Goal: Information Seeking & Learning: Learn about a topic

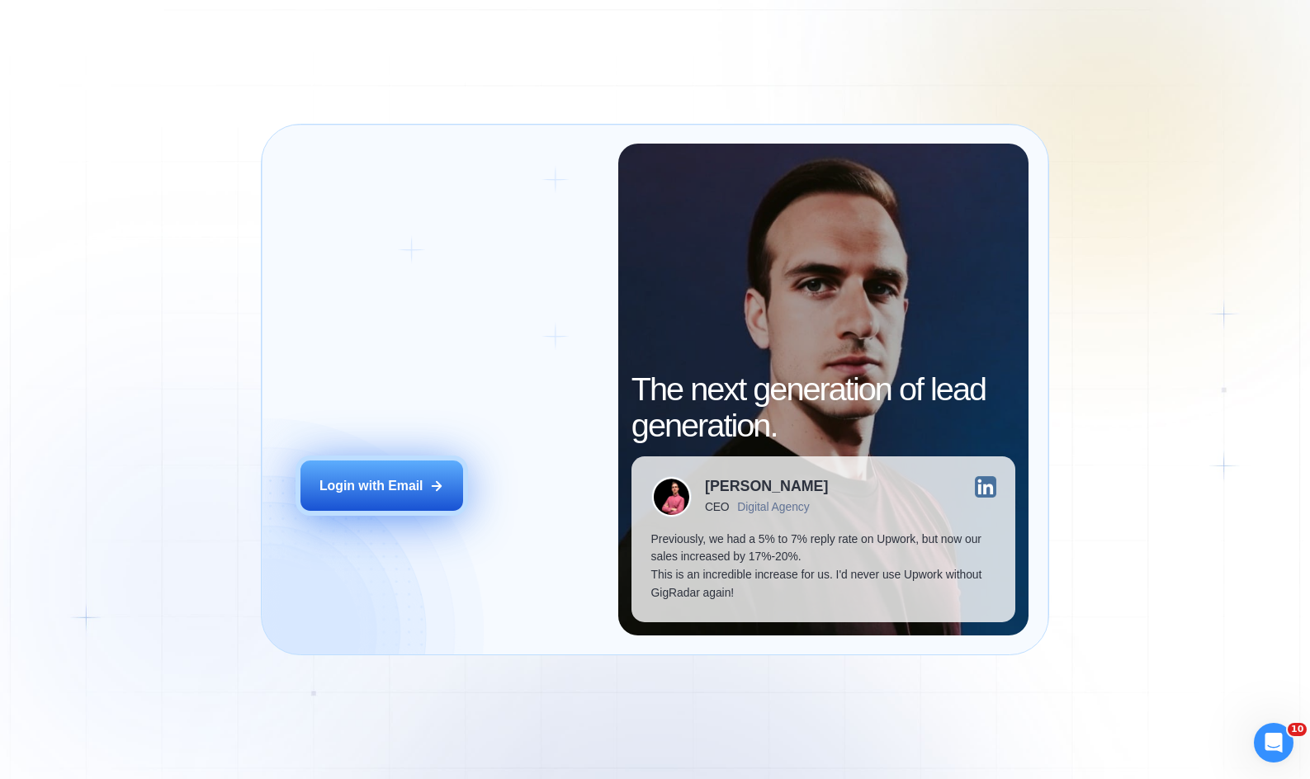
click at [392, 490] on div "Login with Email" at bounding box center [371, 486] width 104 height 18
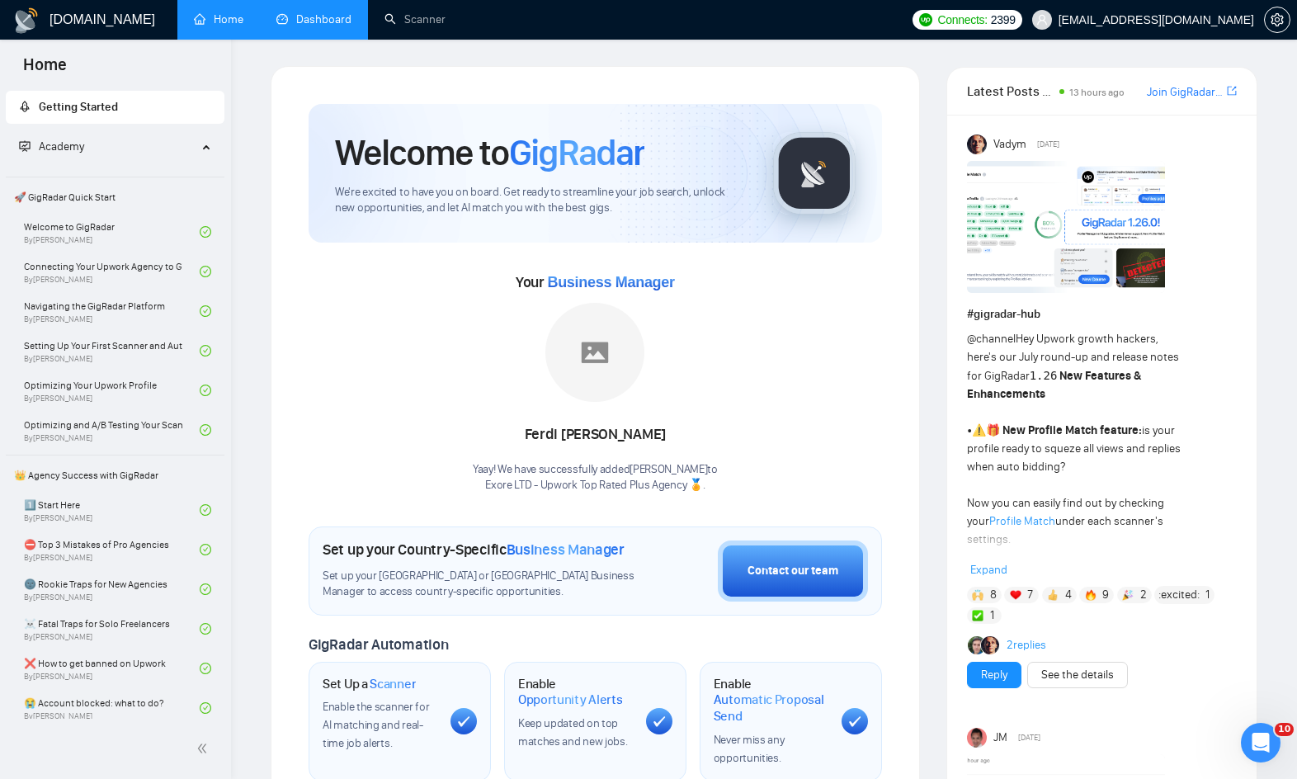
click at [319, 22] on link "Dashboard" at bounding box center [313, 19] width 75 height 14
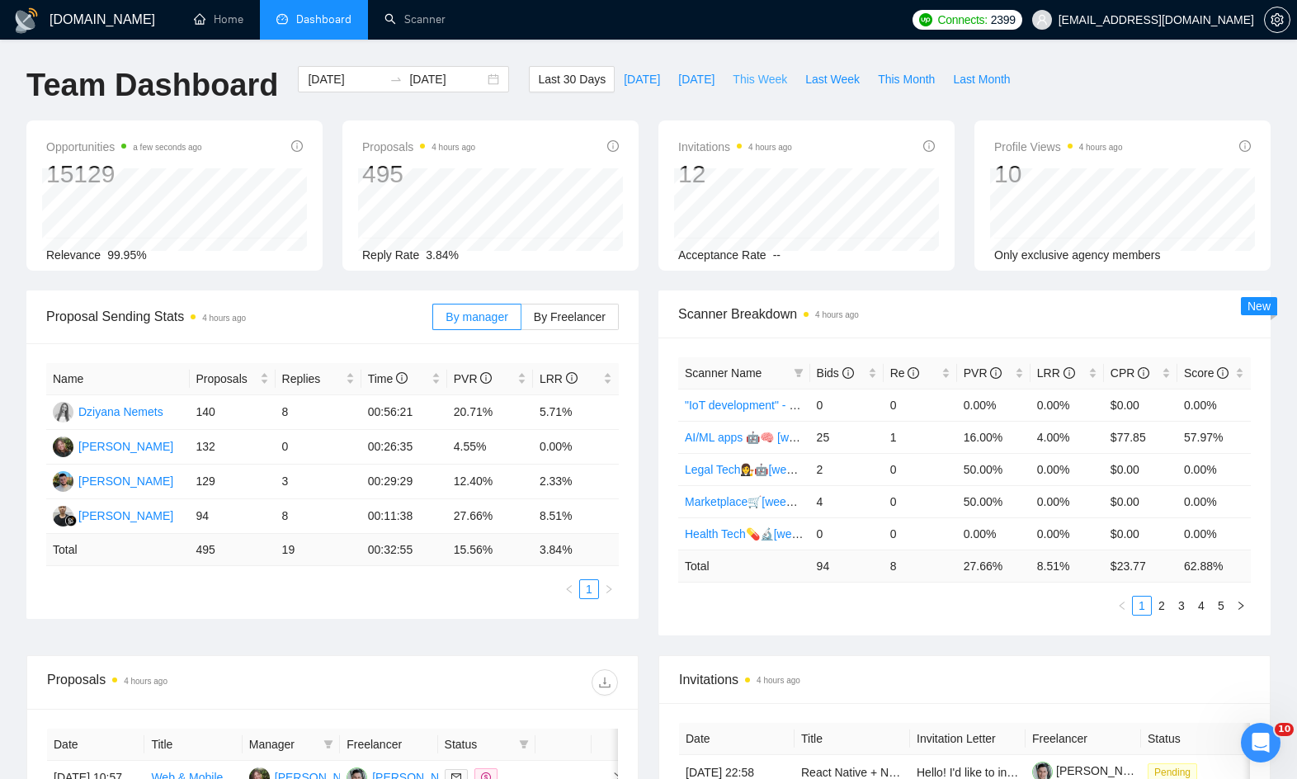
click at [753, 75] on span "This Week" at bounding box center [760, 79] width 54 height 18
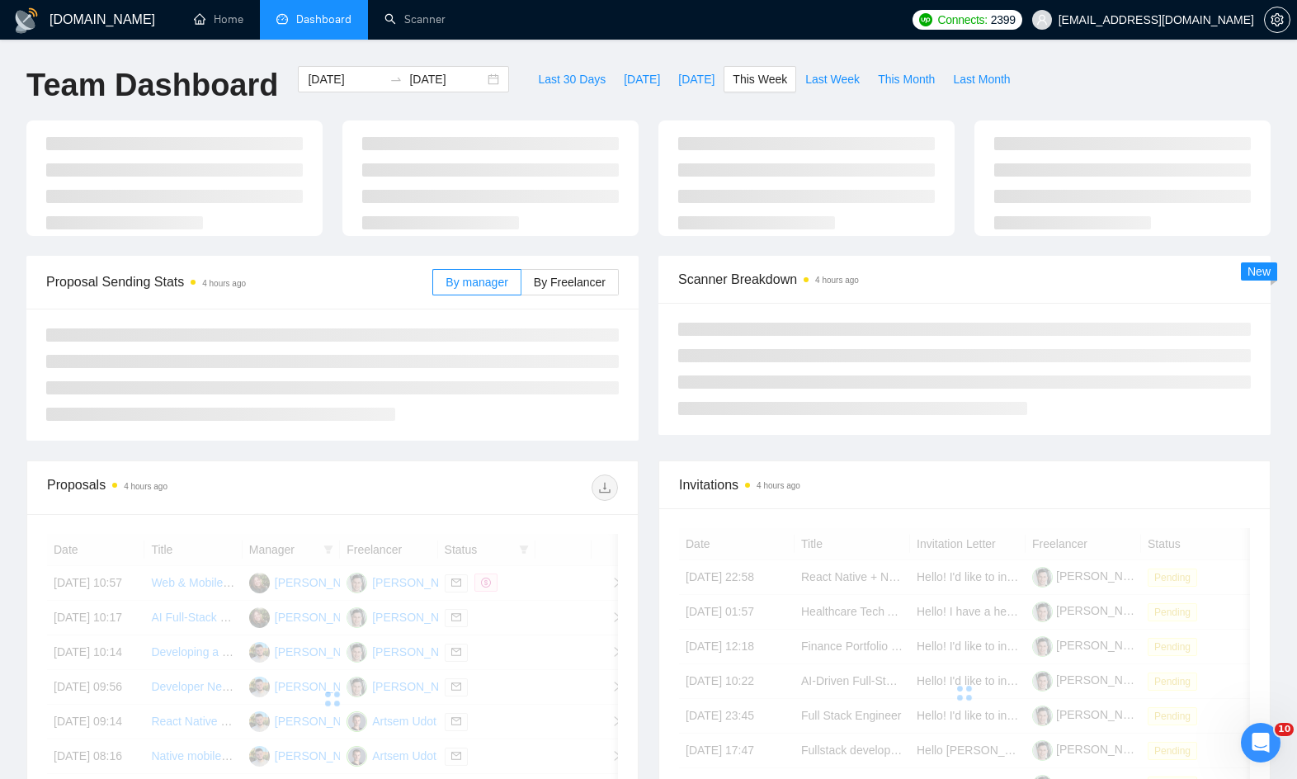
type input "[DATE]"
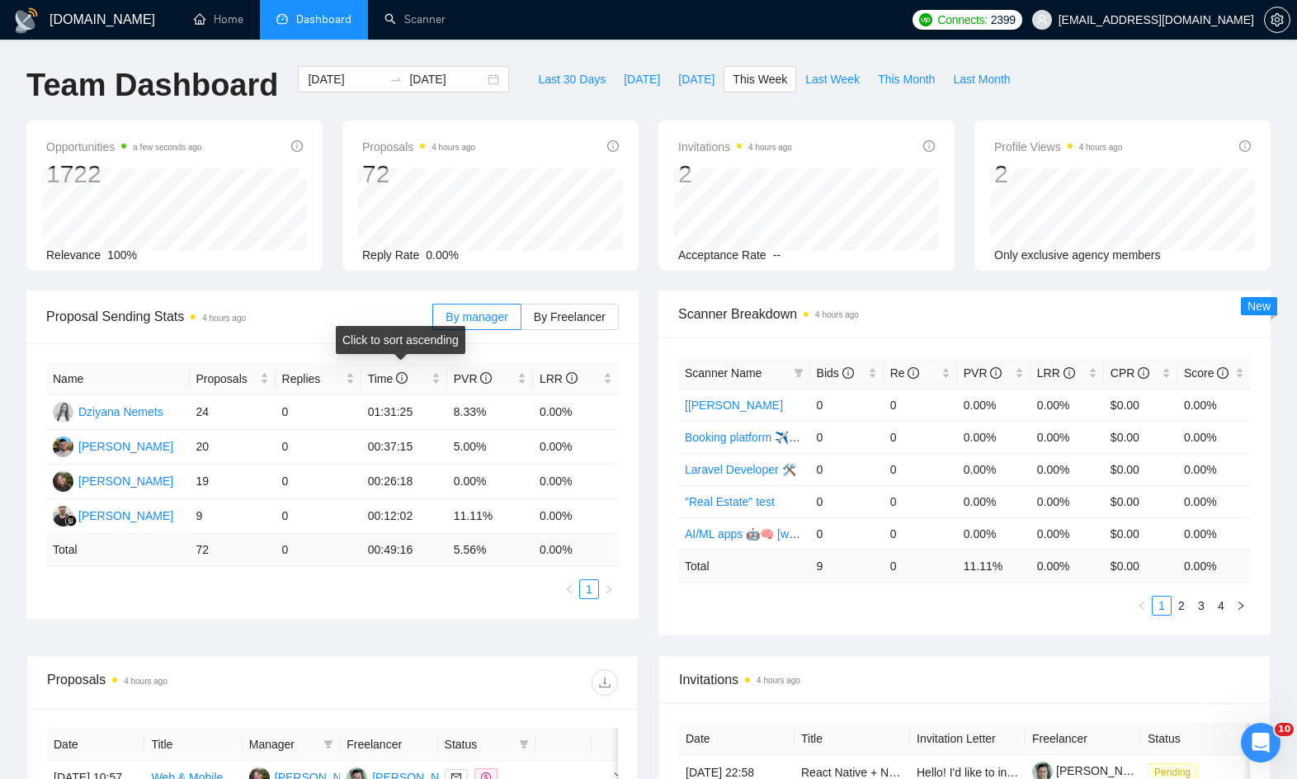
click at [357, 333] on div "Click to sort ascending" at bounding box center [401, 340] width 130 height 28
click at [368, 375] on span "Time" at bounding box center [388, 378] width 40 height 13
click at [376, 374] on span "Time" at bounding box center [388, 378] width 40 height 13
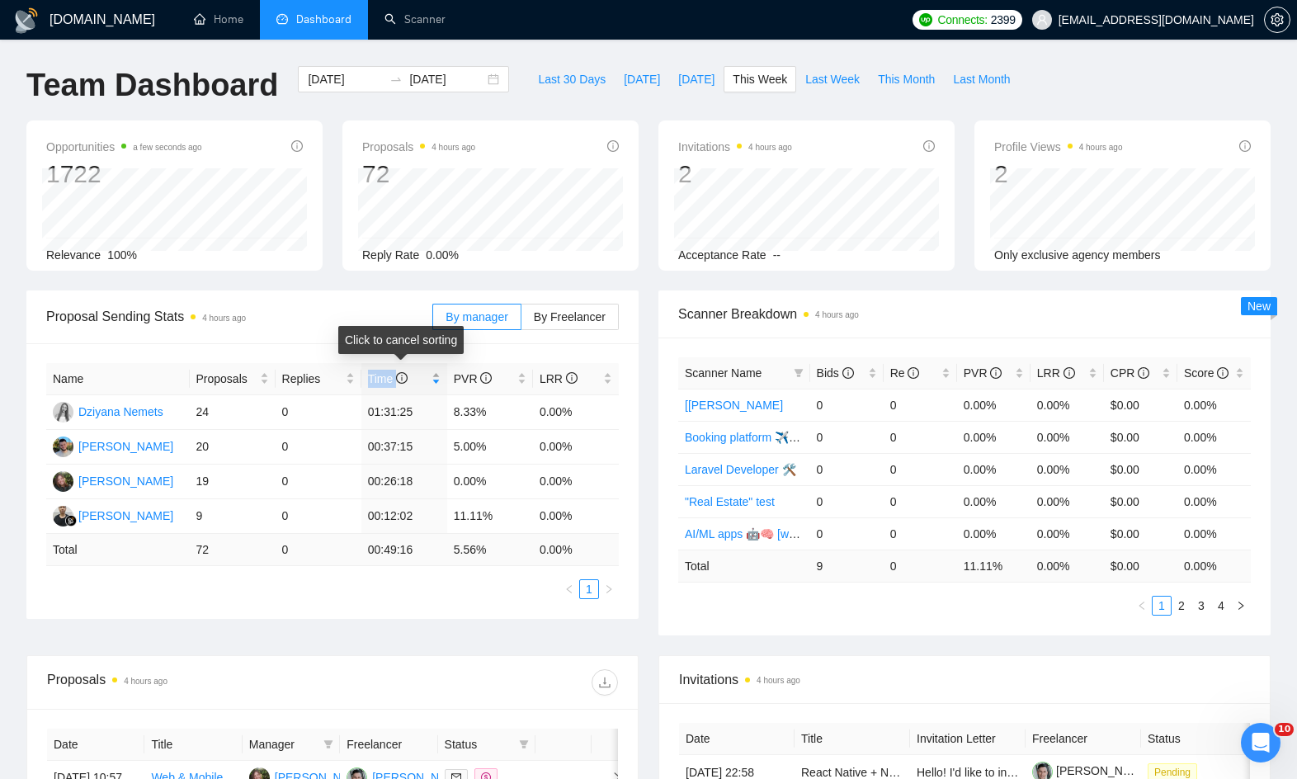
click at [375, 375] on span "Time" at bounding box center [388, 378] width 40 height 13
click at [655, 140] on div "Invitations 4 hours ago 2 Acceptance Rate --" at bounding box center [807, 195] width 316 height 150
click at [557, 310] on span "By Freelancer" at bounding box center [570, 316] width 72 height 13
click at [522, 321] on input "By Freelancer" at bounding box center [522, 321] width 0 height 0
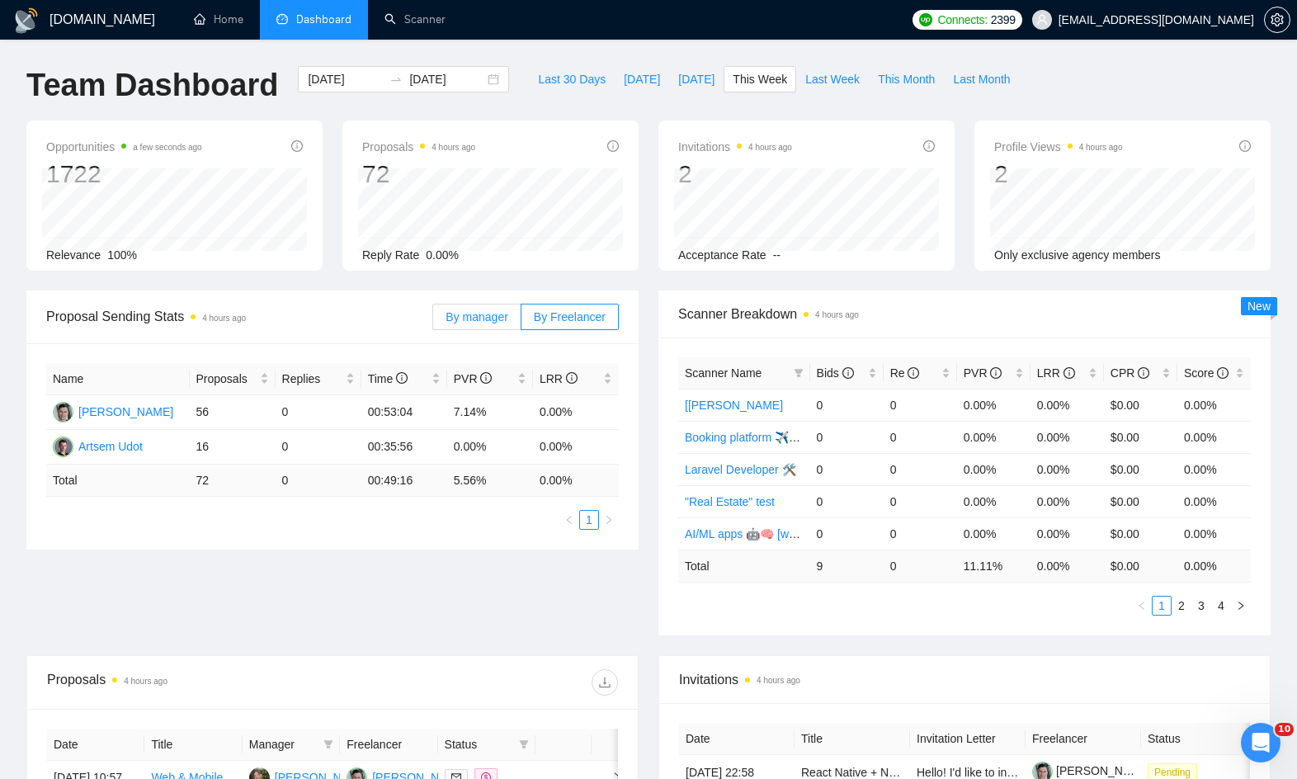
click at [506, 312] on span "By manager" at bounding box center [477, 316] width 62 height 13
click at [433, 321] on input "By manager" at bounding box center [433, 321] width 0 height 0
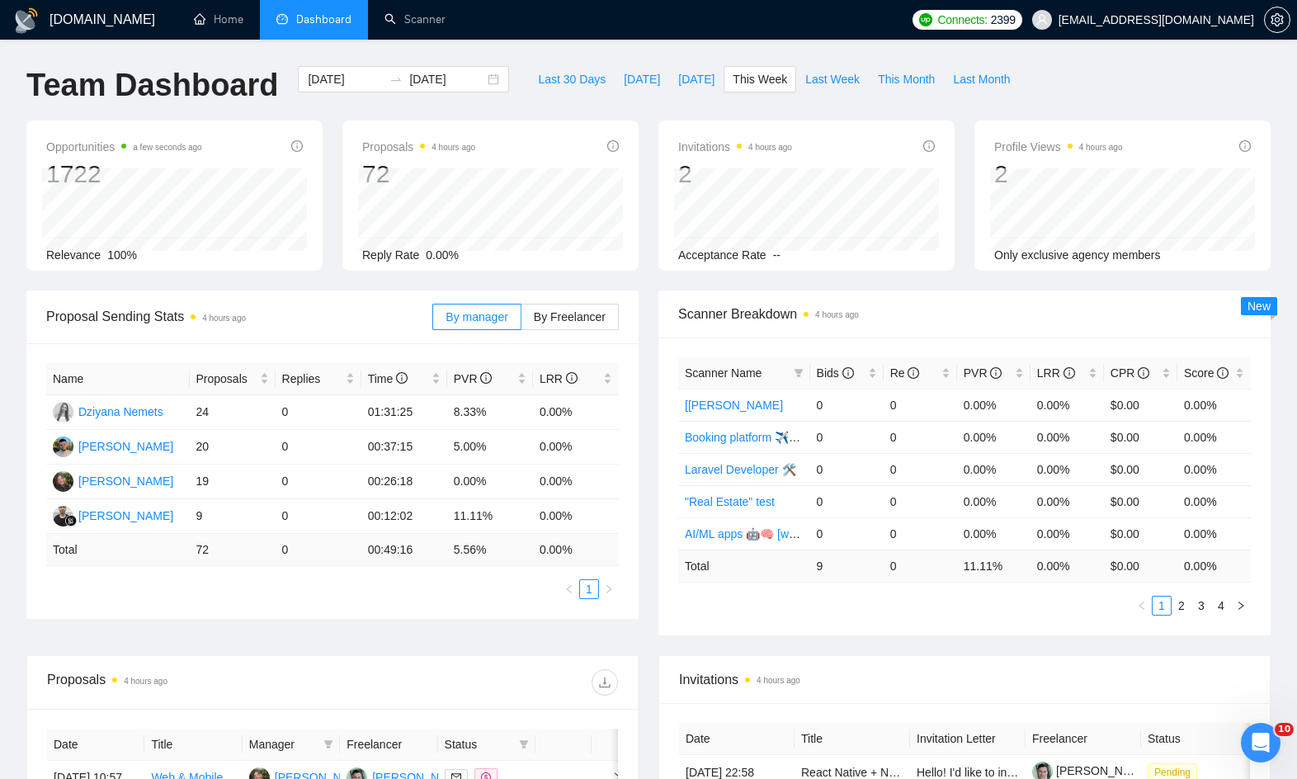
click at [369, 323] on span "Proposal Sending Stats 4 hours ago" at bounding box center [239, 316] width 386 height 21
drag, startPoint x: 192, startPoint y: 547, endPoint x: 215, endPoint y: 547, distance: 23.1
click at [215, 547] on td "72" at bounding box center [233, 550] width 86 height 32
click at [543, 310] on span "By Freelancer" at bounding box center [570, 316] width 72 height 13
click at [522, 321] on input "By Freelancer" at bounding box center [522, 321] width 0 height 0
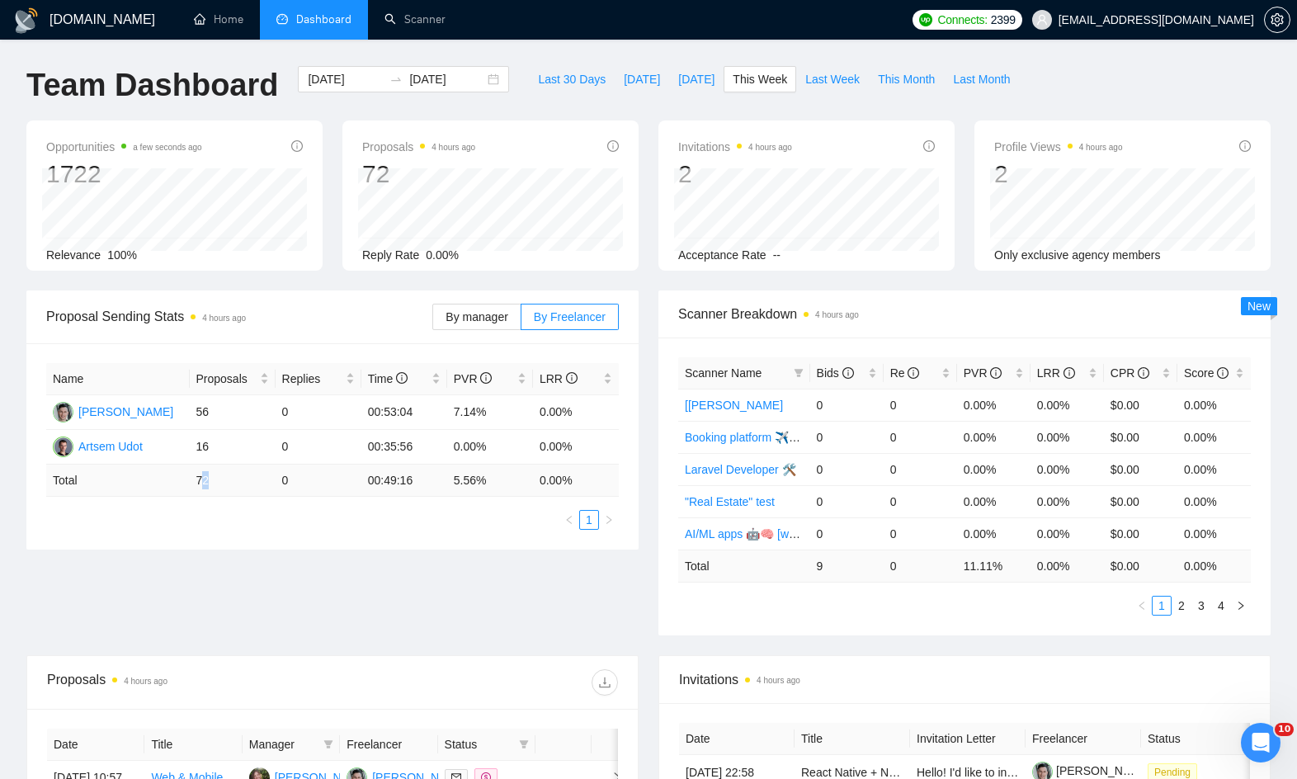
drag, startPoint x: 201, startPoint y: 484, endPoint x: 226, endPoint y: 479, distance: 25.2
click at [226, 479] on td "72" at bounding box center [233, 481] width 86 height 32
drag, startPoint x: 194, startPoint y: 416, endPoint x: 216, endPoint y: 417, distance: 22.3
click at [217, 416] on td "56" at bounding box center [233, 412] width 86 height 35
drag, startPoint x: 208, startPoint y: 451, endPoint x: 223, endPoint y: 448, distance: 15.1
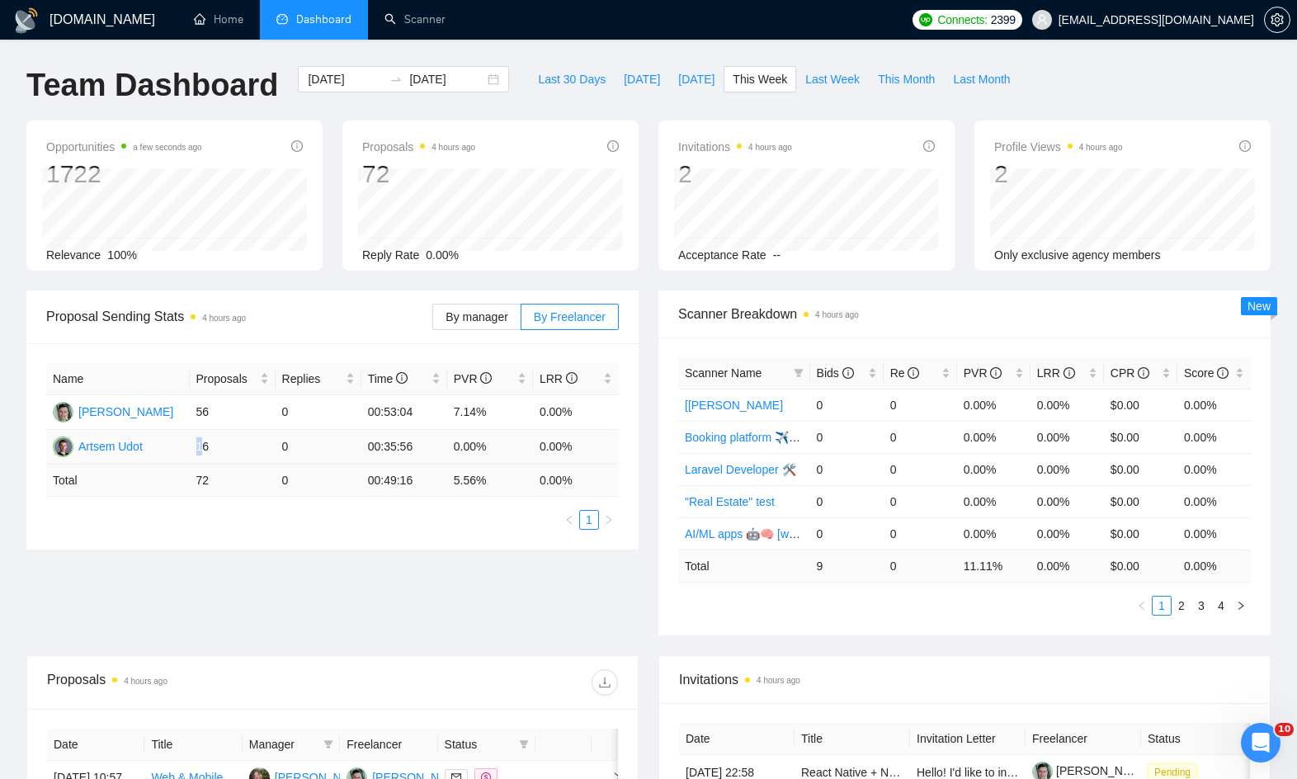
click at [222, 448] on td "16" at bounding box center [233, 447] width 86 height 35
click at [225, 420] on td "56" at bounding box center [233, 412] width 86 height 35
click at [220, 450] on td "16" at bounding box center [233, 447] width 86 height 35
click at [224, 407] on td "56" at bounding box center [233, 412] width 86 height 35
click at [225, 423] on td "56" at bounding box center [233, 412] width 86 height 35
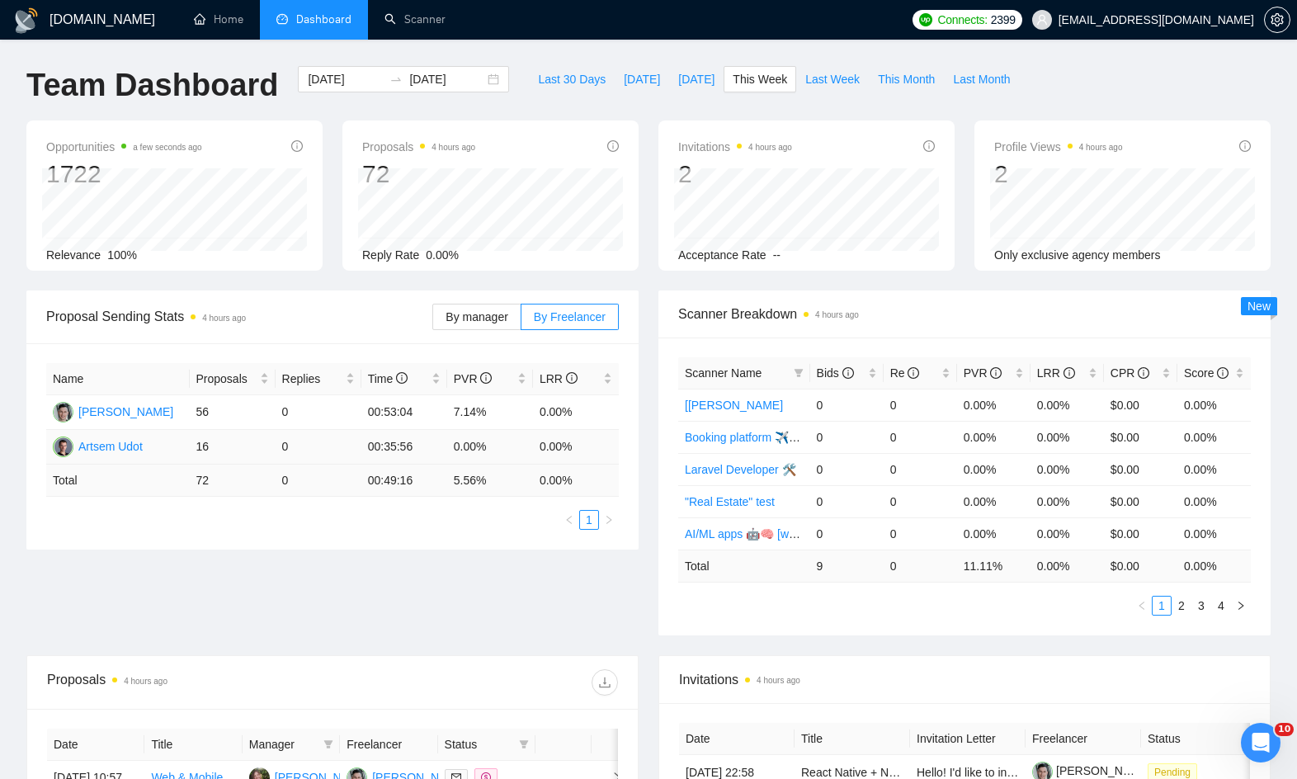
drag, startPoint x: 224, startPoint y: 416, endPoint x: 234, endPoint y: 443, distance: 29.0
click at [234, 443] on tbody "[PERSON_NAME] 56 0 00:53:04 7.14% 0.00% Artsem Udot 16 0 00:35:56 0.00% 0.00%" at bounding box center [332, 429] width 573 height 69
click at [234, 443] on td "16" at bounding box center [233, 447] width 86 height 35
click at [267, 431] on td "16" at bounding box center [233, 447] width 86 height 35
click at [458, 319] on span "By manager" at bounding box center [477, 316] width 62 height 13
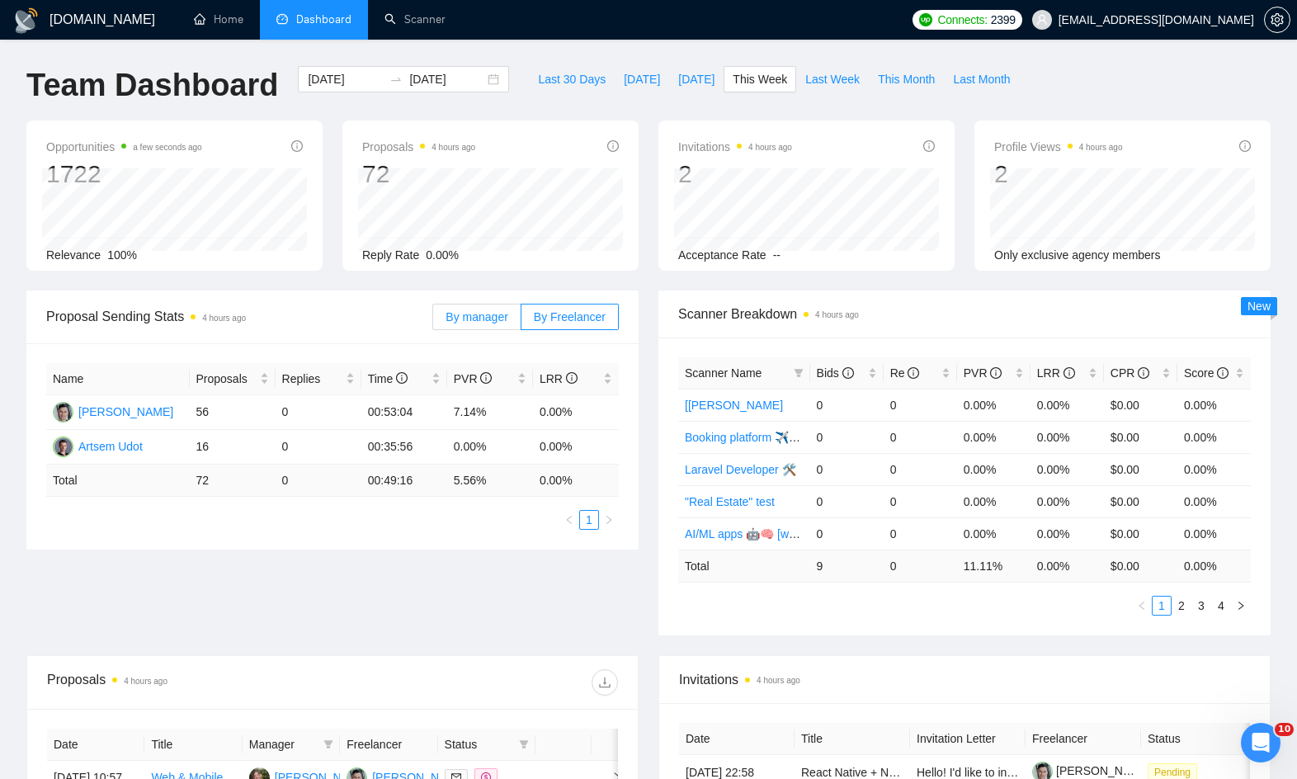
click at [433, 321] on input "By manager" at bounding box center [433, 321] width 0 height 0
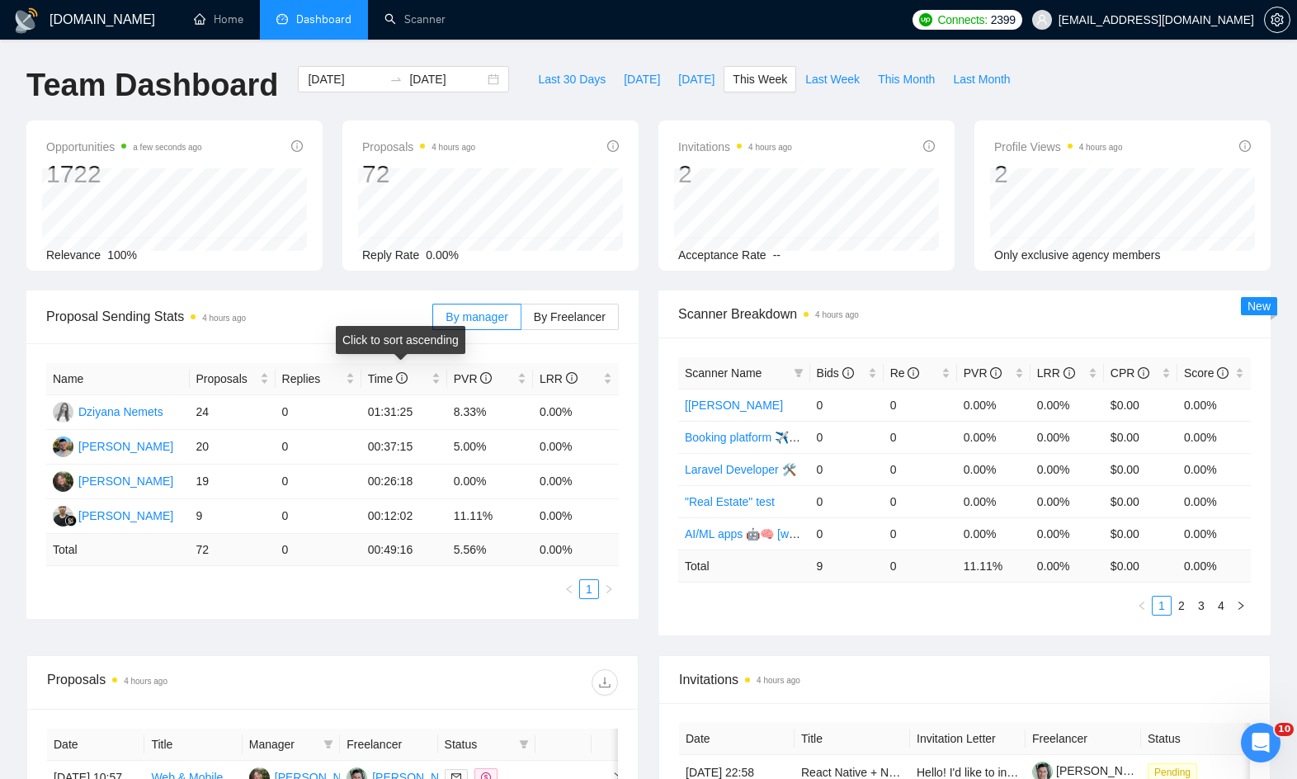
click at [343, 345] on div "Click to sort ascending" at bounding box center [401, 340] width 130 height 28
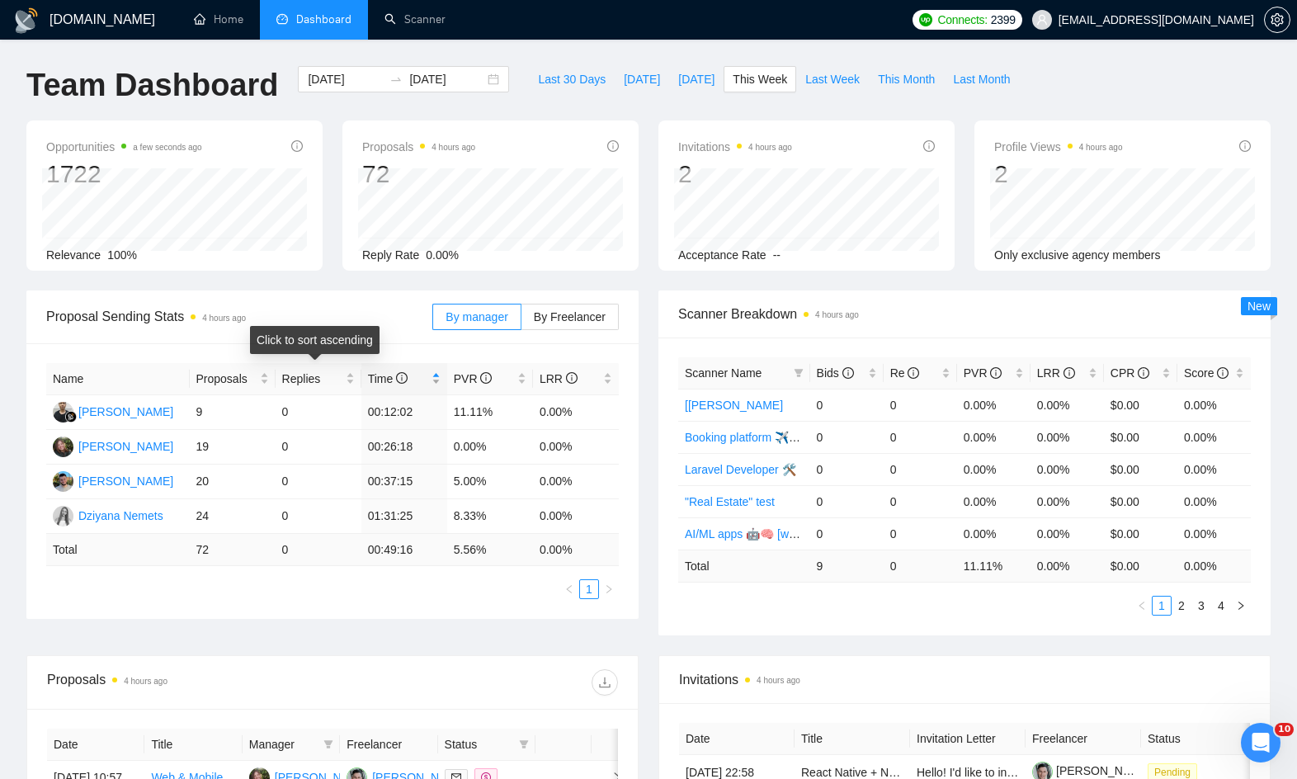
click at [380, 381] on span "Time" at bounding box center [388, 378] width 40 height 13
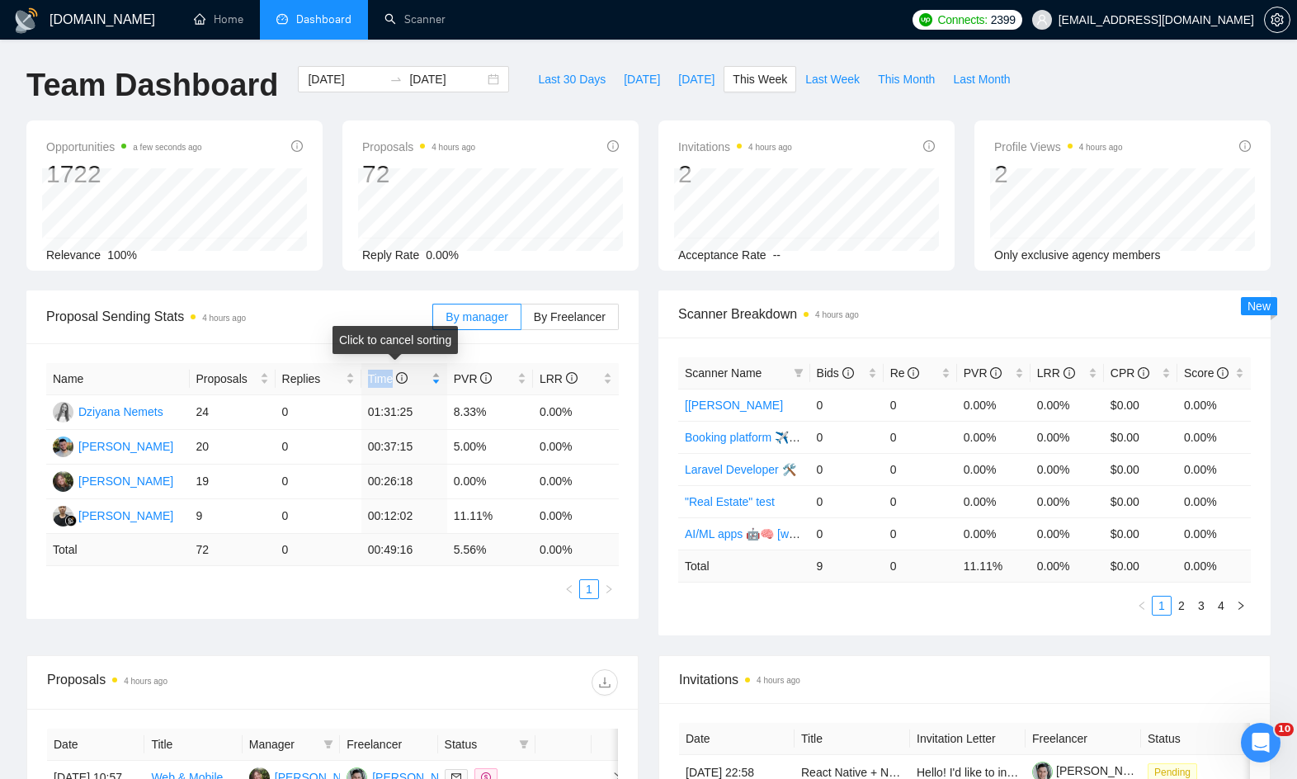
click at [380, 380] on span "Time" at bounding box center [388, 378] width 40 height 13
click at [375, 349] on div "Click to sort ascending" at bounding box center [401, 340] width 130 height 28
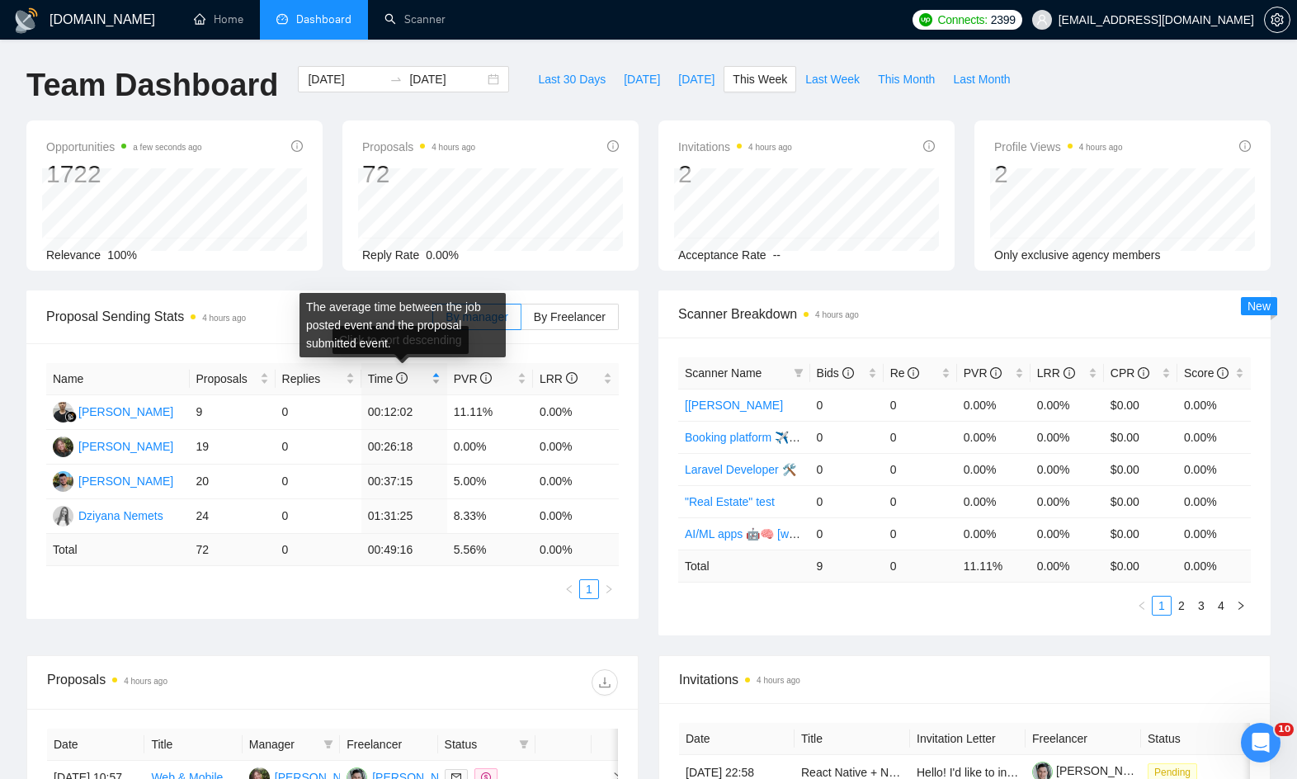
click at [408, 380] on icon "info-circle" at bounding box center [402, 378] width 12 height 12
click at [410, 380] on span "Time" at bounding box center [398, 379] width 60 height 18
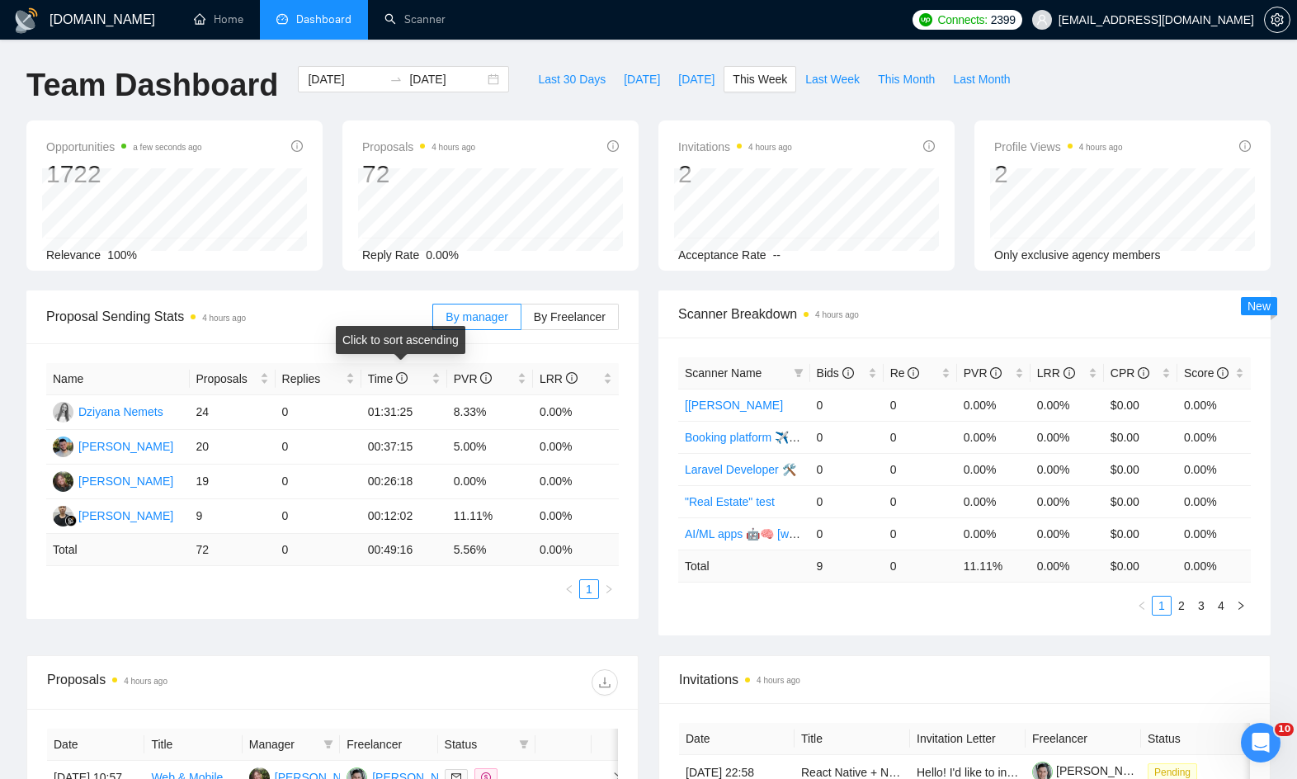
click at [306, 325] on span "Proposal Sending Stats 4 hours ago" at bounding box center [239, 316] width 386 height 21
click at [597, 636] on div "Proposal Sending Stats 4 hours ago By manager By Freelancer Name Proposals Repl…" at bounding box center [649, 472] width 1264 height 365
click at [580, 319] on span "By Freelancer" at bounding box center [570, 316] width 72 height 13
click at [522, 321] on input "By Freelancer" at bounding box center [522, 321] width 0 height 0
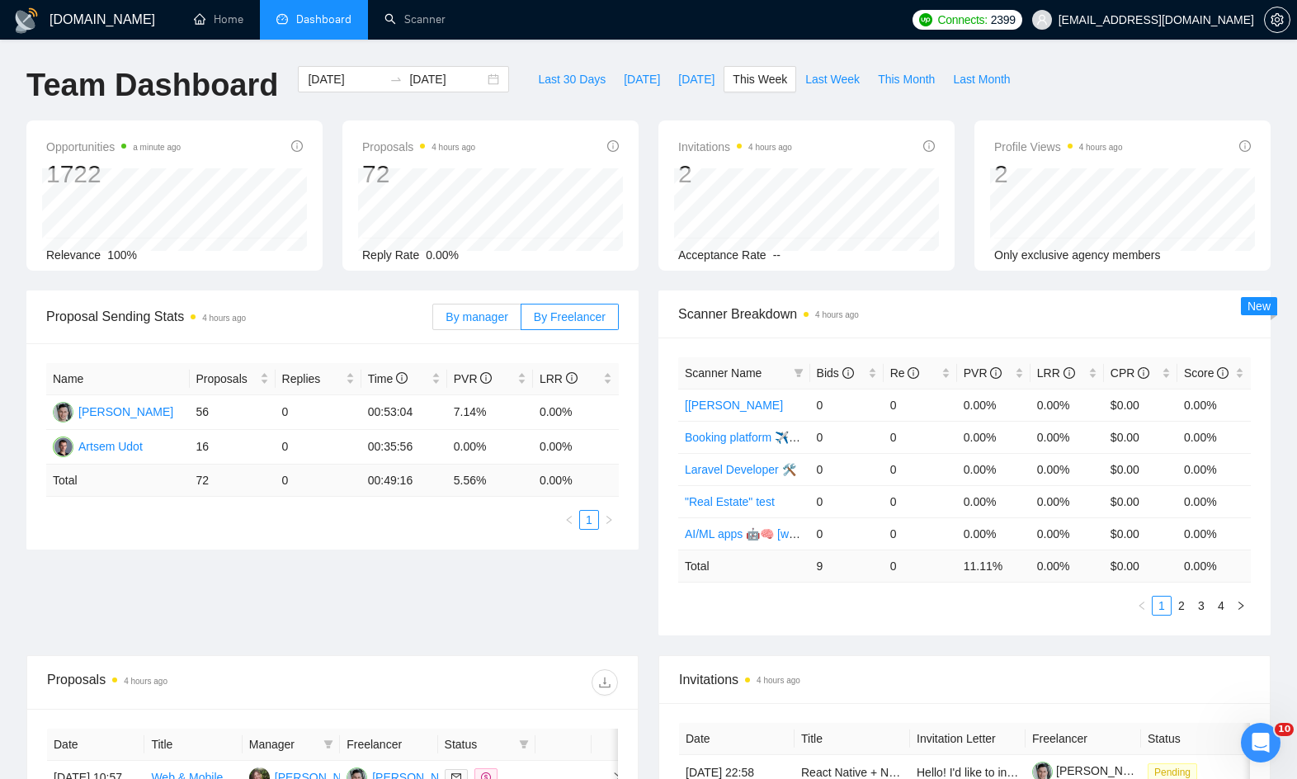
click at [466, 318] on span "By manager" at bounding box center [477, 316] width 62 height 13
click at [433, 321] on input "By manager" at bounding box center [433, 321] width 0 height 0
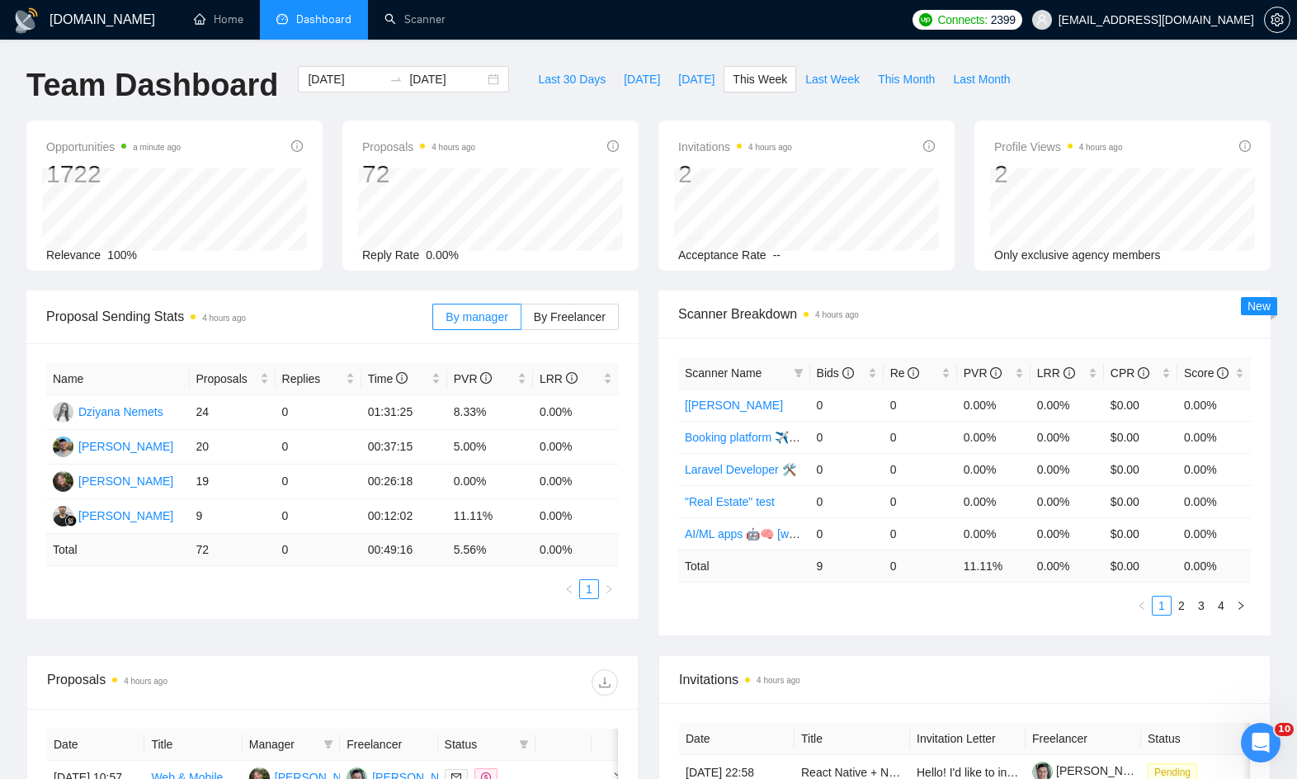
click at [455, 349] on div "Name Proposals Replies Time PVR LRR Dziyana Nemets 24 0 01:31:25 8.33% 0.00% [P…" at bounding box center [332, 481] width 612 height 276
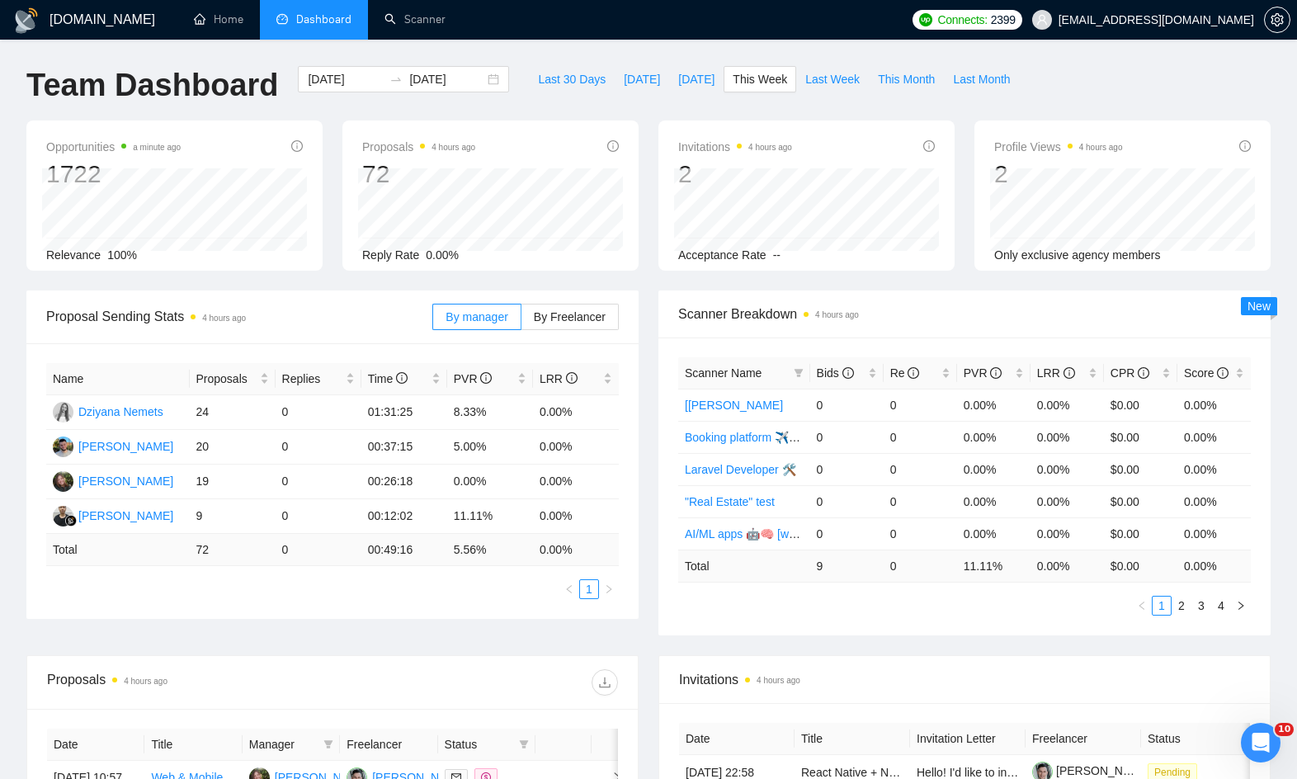
click at [634, 142] on div "Proposals 4 hours ago 72 [DATE] Sent 20 Reply Rate 0.00%" at bounding box center [490, 195] width 296 height 150
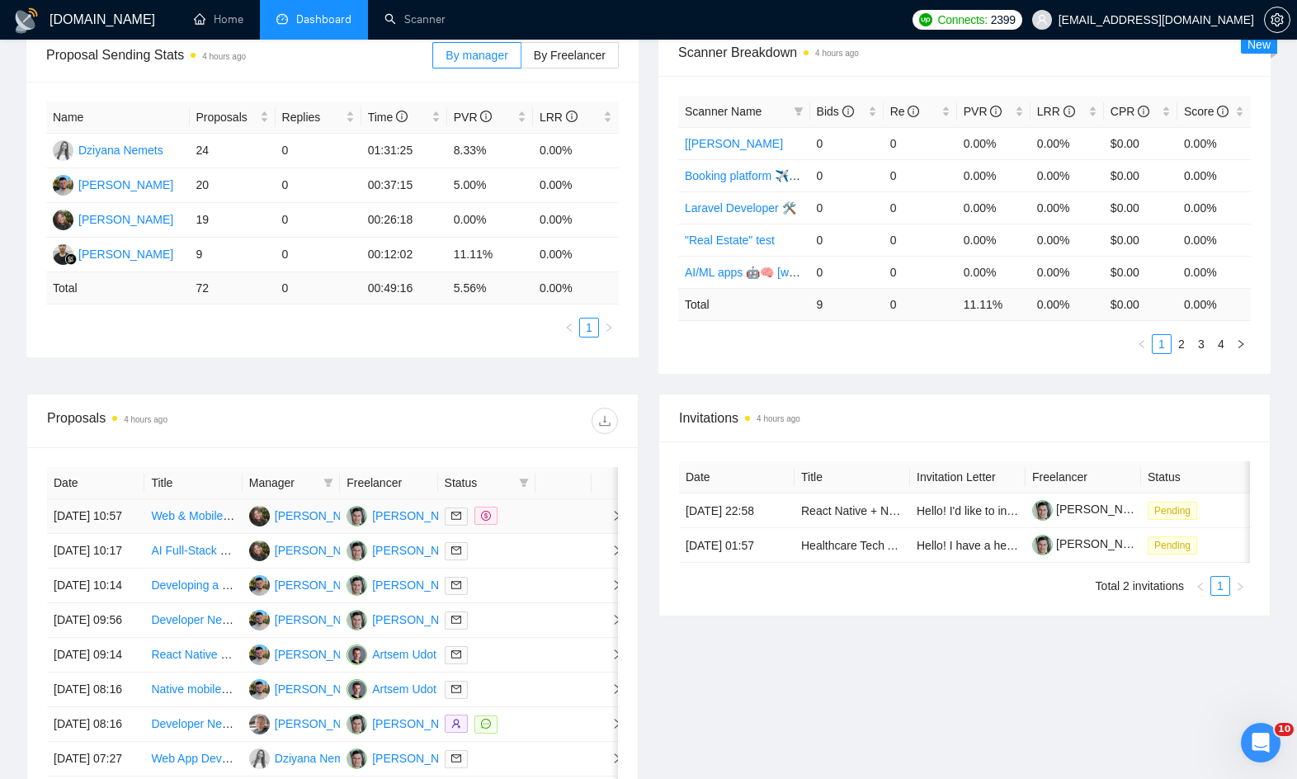
scroll to position [263, 0]
click at [573, 528] on td at bounding box center [564, 515] width 56 height 35
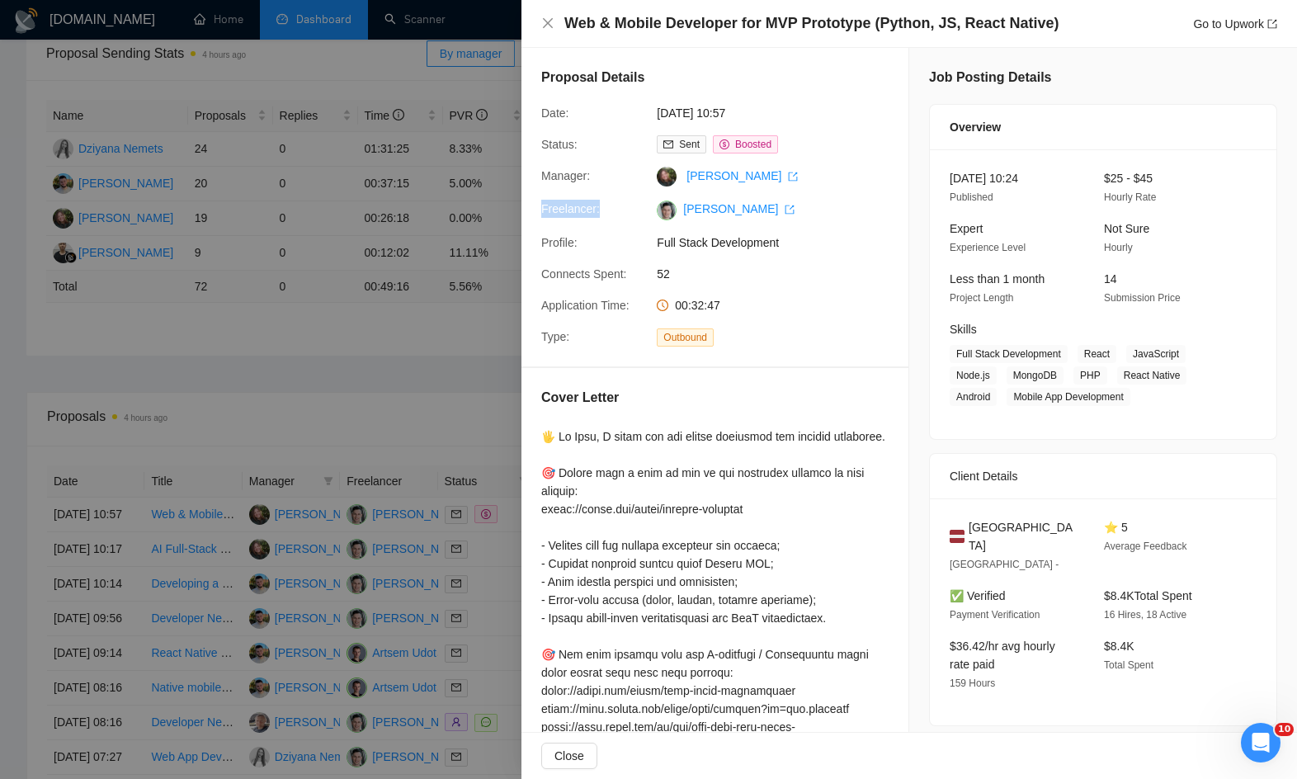
drag, startPoint x: 562, startPoint y: 206, endPoint x: 599, endPoint y: 206, distance: 37.1
click at [599, 206] on div "Freelancer:" at bounding box center [593, 210] width 116 height 20
click at [589, 232] on div "Proposal Details Date: [DATE] 10:57 Status: Sent Boosted Manager: [PERSON_NAME]…" at bounding box center [715, 207] width 387 height 319
click at [587, 238] on div "Profile:" at bounding box center [593, 243] width 116 height 18
click at [583, 295] on div "Proposal Details Date: [DATE] 10:57 Status: Sent Boosted Manager: [PERSON_NAME]…" at bounding box center [715, 207] width 387 height 319
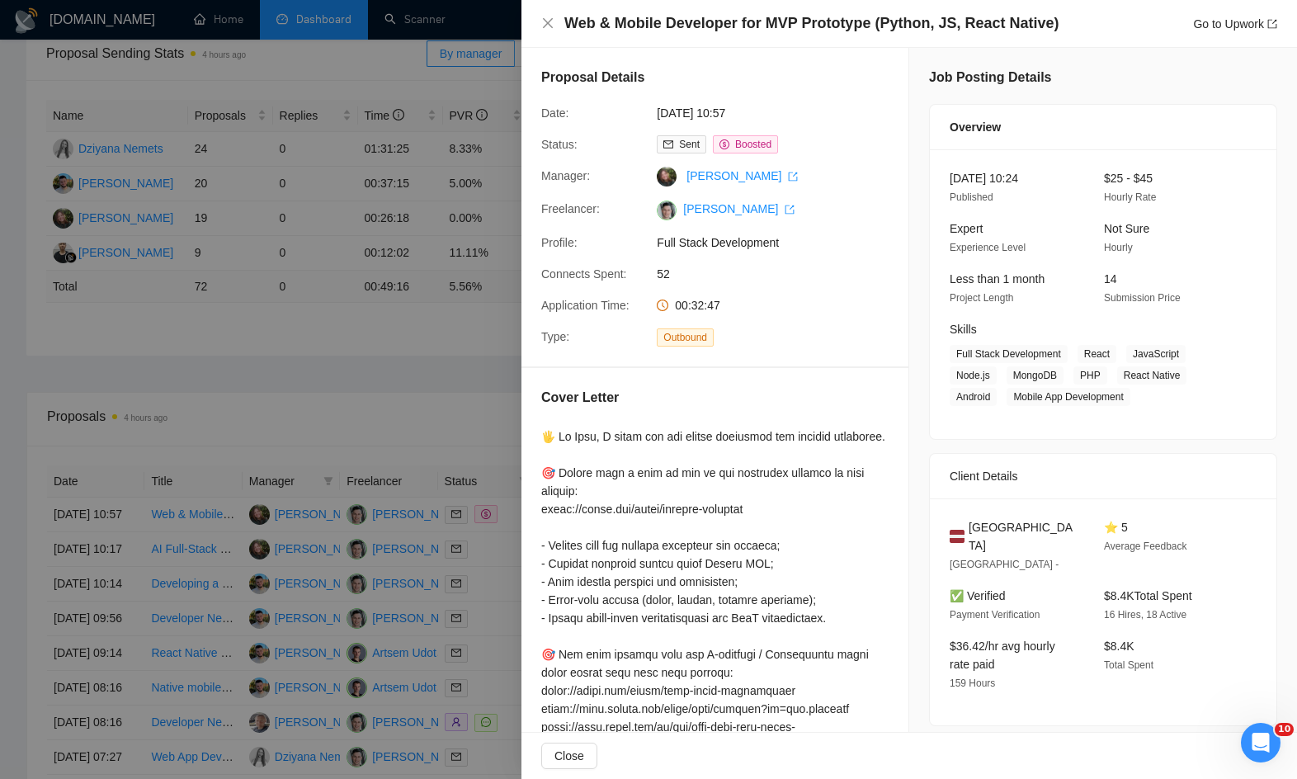
click at [582, 325] on div "Proposal Details Date: [DATE] 10:57 Status: Sent Boosted Manager: [PERSON_NAME]…" at bounding box center [715, 207] width 387 height 319
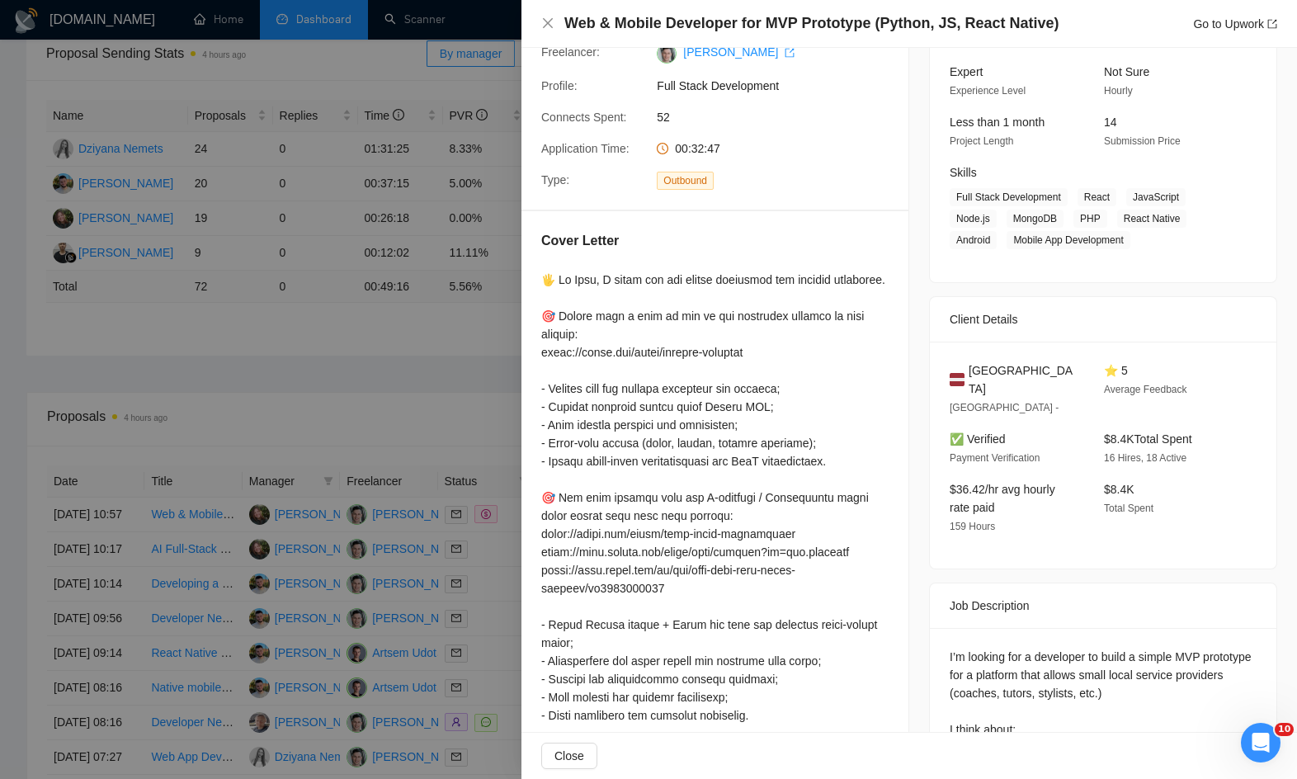
scroll to position [41, 0]
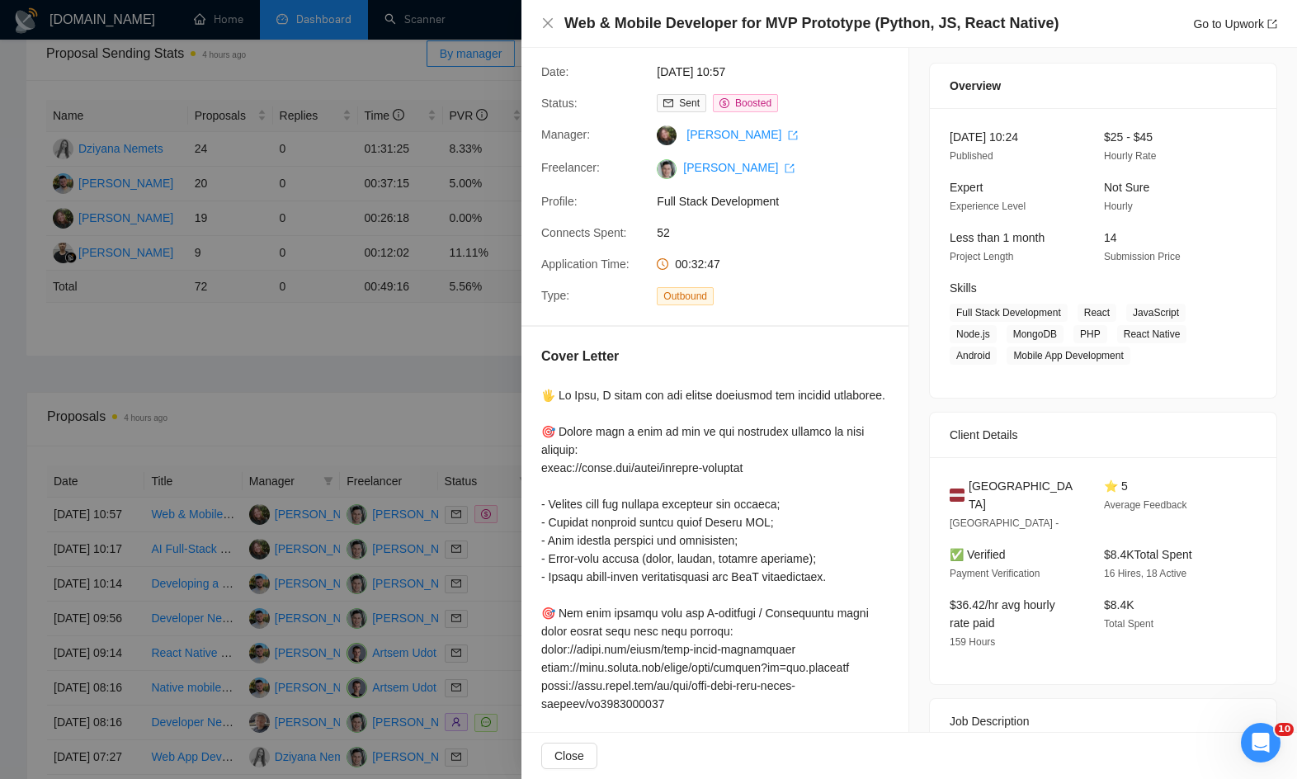
click at [598, 416] on div at bounding box center [714, 713] width 347 height 654
click at [598, 411] on div at bounding box center [714, 713] width 347 height 654
click at [440, 413] on div at bounding box center [648, 389] width 1297 height 779
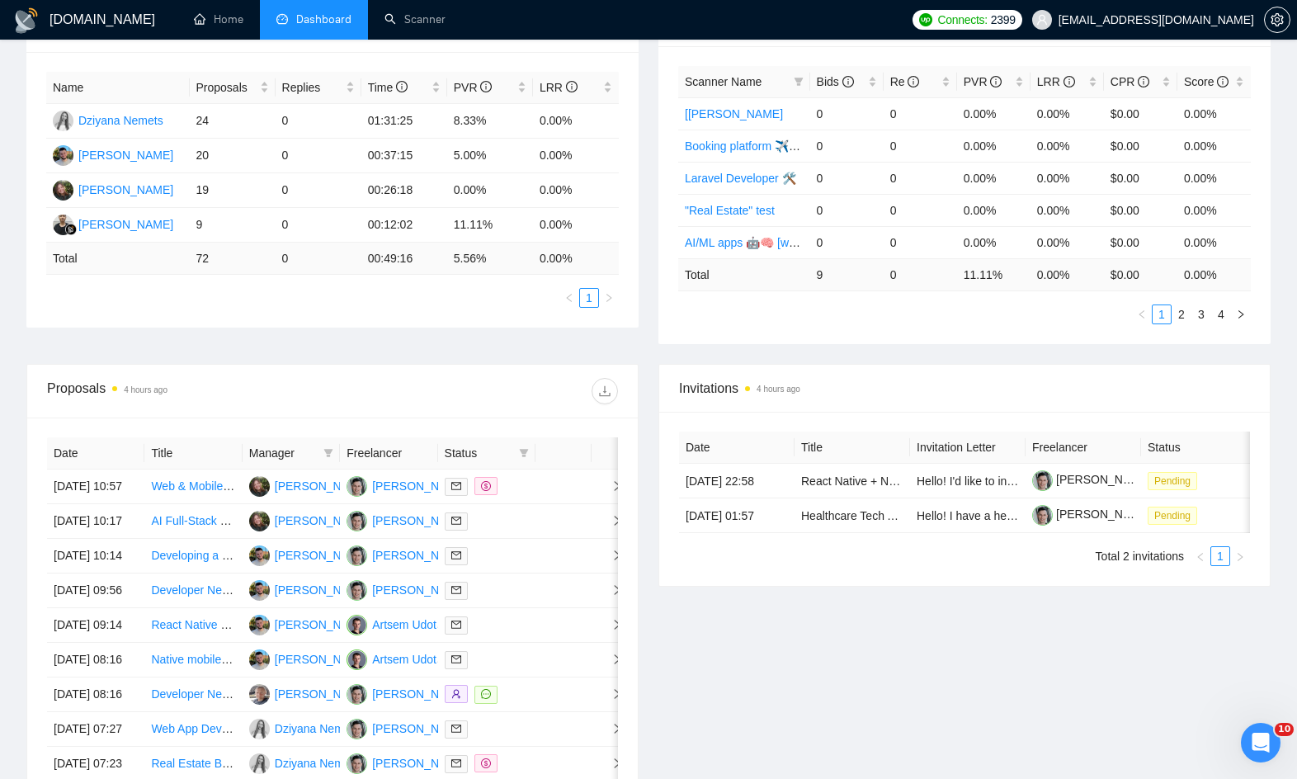
scroll to position [303, 0]
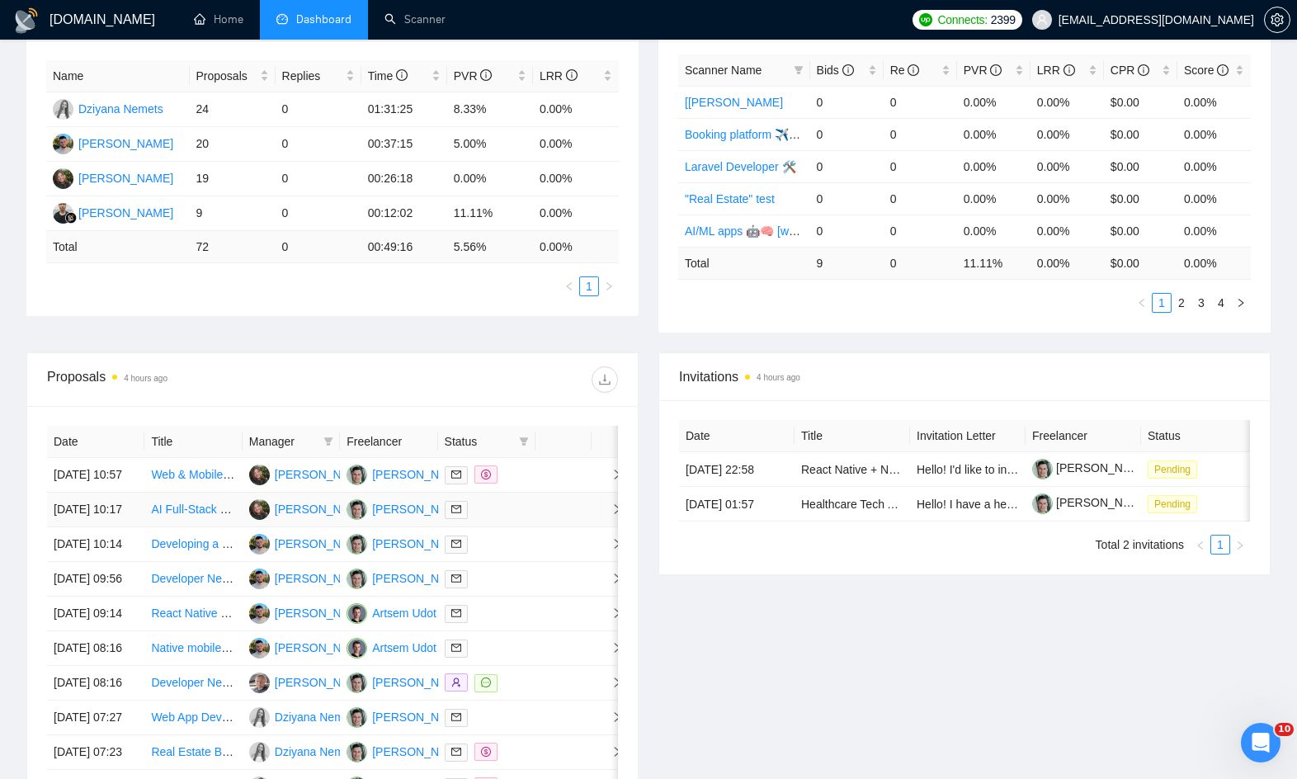
click at [522, 519] on div at bounding box center [487, 509] width 84 height 19
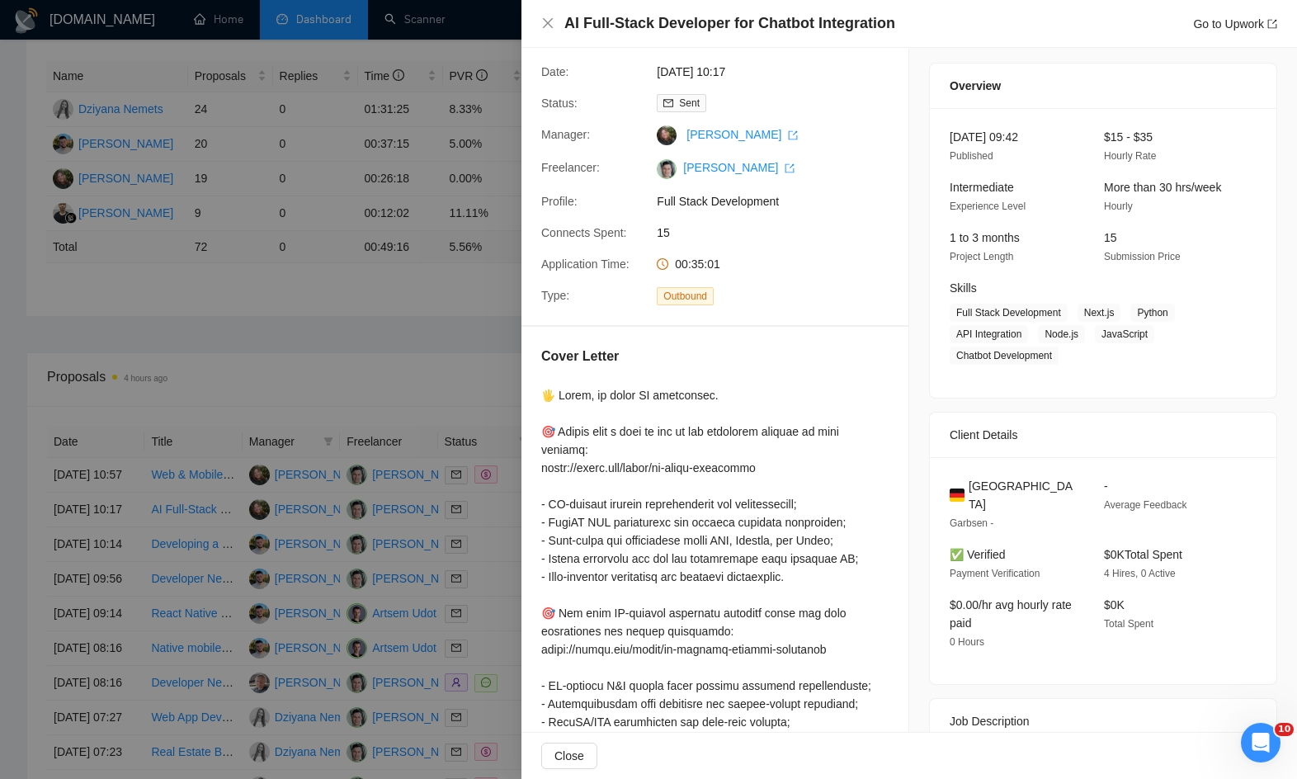
click at [279, 435] on div at bounding box center [648, 389] width 1297 height 779
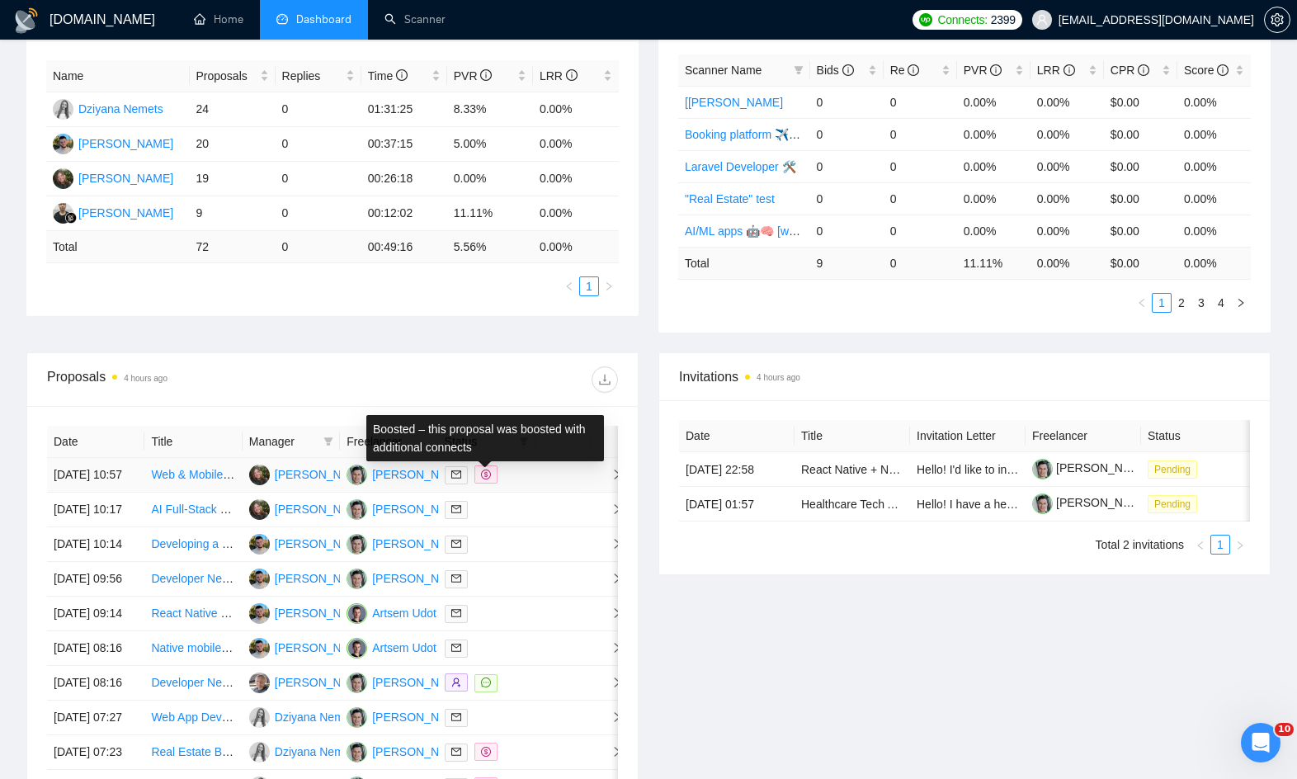
click at [544, 480] on td at bounding box center [564, 475] width 56 height 35
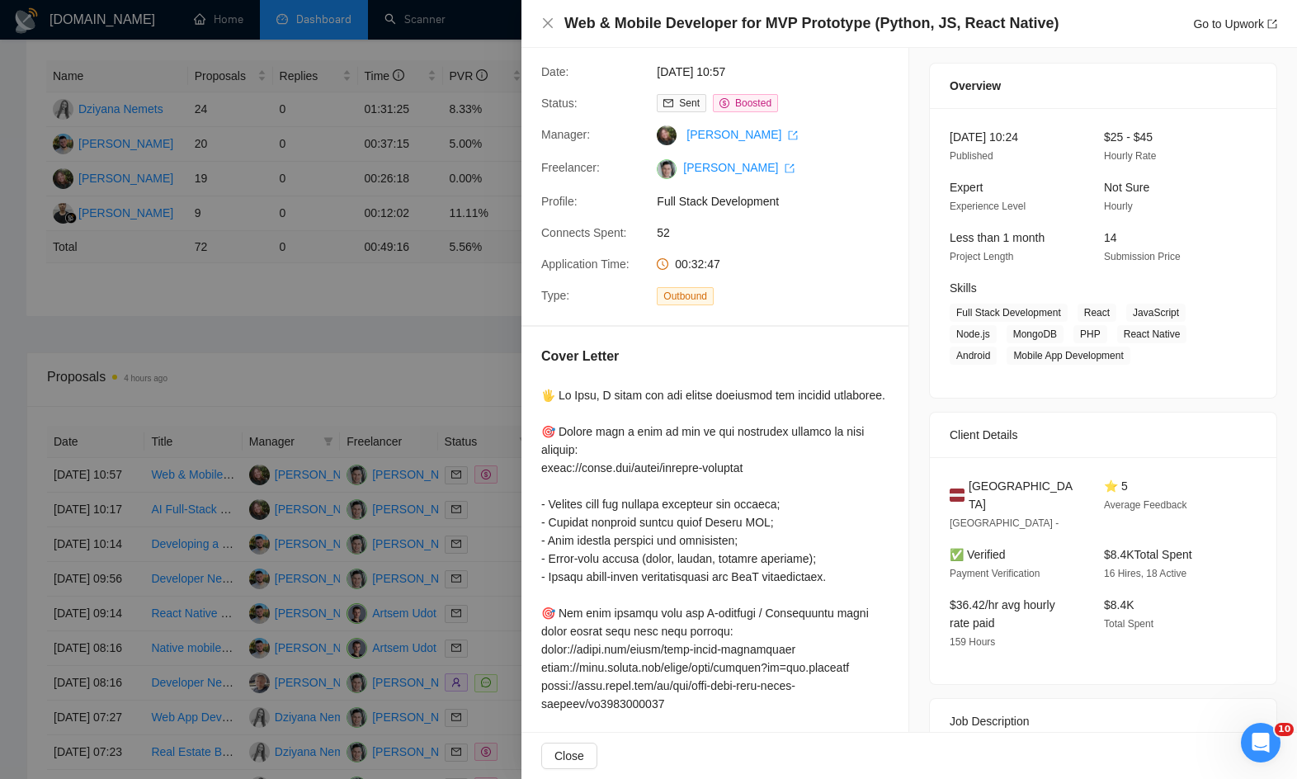
click at [596, 416] on div at bounding box center [714, 713] width 347 height 654
click at [414, 399] on div at bounding box center [648, 389] width 1297 height 779
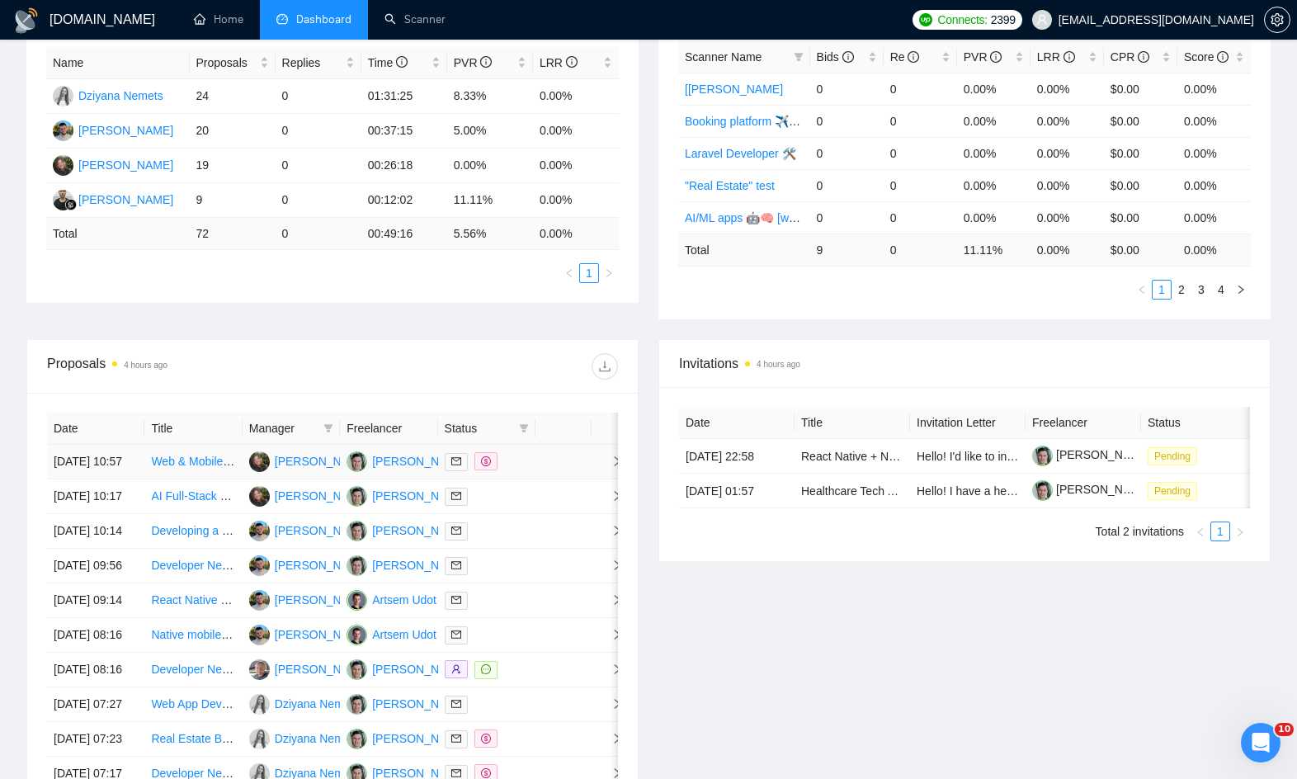
scroll to position [322, 0]
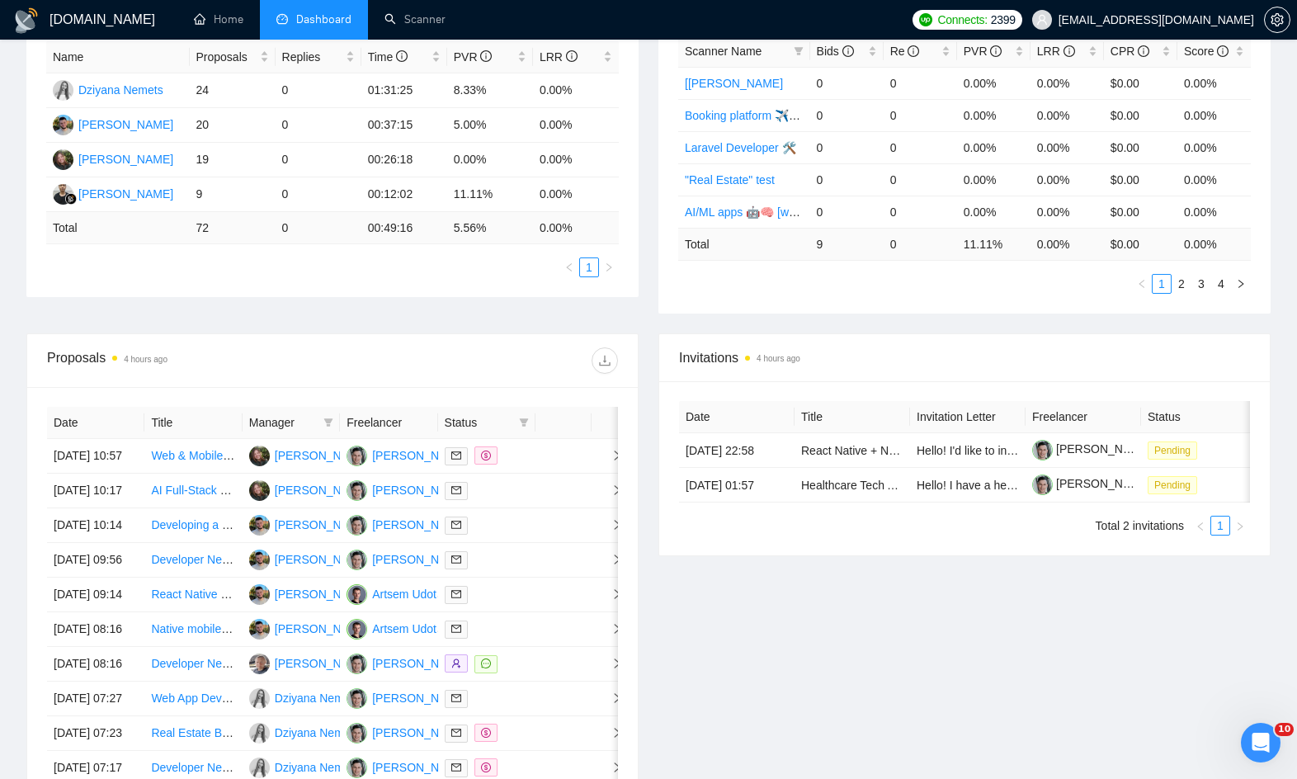
click at [541, 357] on div at bounding box center [476, 360] width 286 height 26
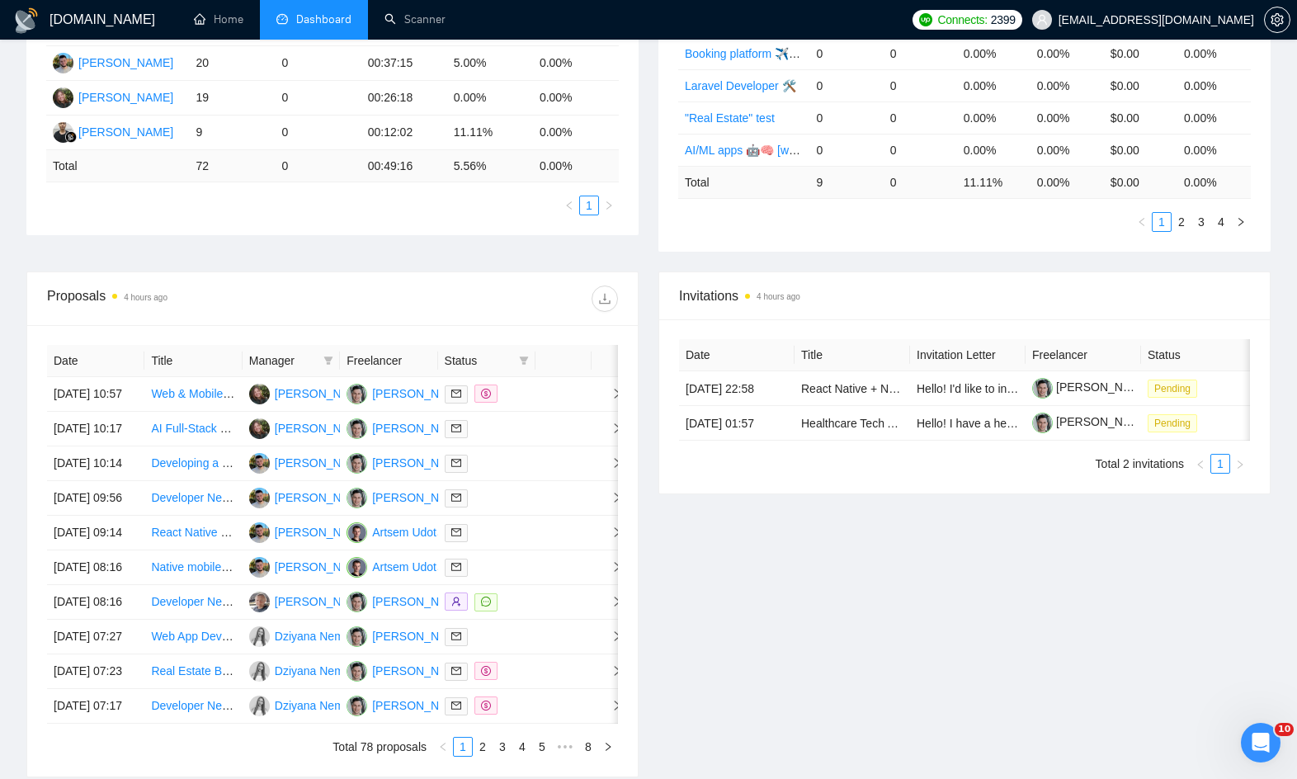
scroll to position [387, 0]
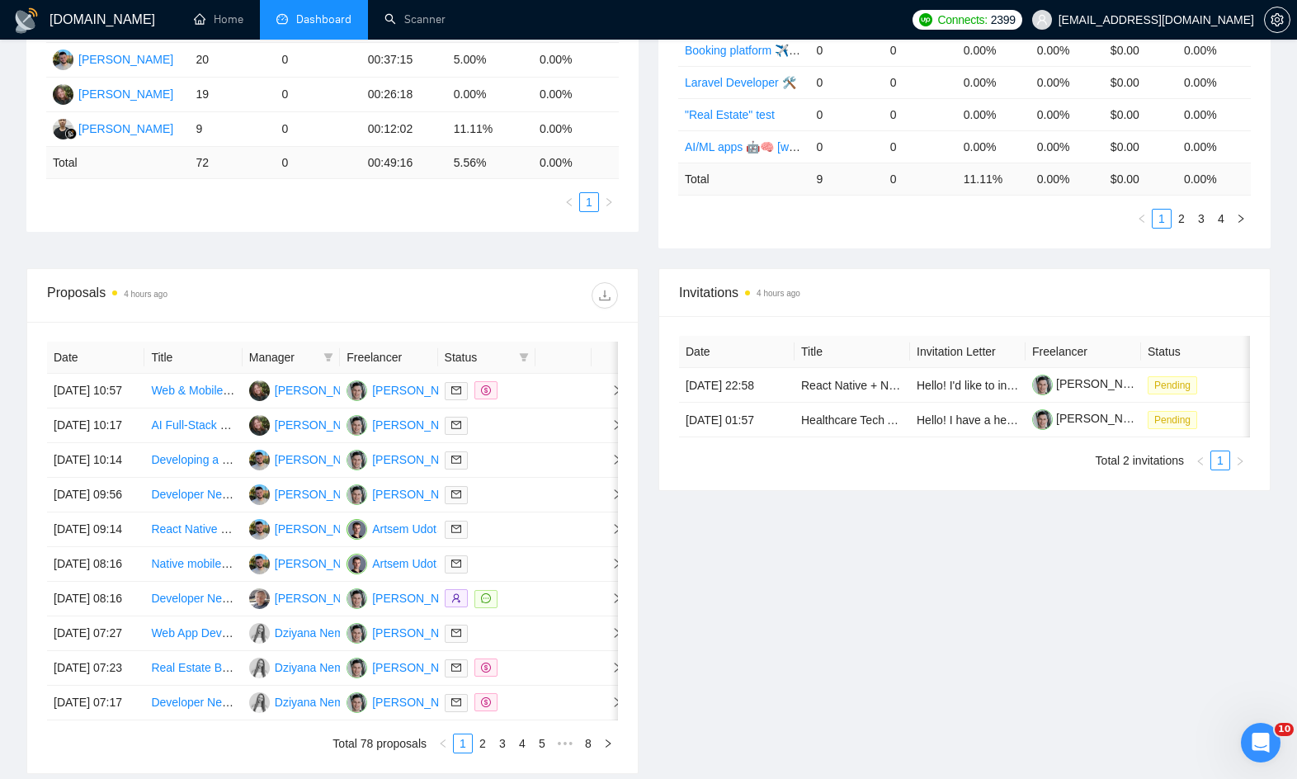
click at [631, 385] on div "Date Title Manager Freelancer Status [DATE] 10:57 Web & Mobile Developer for MV…" at bounding box center [332, 547] width 611 height 451
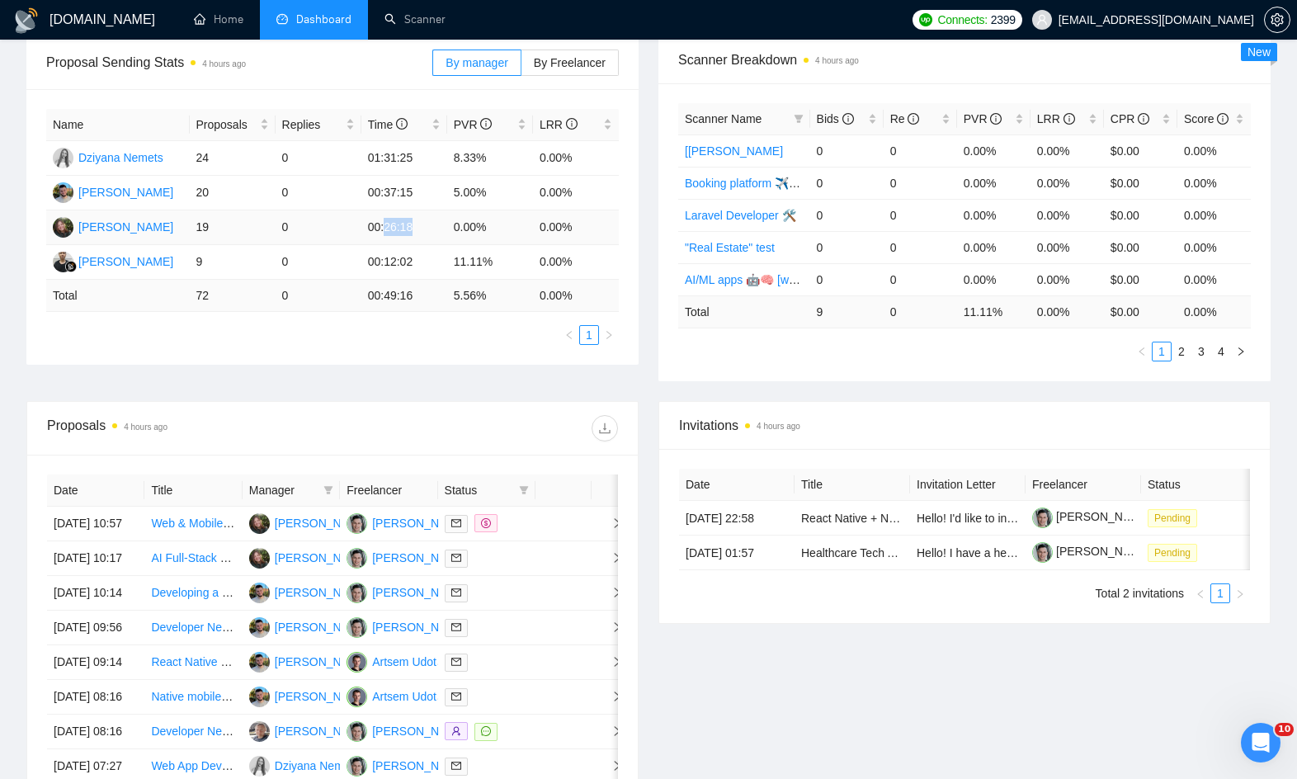
drag, startPoint x: 395, startPoint y: 228, endPoint x: 418, endPoint y: 230, distance: 23.2
click at [418, 229] on td "00:26:18" at bounding box center [404, 227] width 86 height 35
click at [489, 386] on div "Proposal Sending Stats 4 hours ago By manager By Freelancer Name Proposals Repl…" at bounding box center [649, 218] width 1264 height 365
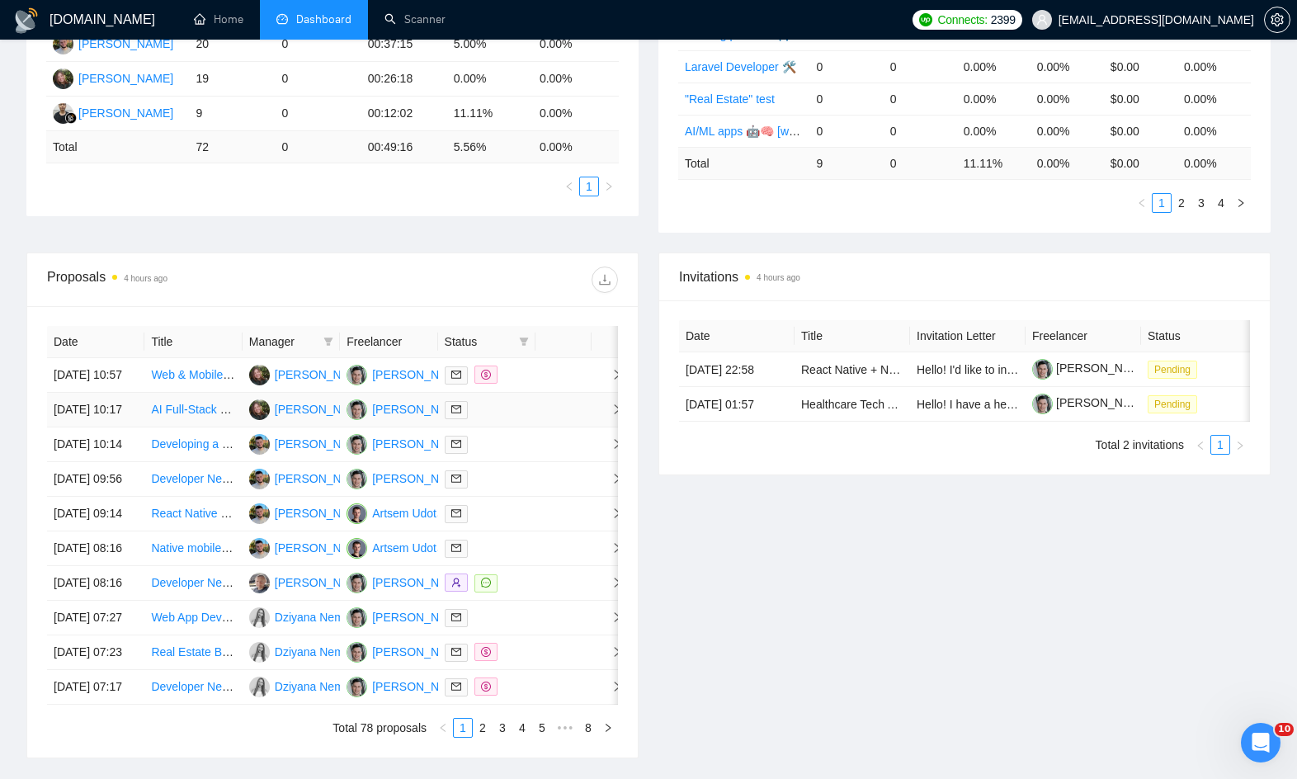
scroll to position [414, 0]
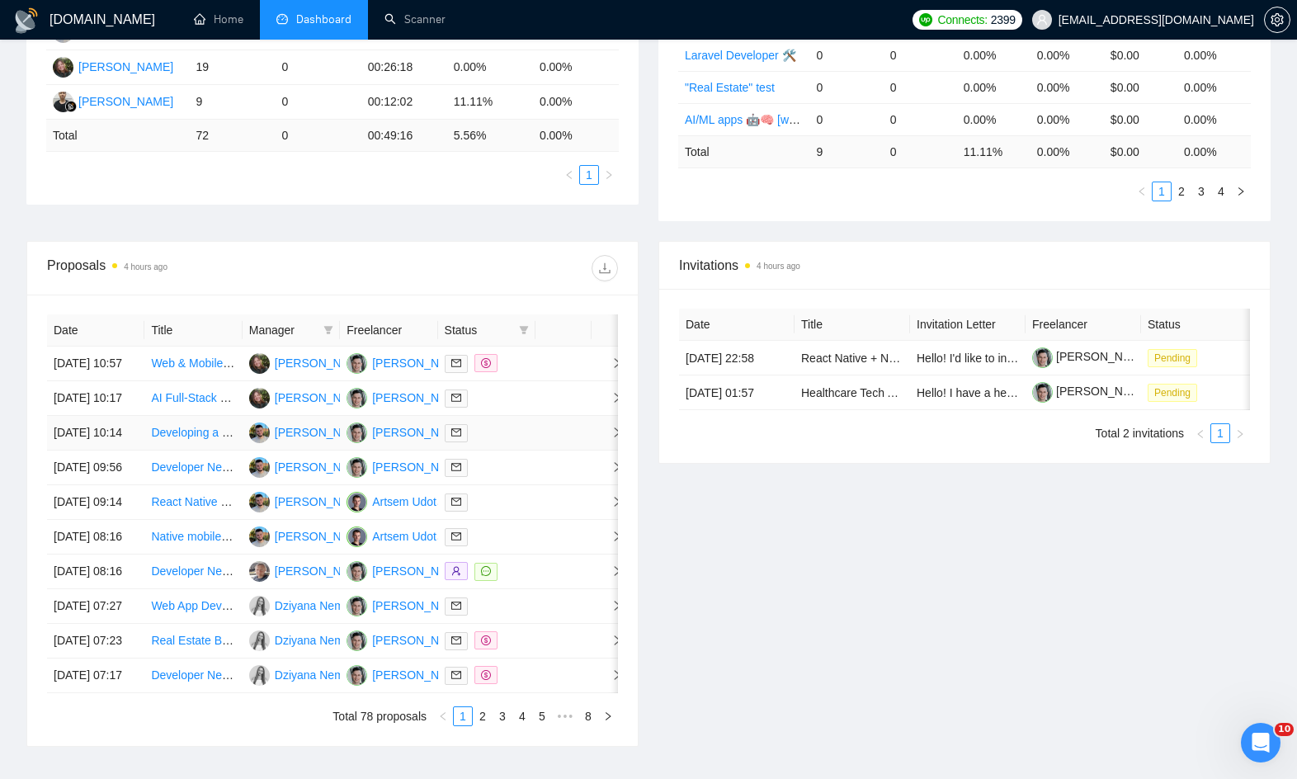
click at [504, 442] on div at bounding box center [487, 432] width 84 height 19
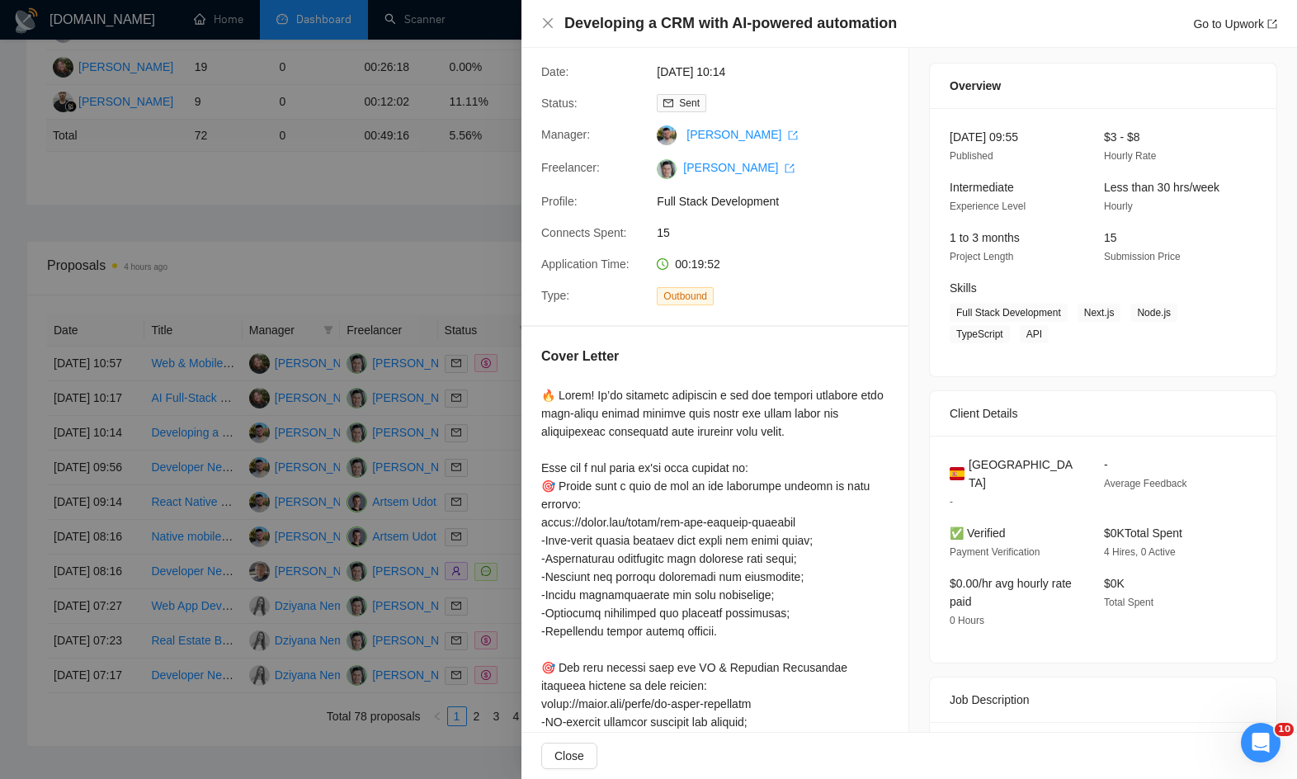
click at [353, 262] on div at bounding box center [648, 389] width 1297 height 779
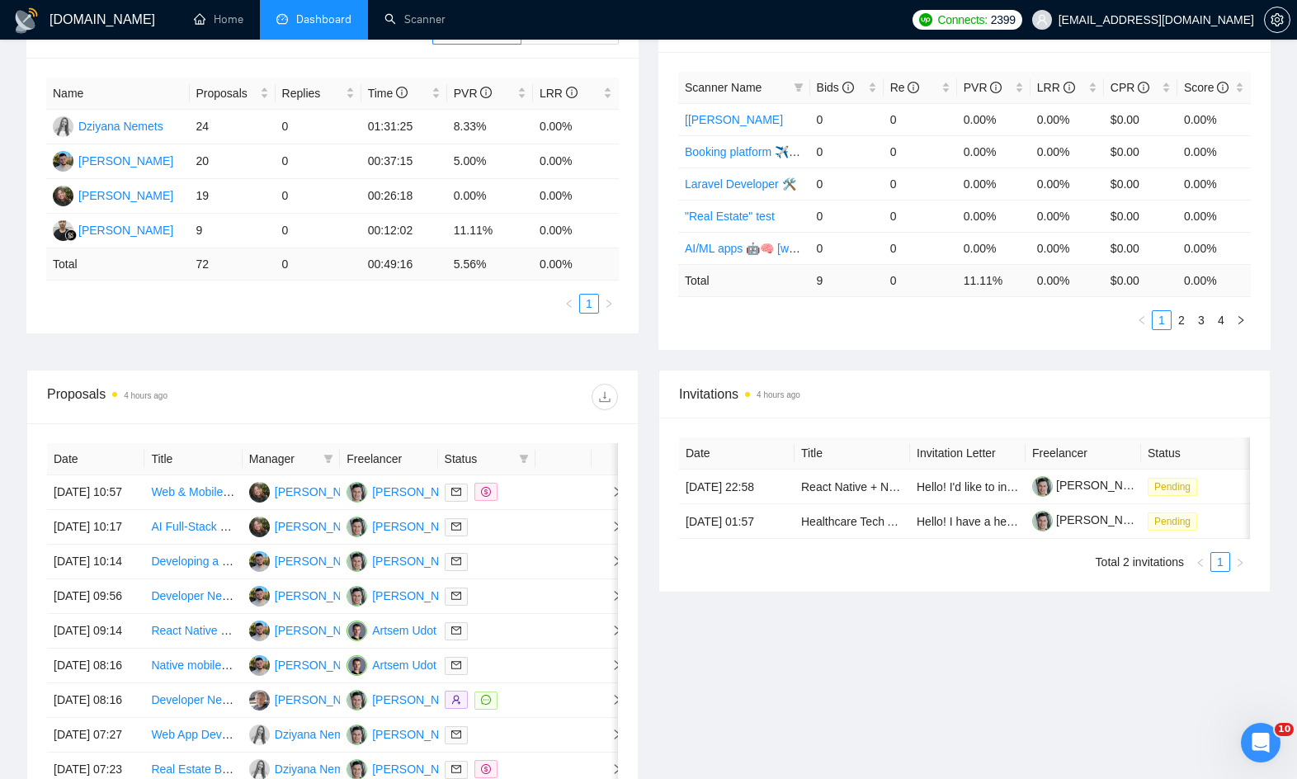
scroll to position [282, 0]
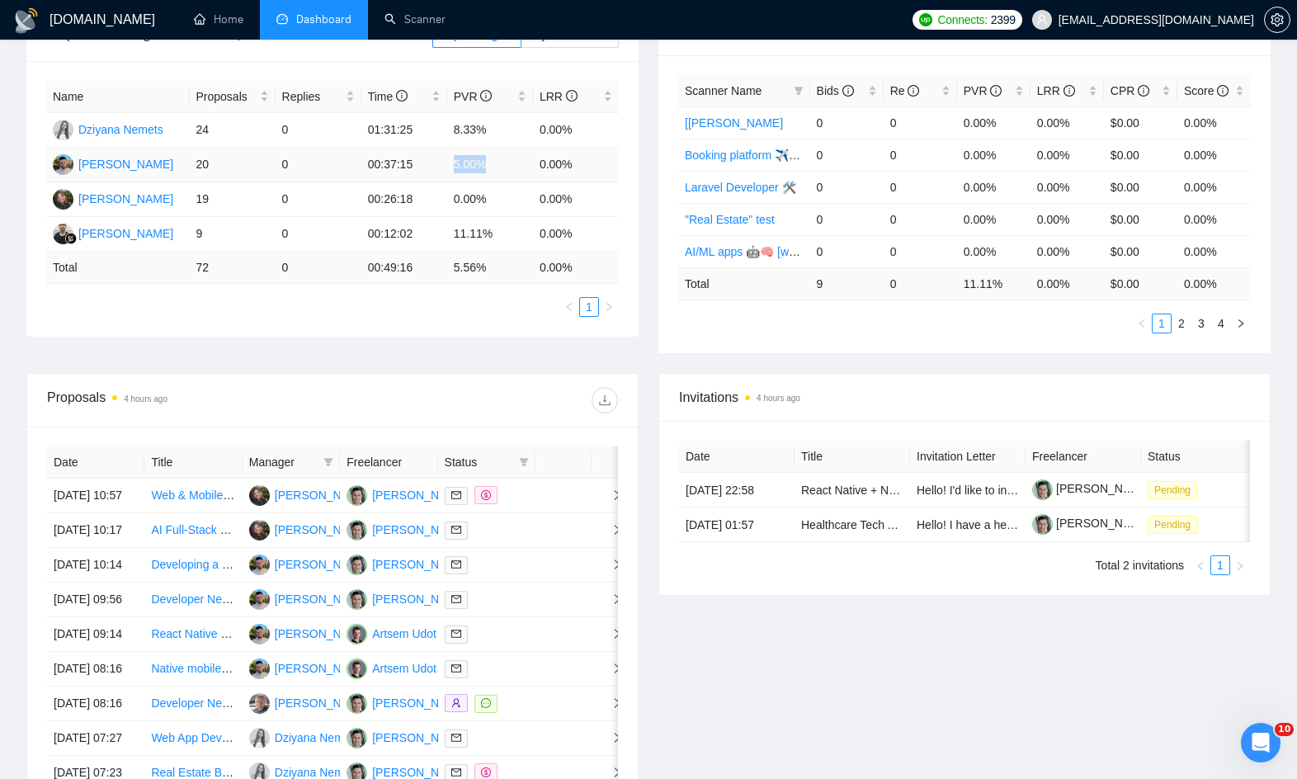
drag, startPoint x: 456, startPoint y: 165, endPoint x: 508, endPoint y: 167, distance: 52.8
click at [508, 167] on td "5.00%" at bounding box center [490, 165] width 86 height 35
click at [459, 168] on td "5.00%" at bounding box center [490, 165] width 86 height 35
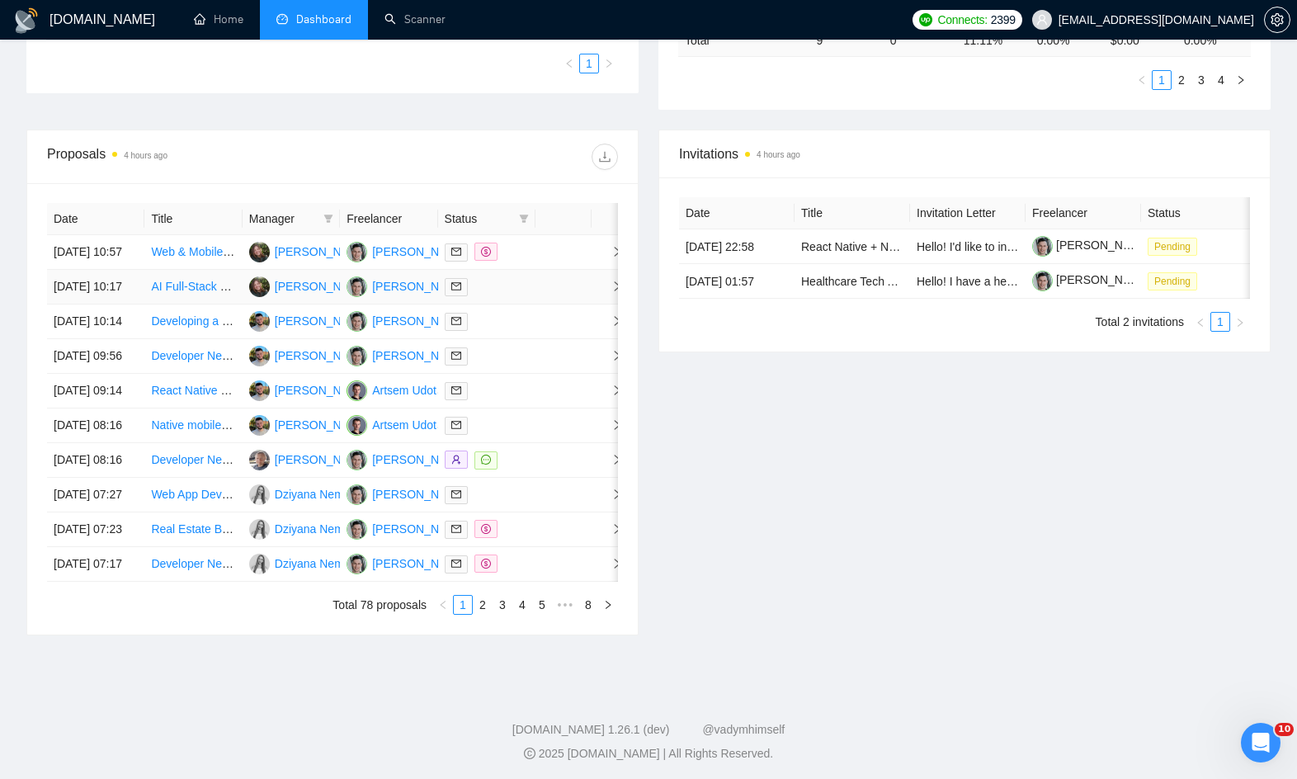
scroll to position [187, 0]
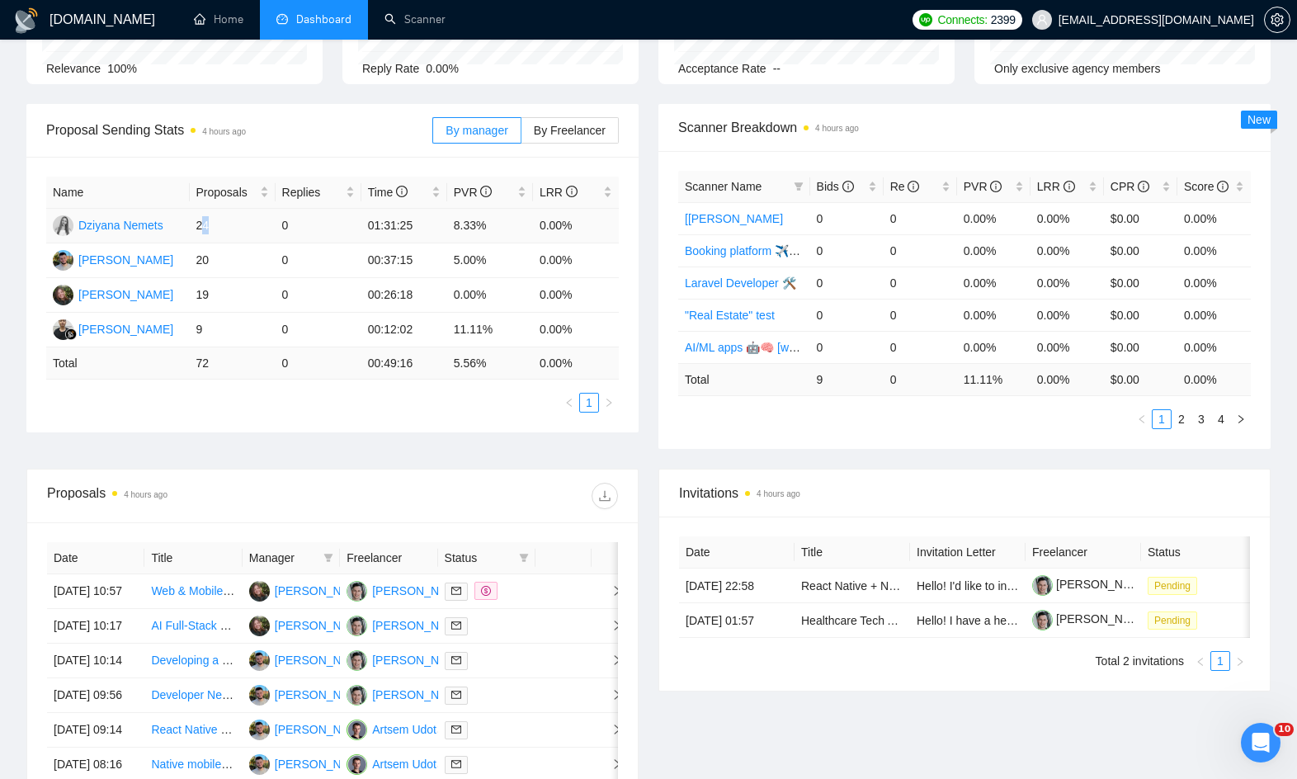
drag, startPoint x: 200, startPoint y: 222, endPoint x: 227, endPoint y: 225, distance: 27.4
click at [227, 225] on td "24" at bounding box center [233, 226] width 86 height 35
drag, startPoint x: 446, startPoint y: 222, endPoint x: 481, endPoint y: 224, distance: 34.7
click at [481, 224] on td "8.33%" at bounding box center [490, 226] width 86 height 35
drag, startPoint x: 481, startPoint y: 224, endPoint x: 455, endPoint y: 221, distance: 26.6
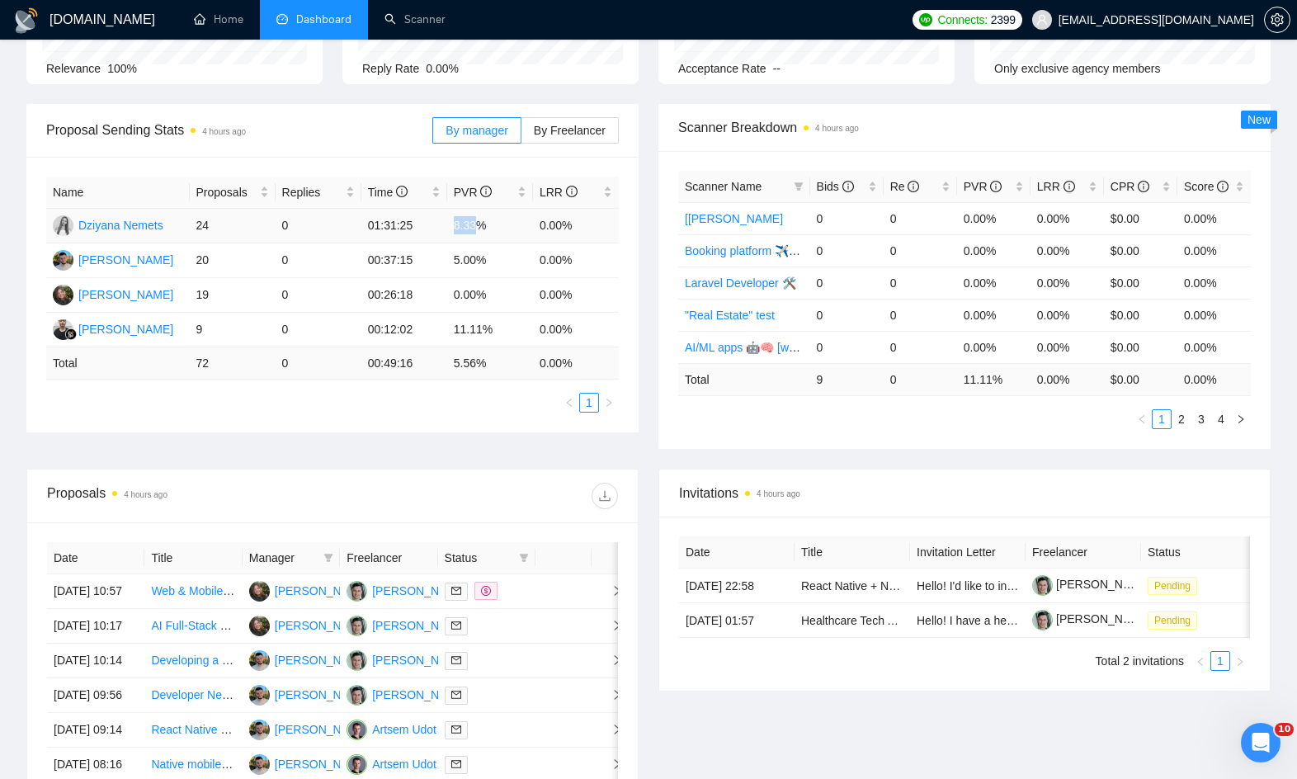
click at [455, 221] on td "8.33%" at bounding box center [490, 226] width 86 height 35
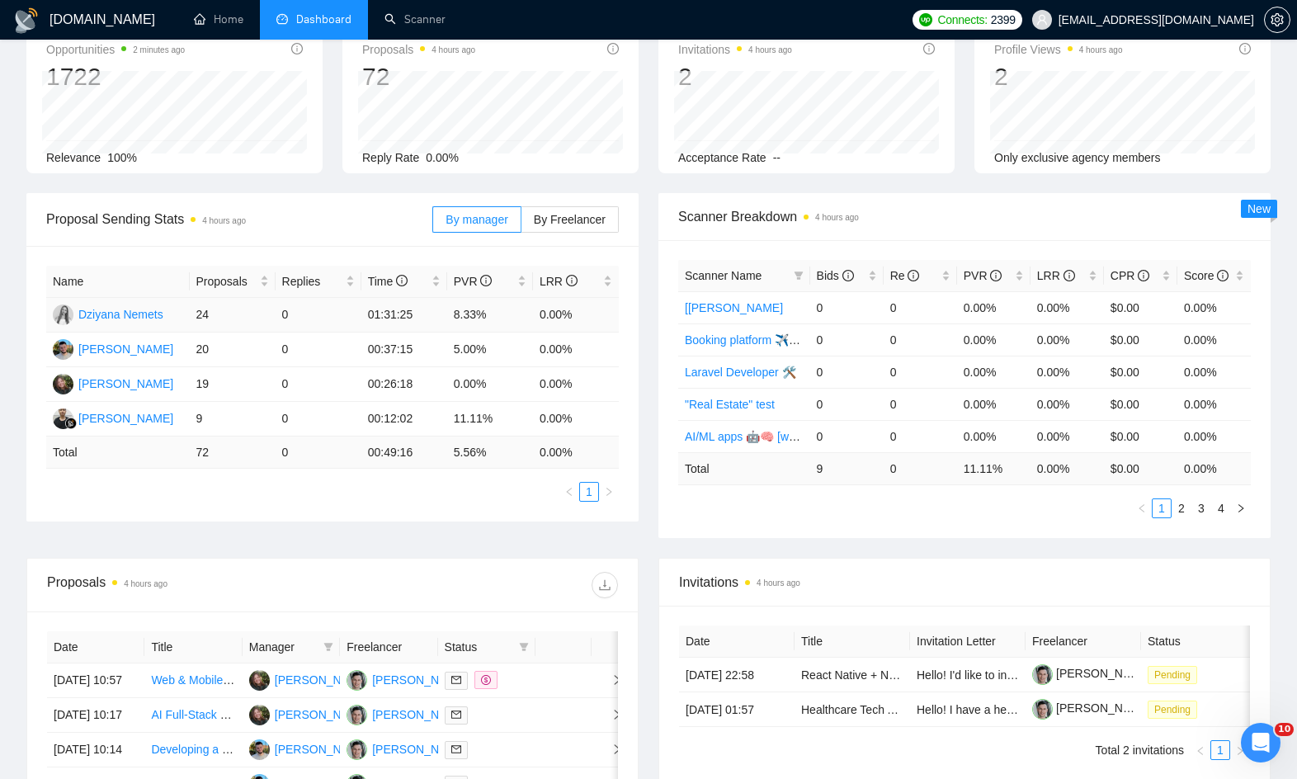
scroll to position [0, 0]
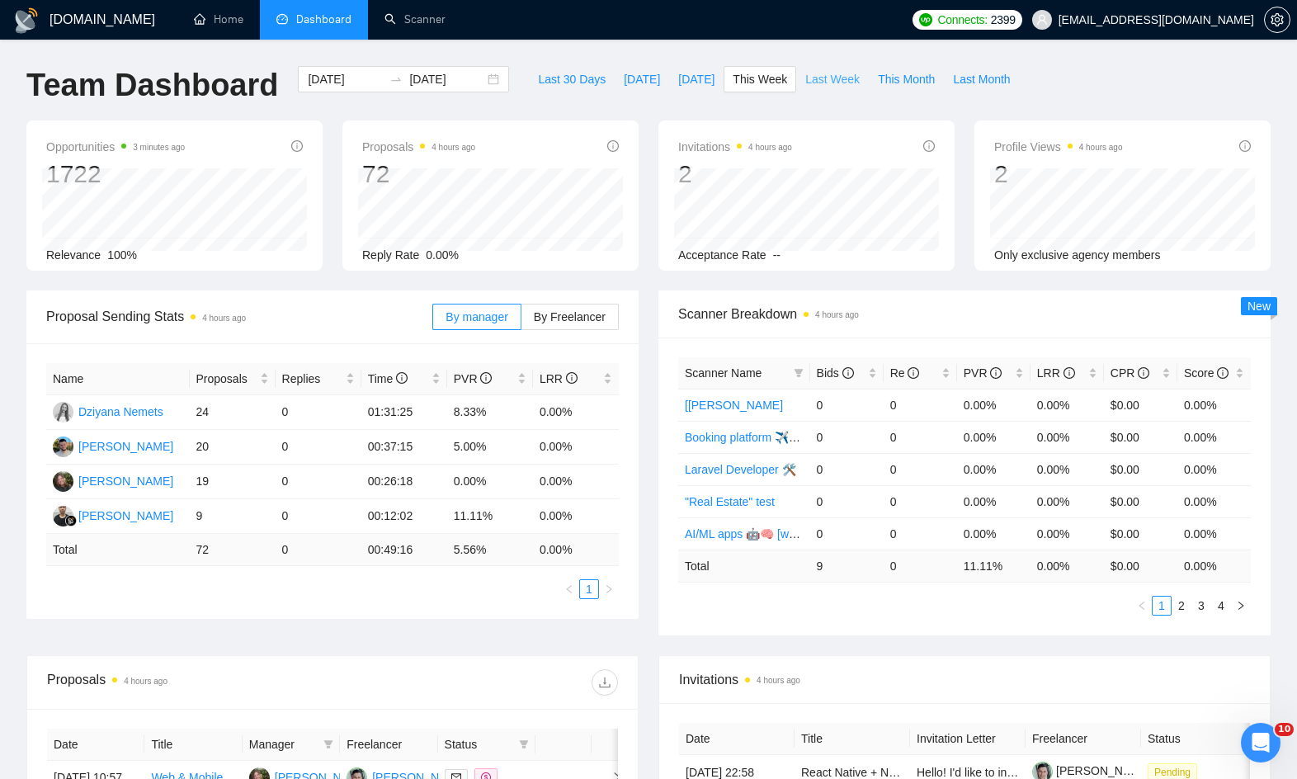
click at [836, 79] on span "Last Week" at bounding box center [832, 79] width 54 height 18
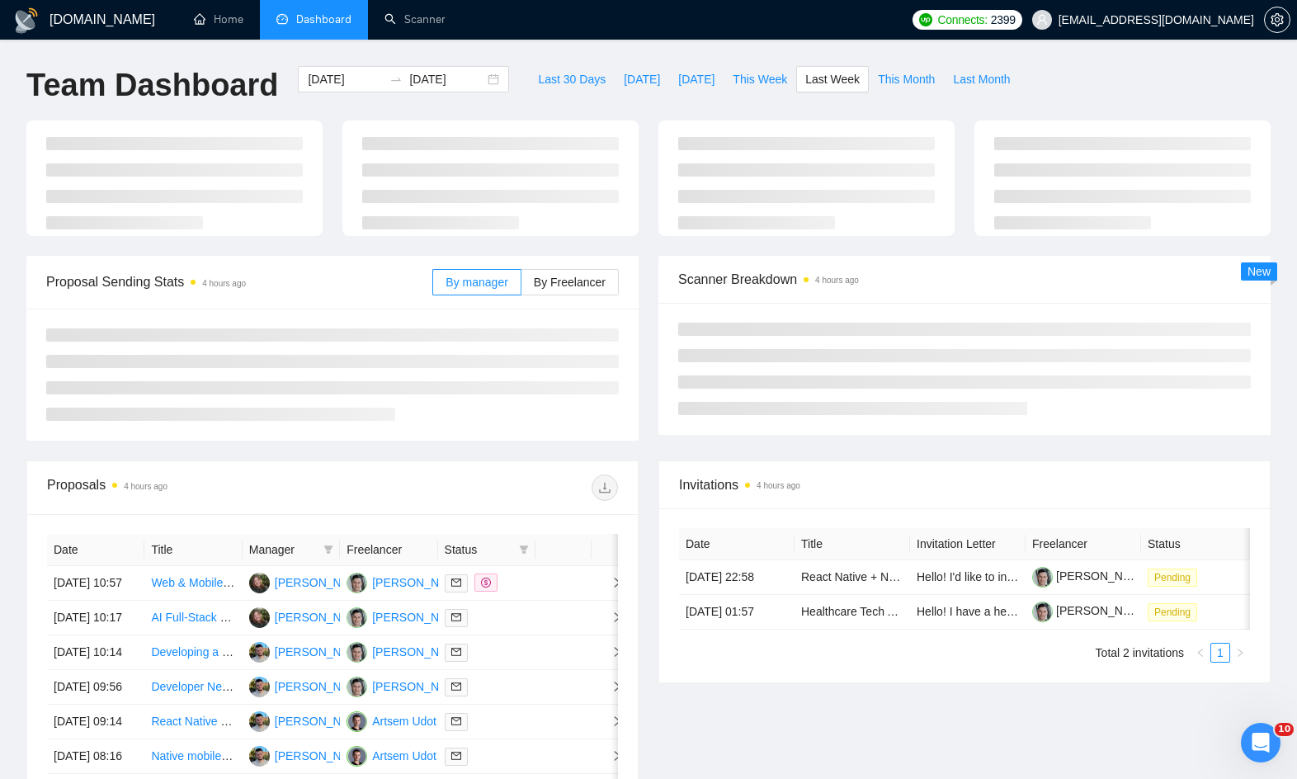
type input "[DATE]"
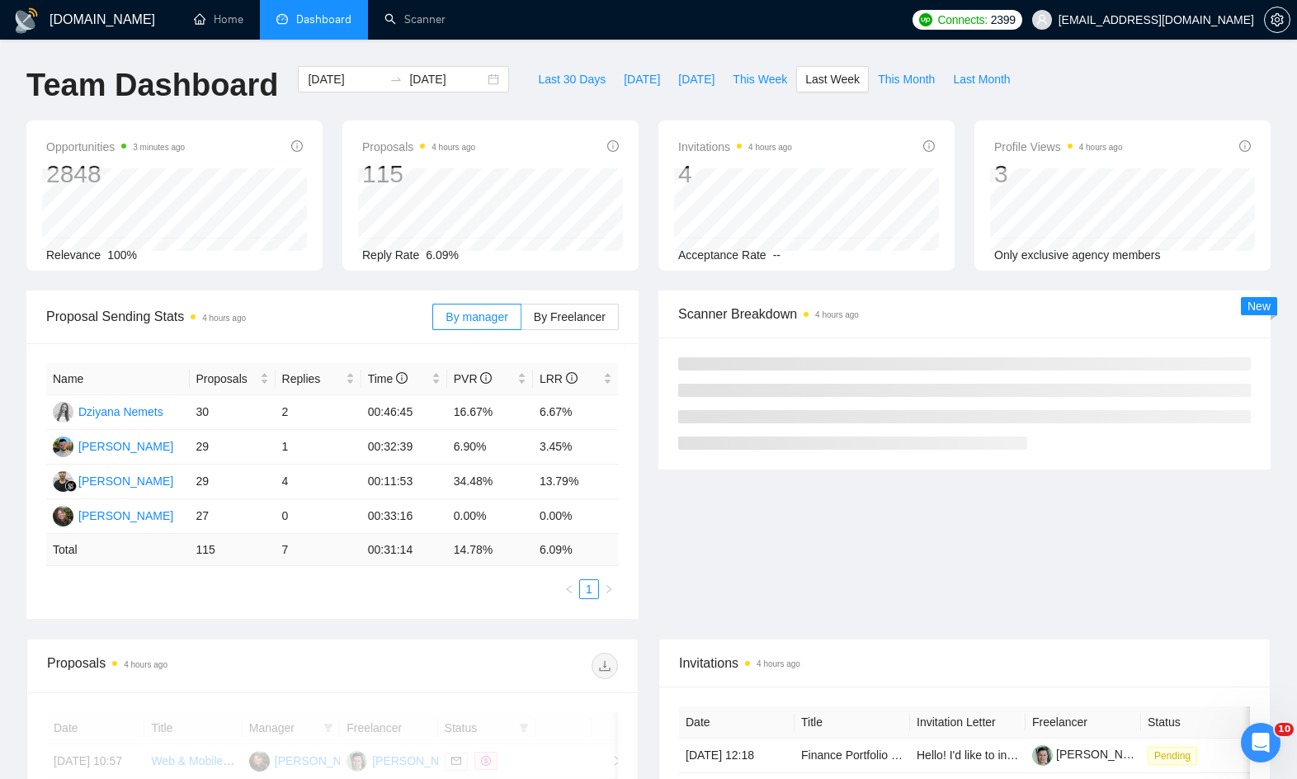
scroll to position [74, 0]
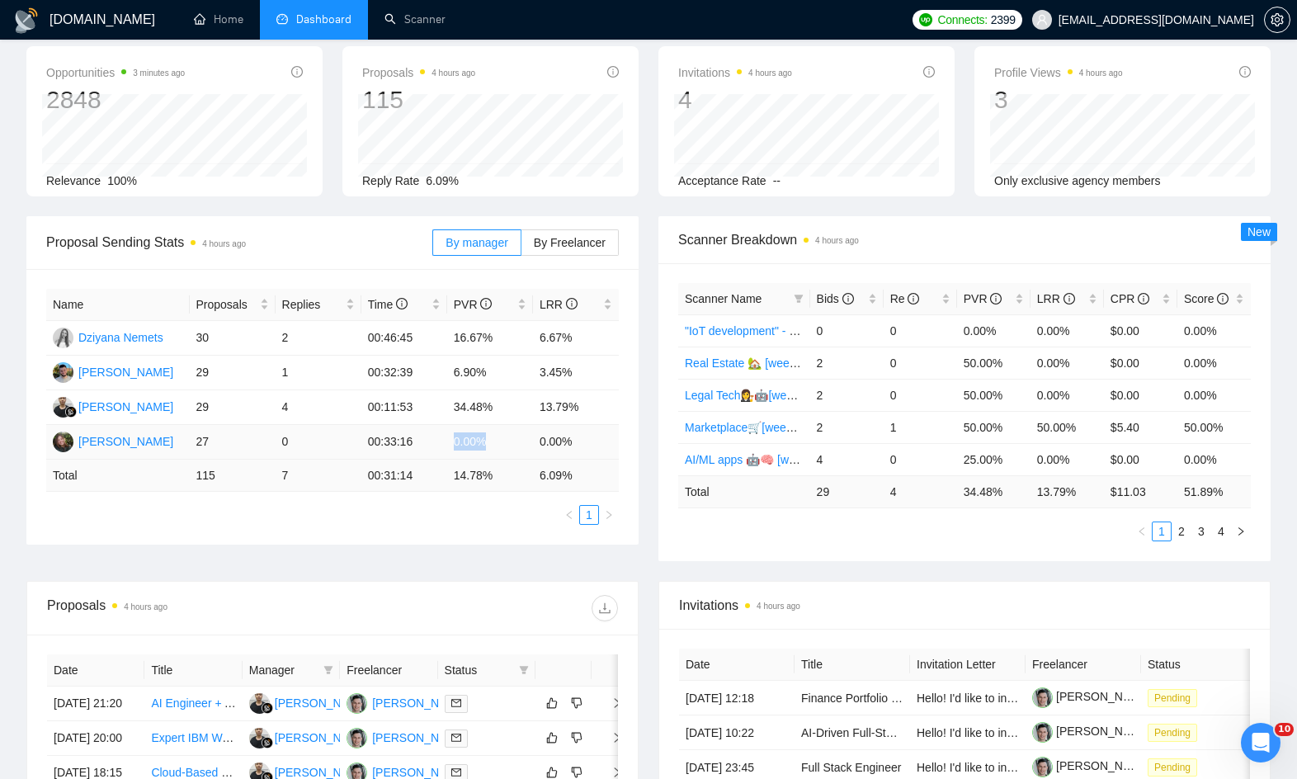
drag, startPoint x: 441, startPoint y: 439, endPoint x: 521, endPoint y: 442, distance: 80.1
click at [521, 442] on tr "[PERSON_NAME] 27 0 00:33:16 0.00% 0.00%" at bounding box center [332, 442] width 573 height 35
click at [342, 440] on td "0" at bounding box center [319, 442] width 86 height 35
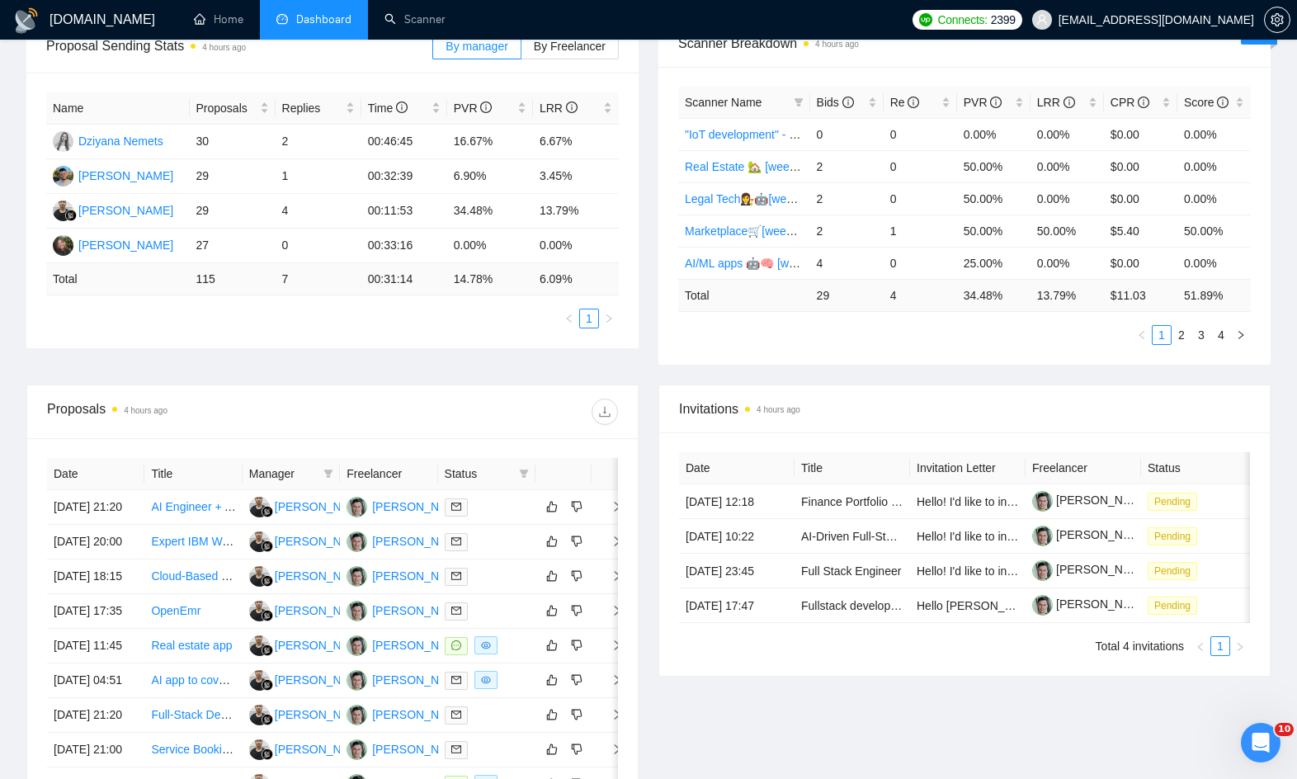
scroll to position [0, 0]
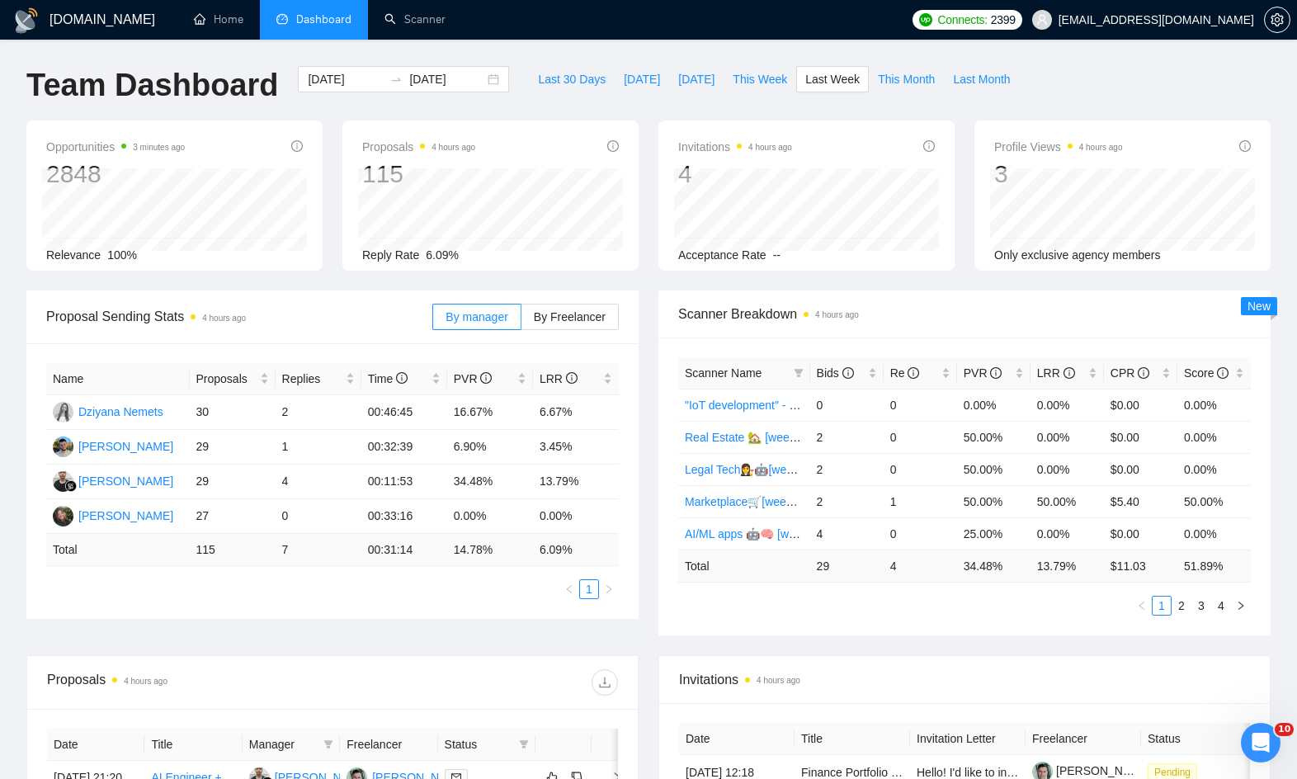
click at [330, 289] on div "Opportunities 3 minutes ago 2848 Relevance 100% Proposals 4 hours ago 115 Reply…" at bounding box center [649, 205] width 1264 height 170
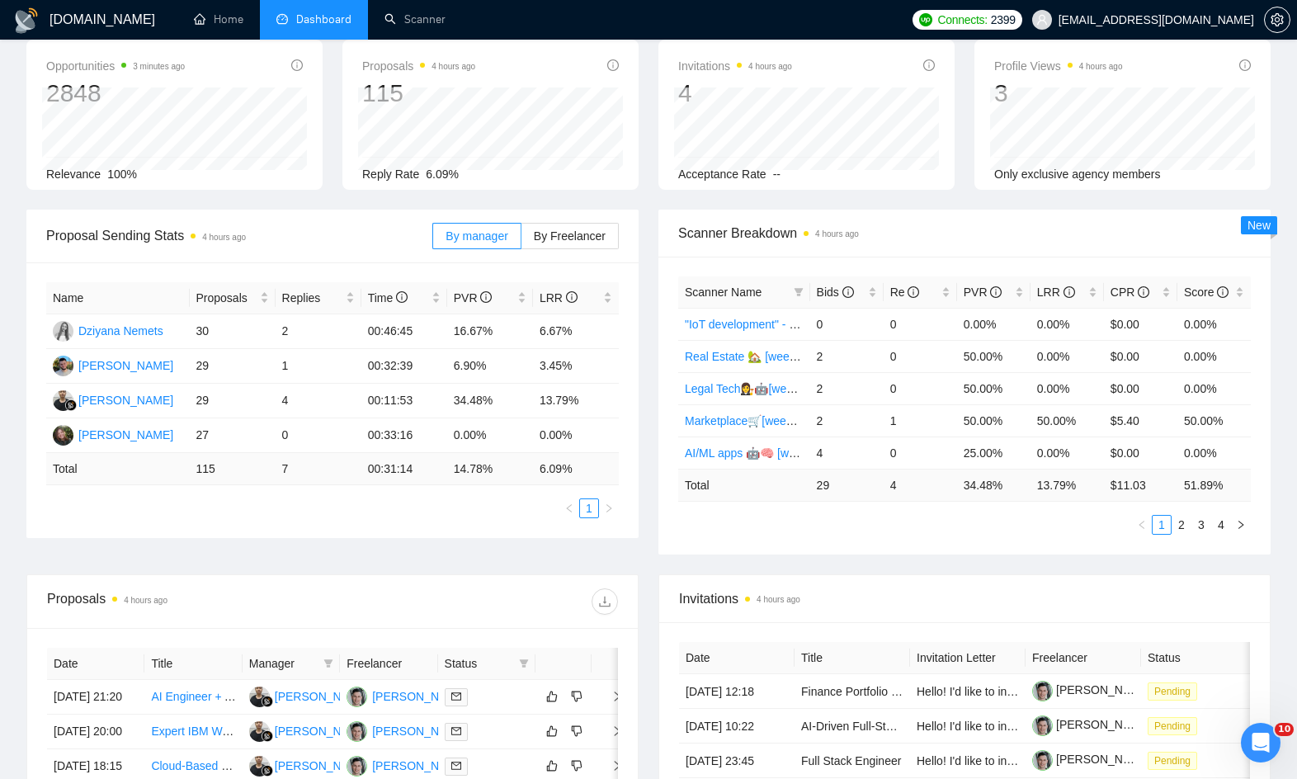
scroll to position [90, 0]
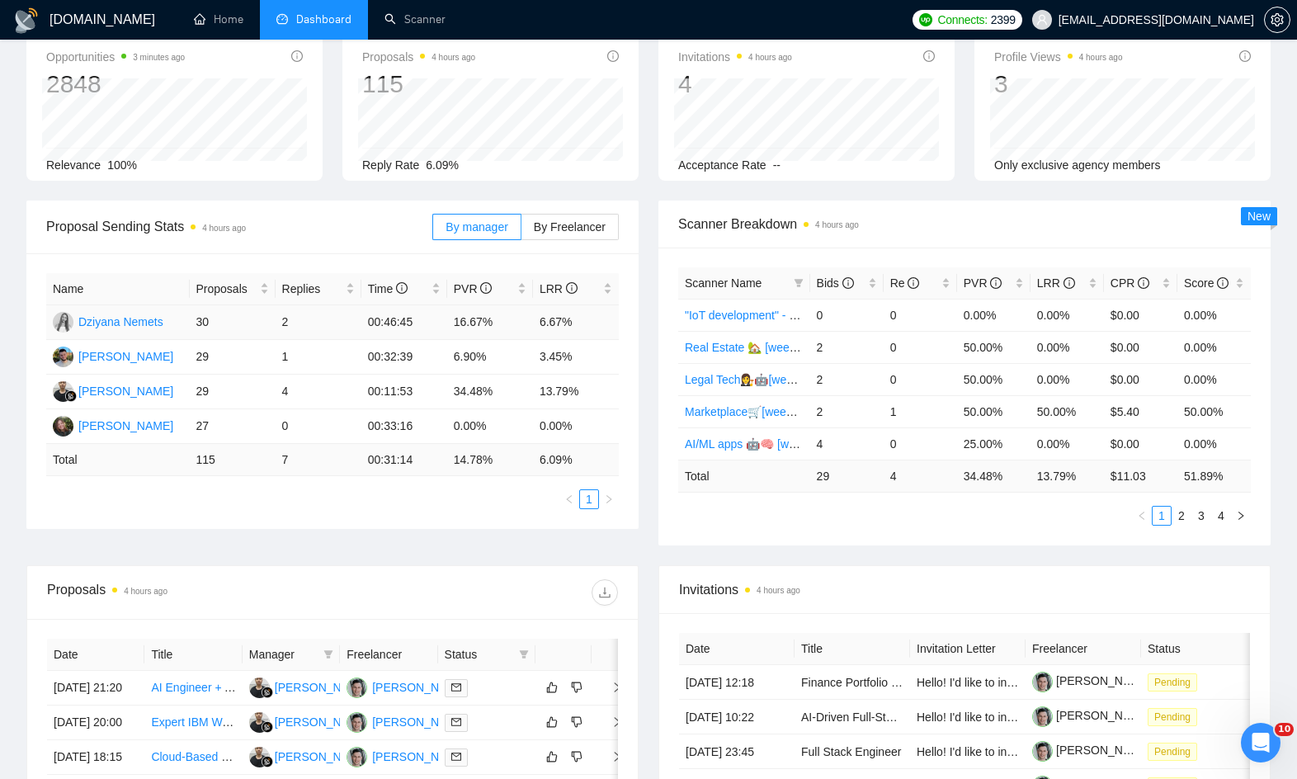
click at [322, 319] on td "2" at bounding box center [319, 322] width 86 height 35
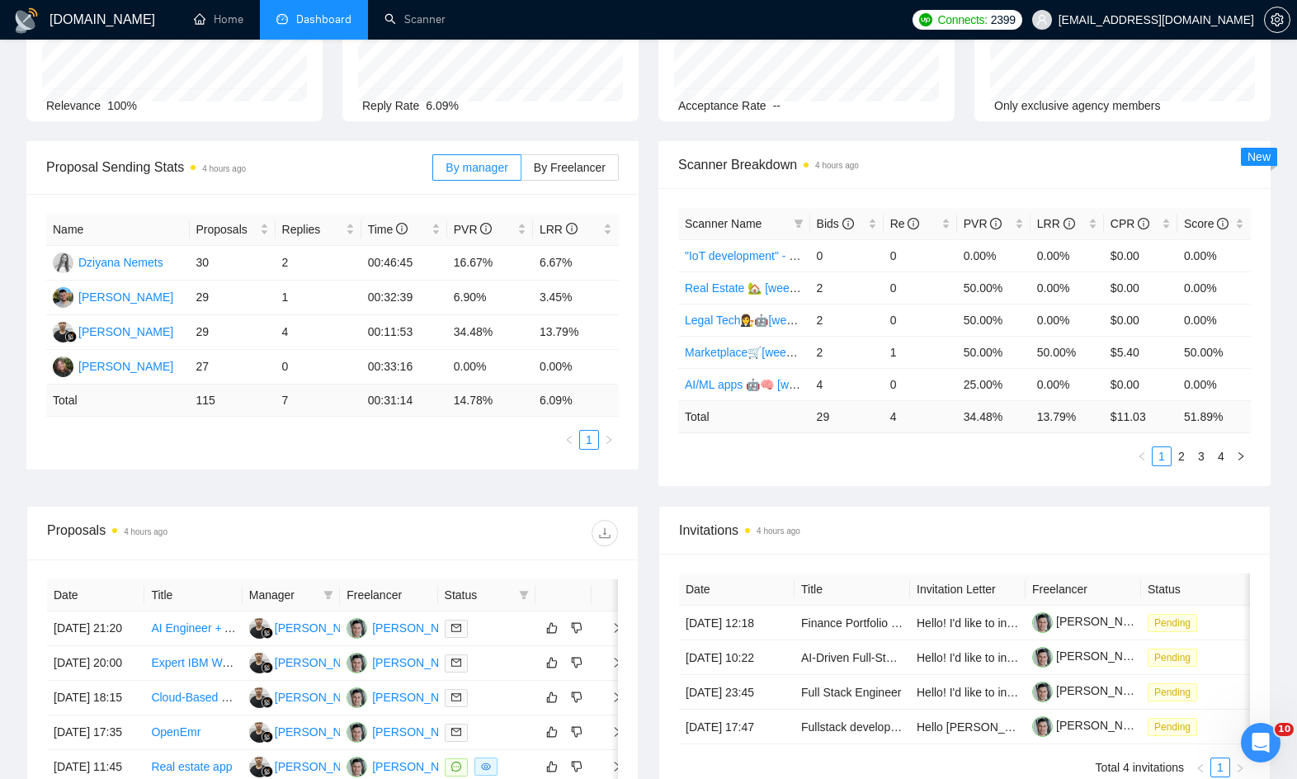
scroll to position [0, 0]
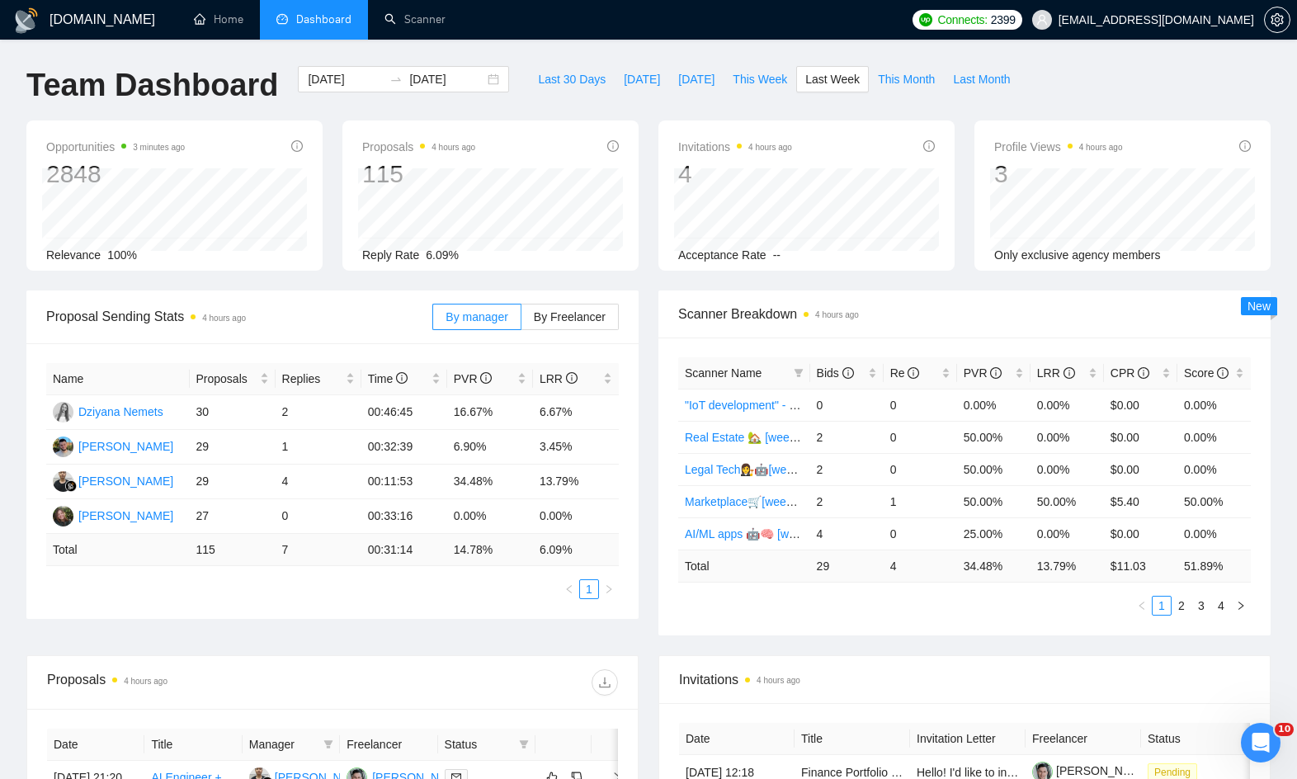
click at [346, 296] on div "Proposal Sending Stats 4 hours ago" at bounding box center [239, 316] width 386 height 47
click at [372, 281] on div "Opportunities 4 minutes ago 2848 Relevance 100% Proposals 4 hours ago 115 Reply…" at bounding box center [649, 205] width 1264 height 170
click at [372, 285] on div "Opportunities 4 minutes ago 2848 Relevance 100% Proposals 4 hours ago 115 Reply…" at bounding box center [649, 205] width 1264 height 170
click at [372, 286] on div "Opportunities 4 minutes ago 2848 Relevance 100% Proposals 4 hours ago 115 Reply…" at bounding box center [649, 205] width 1264 height 170
click at [367, 290] on div "Proposal Sending Stats 4 hours ago By manager By Freelancer" at bounding box center [332, 316] width 573 height 53
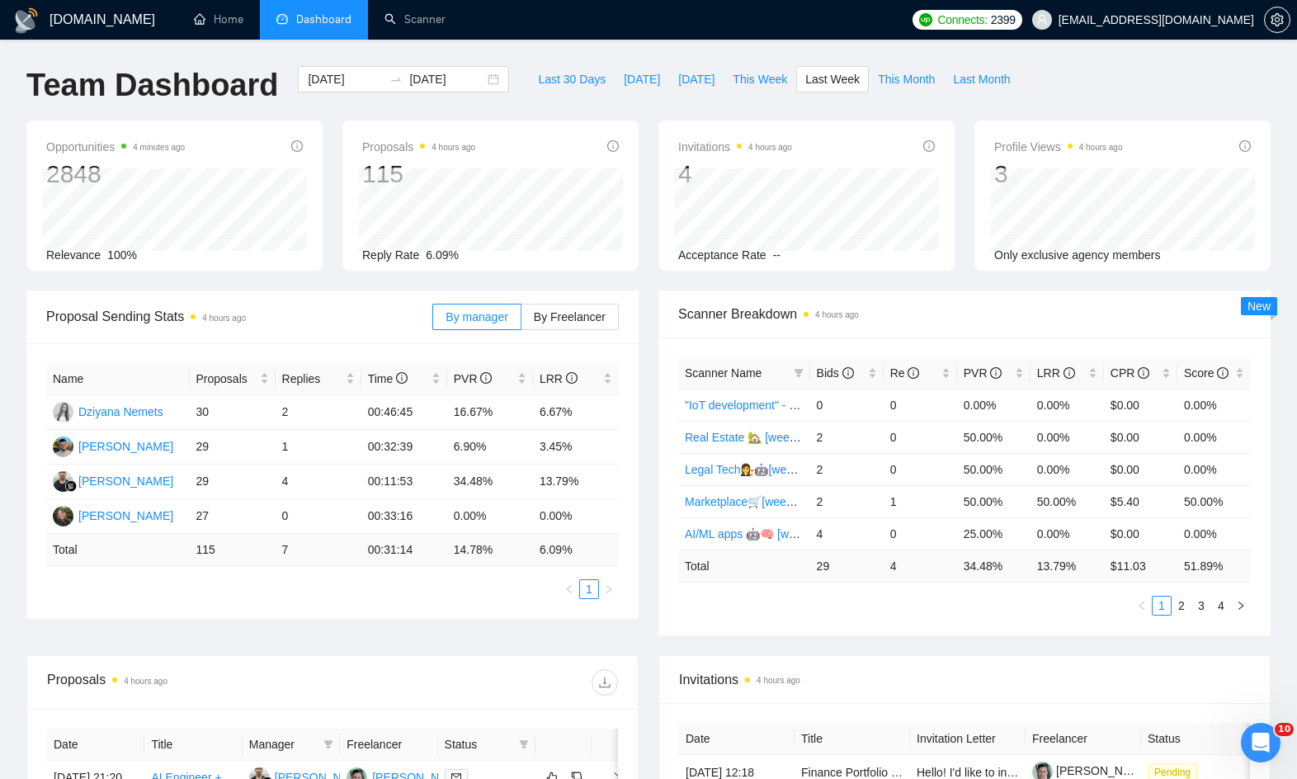
click at [367, 290] on div "Proposal Sending Stats 4 hours ago By manager By Freelancer" at bounding box center [332, 316] width 573 height 53
click at [585, 310] on span "By Freelancer" at bounding box center [570, 316] width 72 height 13
click at [522, 321] on input "By Freelancer" at bounding box center [522, 321] width 0 height 0
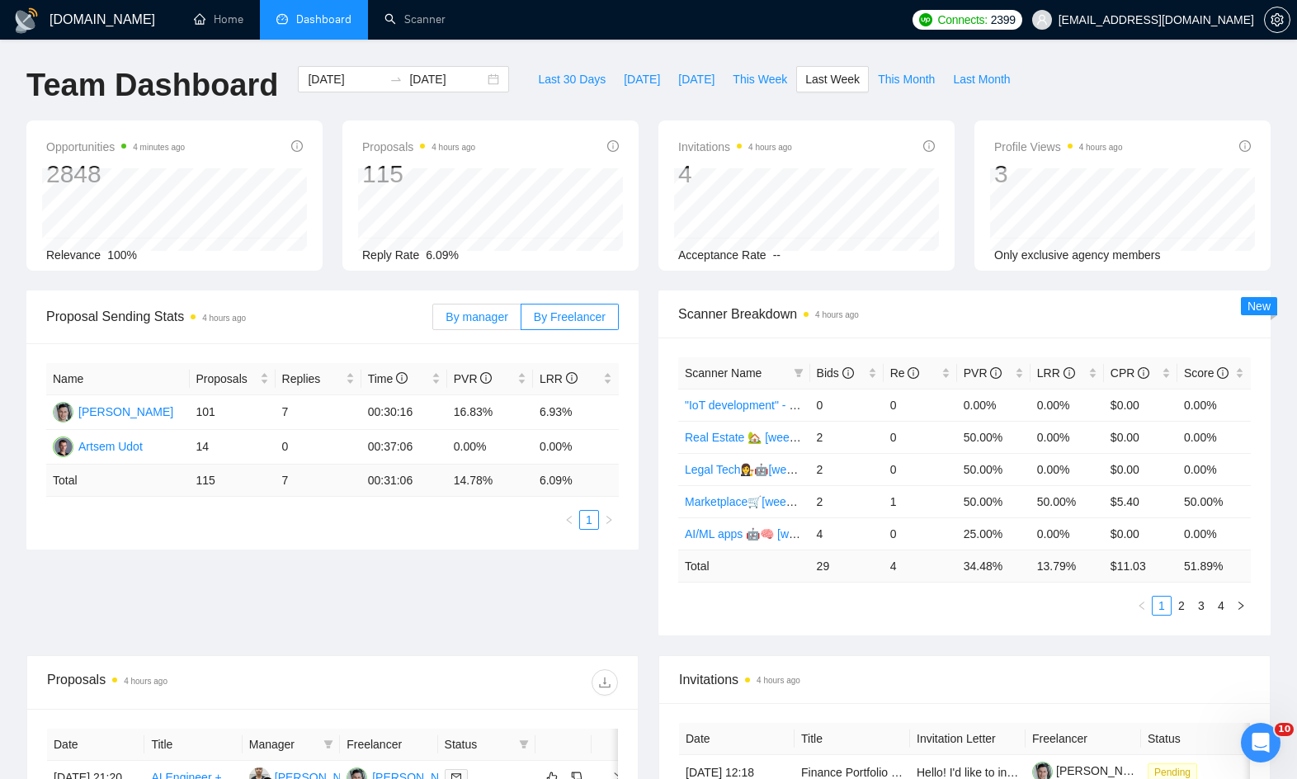
click at [471, 312] on span "By manager" at bounding box center [477, 316] width 62 height 13
click at [433, 321] on input "By manager" at bounding box center [433, 321] width 0 height 0
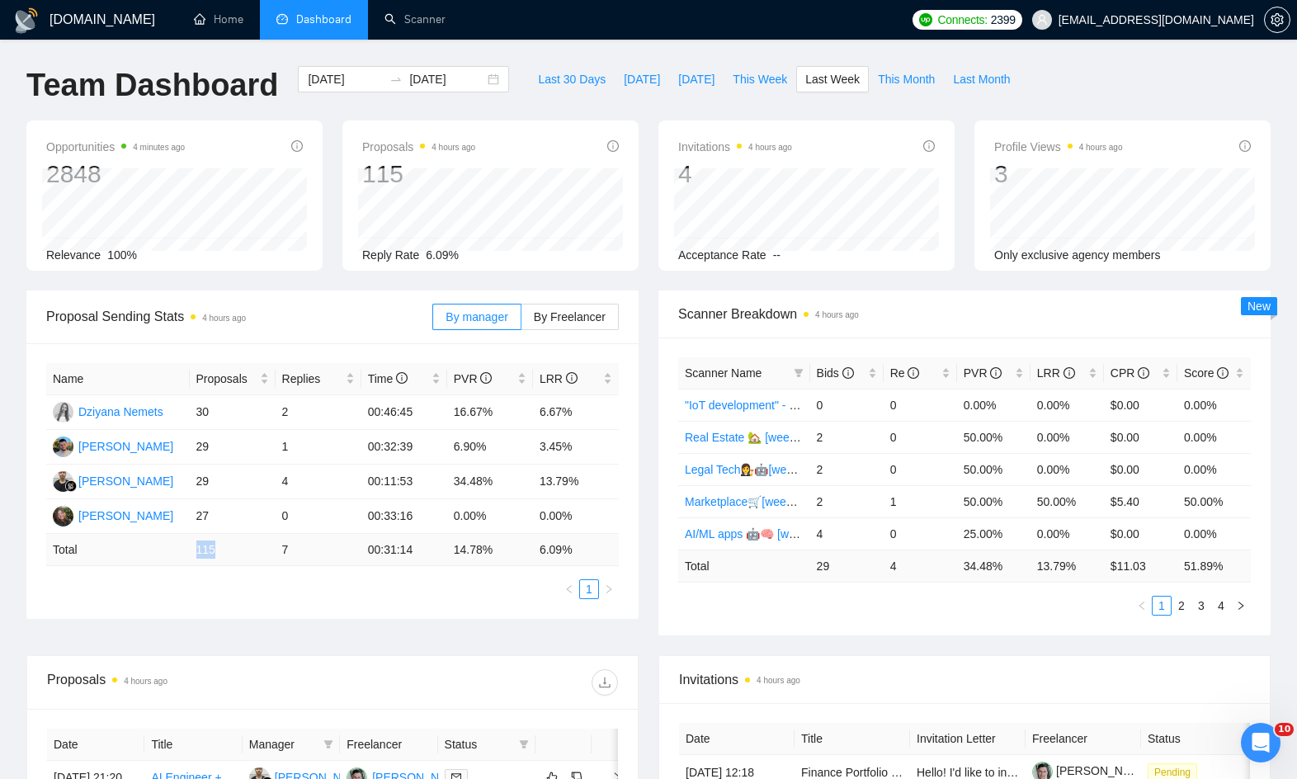
drag, startPoint x: 193, startPoint y: 551, endPoint x: 235, endPoint y: 554, distance: 42.2
click at [235, 554] on td "115" at bounding box center [233, 550] width 86 height 32
click at [577, 310] on span "By Freelancer" at bounding box center [570, 316] width 72 height 13
click at [522, 321] on input "By Freelancer" at bounding box center [522, 321] width 0 height 0
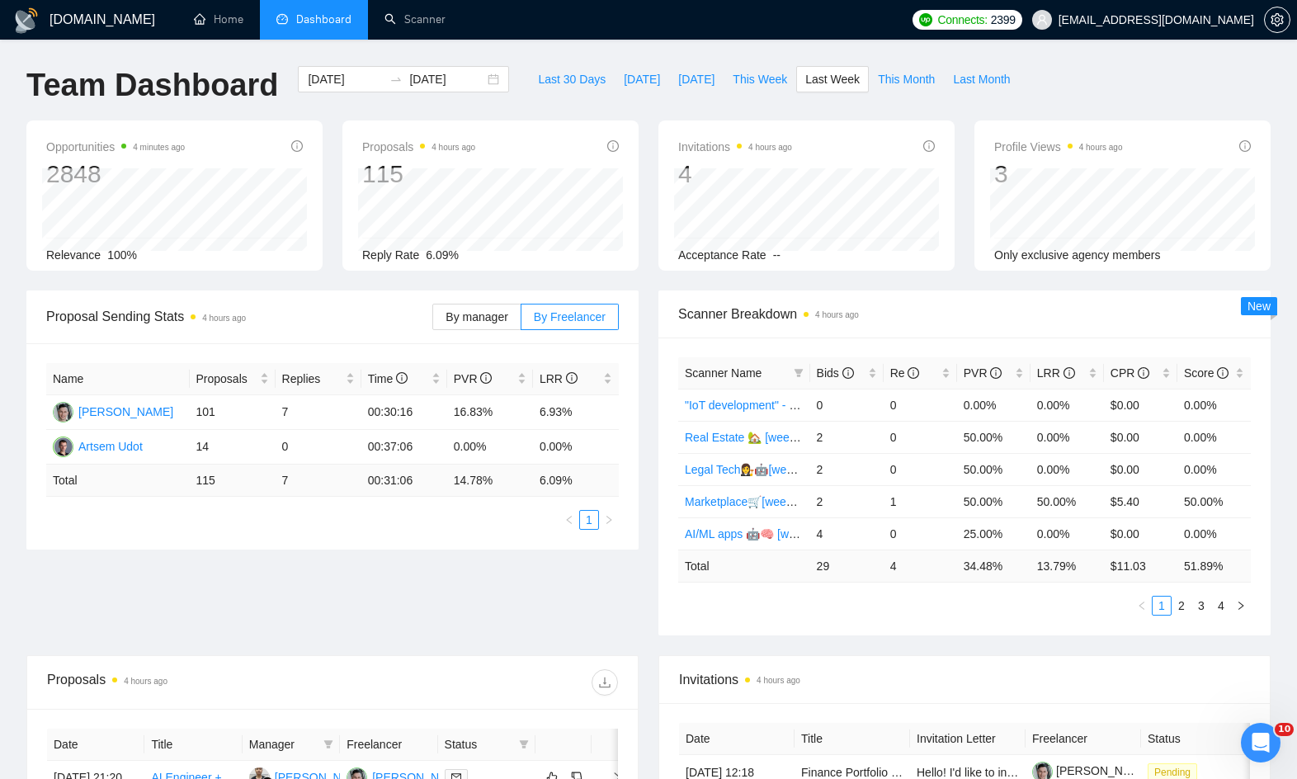
click at [521, 297] on div "By manager By Freelancer" at bounding box center [525, 316] width 187 height 53
click at [494, 309] on label "By manager" at bounding box center [476, 317] width 88 height 26
click at [433, 321] on input "By manager" at bounding box center [433, 321] width 0 height 0
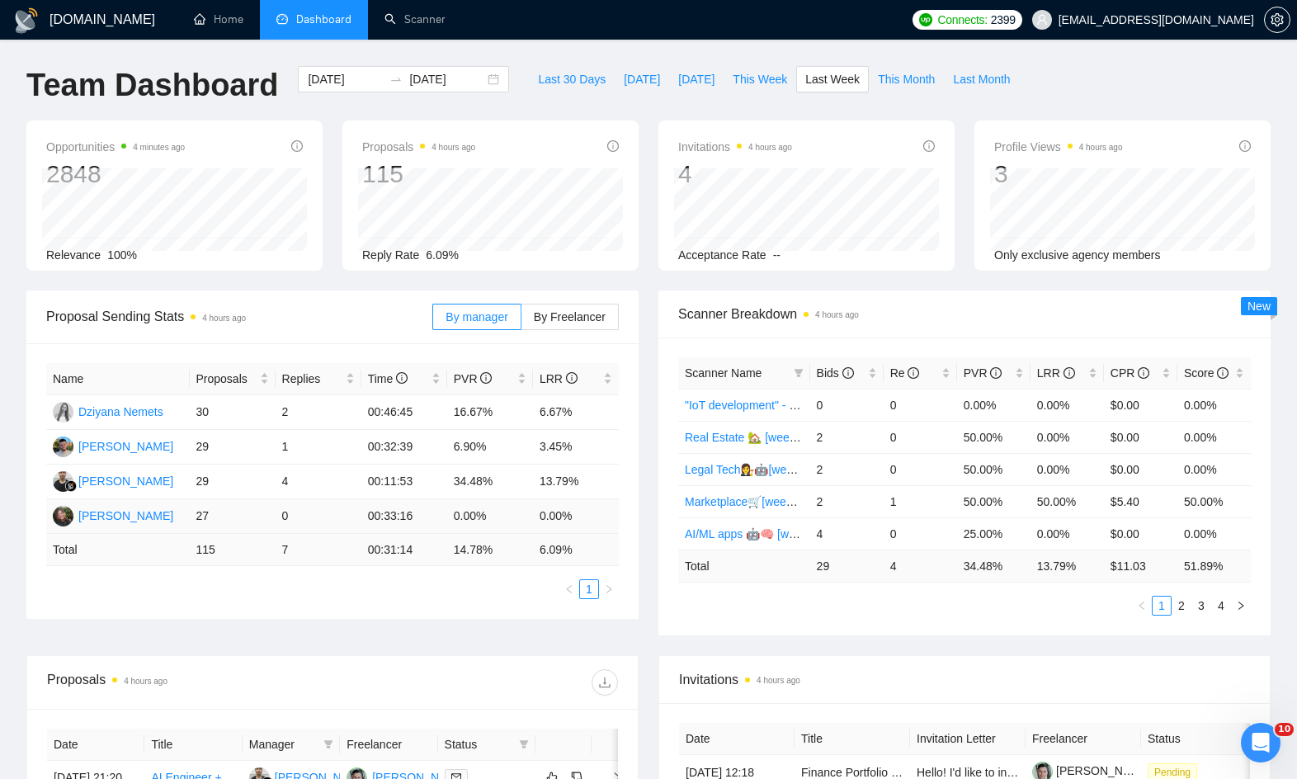
click at [220, 516] on td "27" at bounding box center [233, 516] width 86 height 35
click at [219, 509] on td "27" at bounding box center [233, 516] width 86 height 35
drag, startPoint x: 197, startPoint y: 512, endPoint x: 207, endPoint y: 512, distance: 9.9
click at [207, 512] on td "27" at bounding box center [233, 516] width 86 height 35
click at [209, 512] on td "27" at bounding box center [233, 516] width 86 height 35
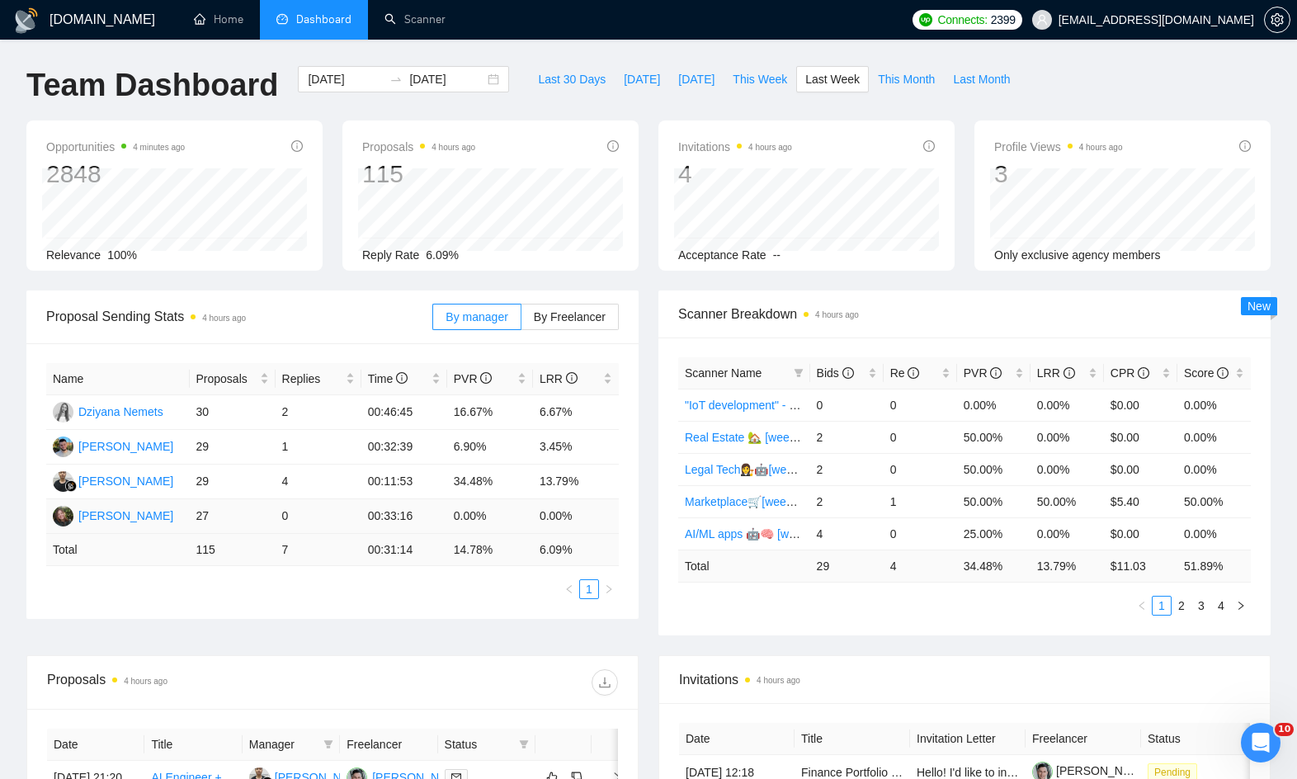
click at [216, 508] on td "27" at bounding box center [233, 516] width 86 height 35
click at [342, 87] on input "[DATE]" at bounding box center [345, 79] width 75 height 18
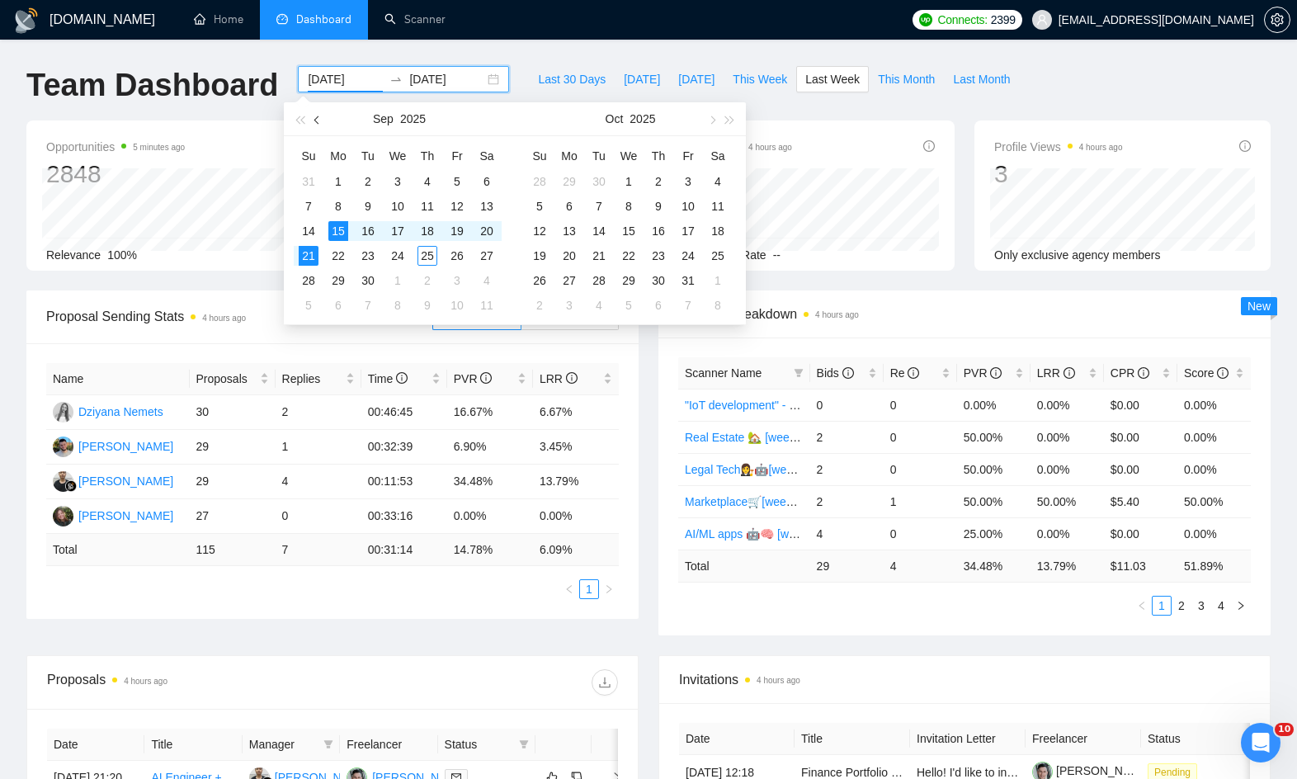
click at [321, 116] on button "button" at bounding box center [318, 118] width 18 height 33
click at [320, 116] on button "button" at bounding box center [318, 118] width 18 height 33
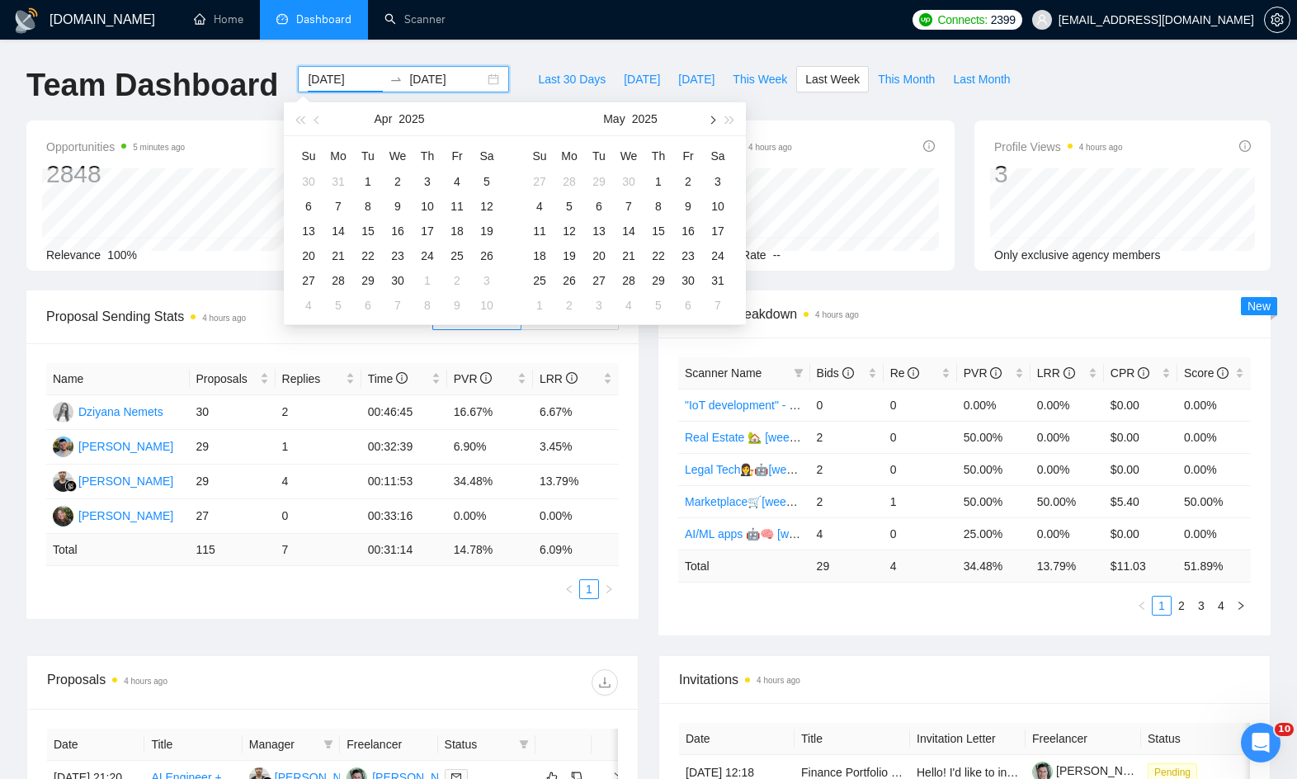
click at [708, 116] on button "button" at bounding box center [711, 118] width 18 height 33
type input "[DATE]"
click at [431, 174] on div "1" at bounding box center [428, 182] width 20 height 20
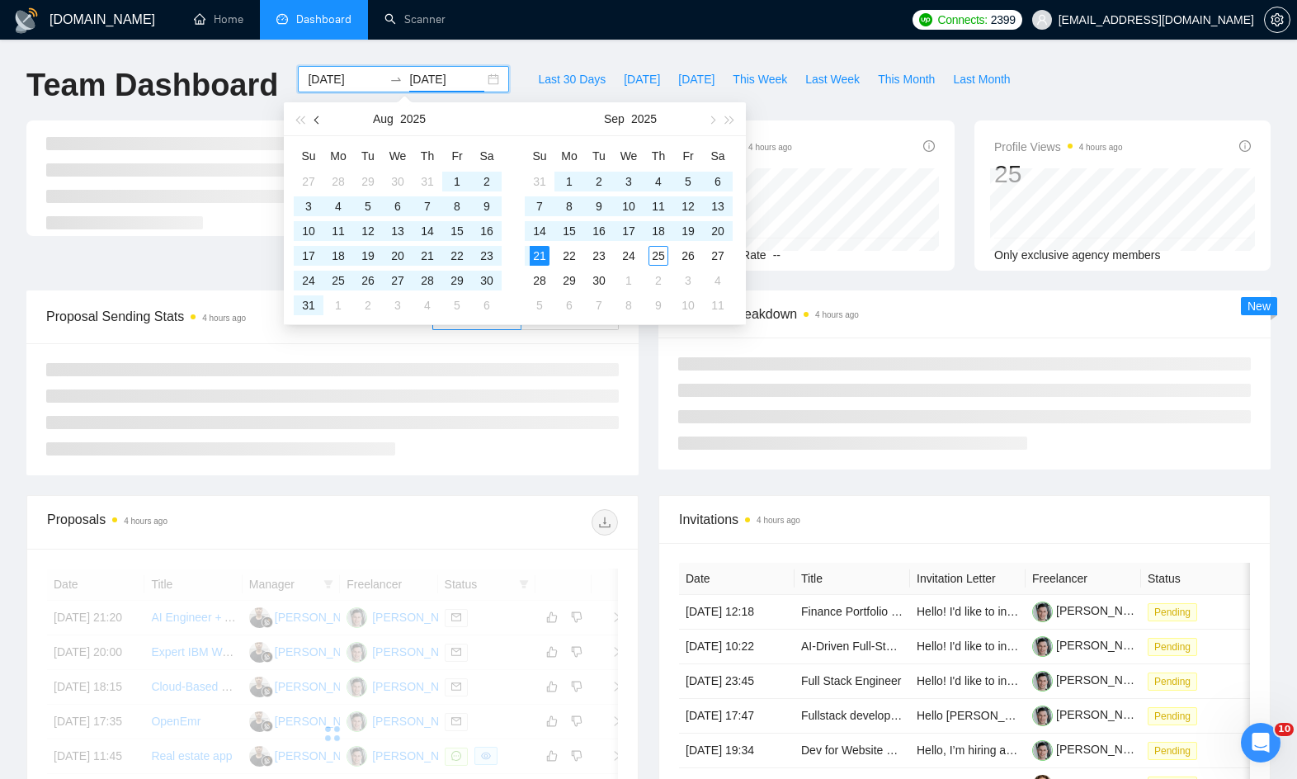
click at [322, 116] on button "button" at bounding box center [318, 118] width 18 height 33
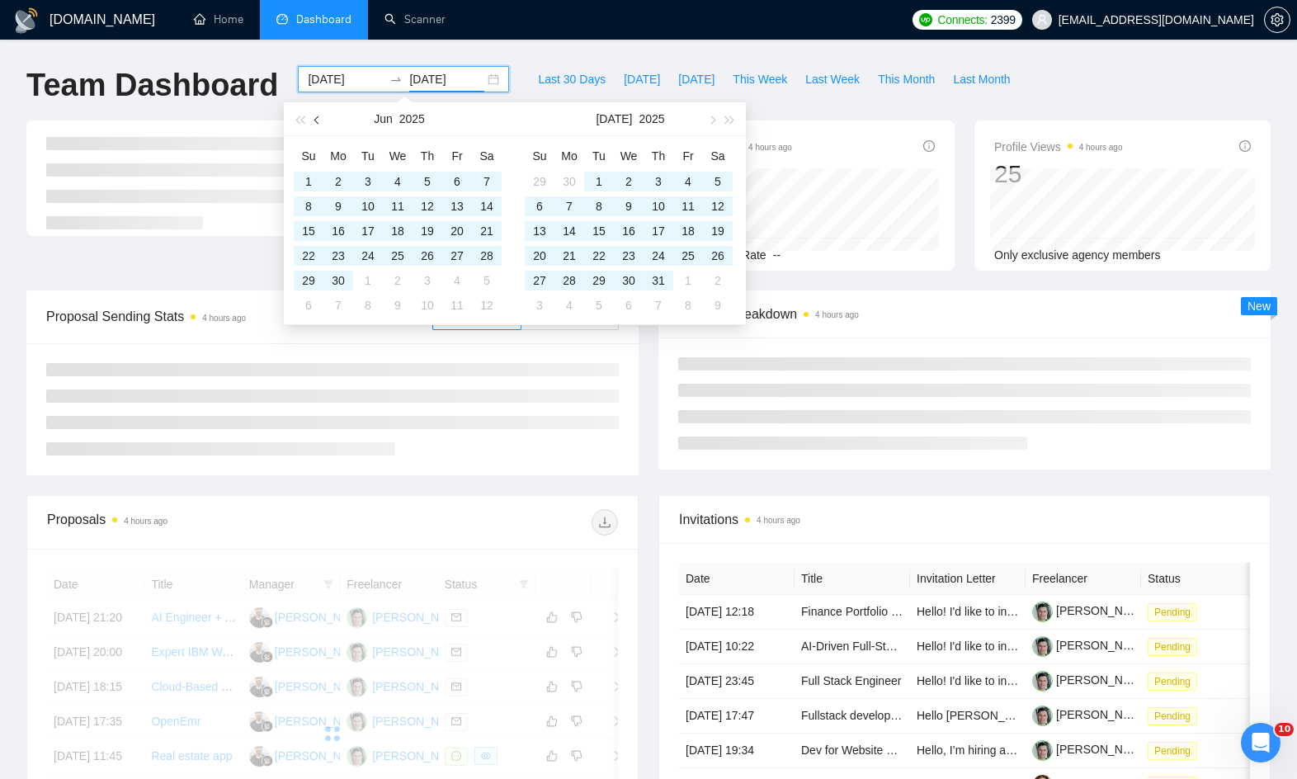
click at [322, 116] on button "button" at bounding box center [318, 118] width 18 height 33
click at [321, 116] on button "button" at bounding box center [318, 118] width 18 height 33
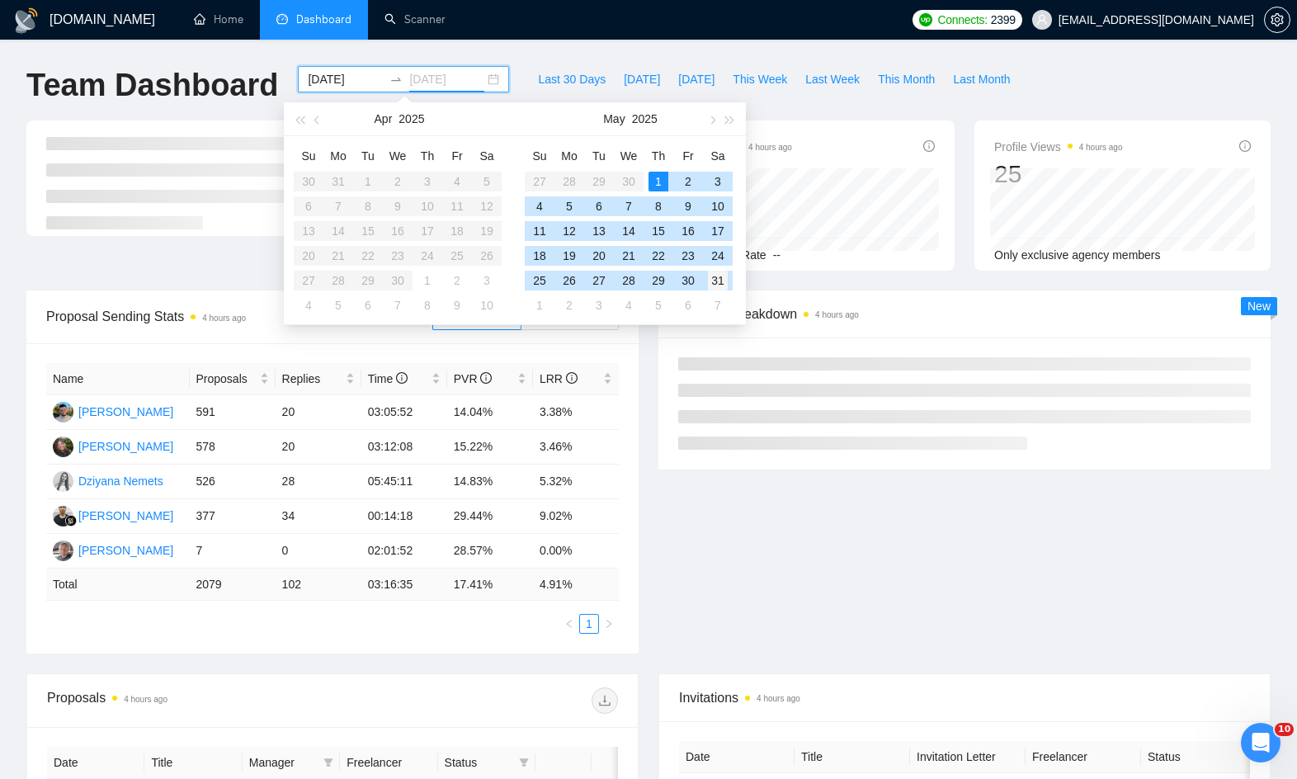
type input "[DATE]"
click at [716, 281] on div "31" at bounding box center [718, 281] width 20 height 20
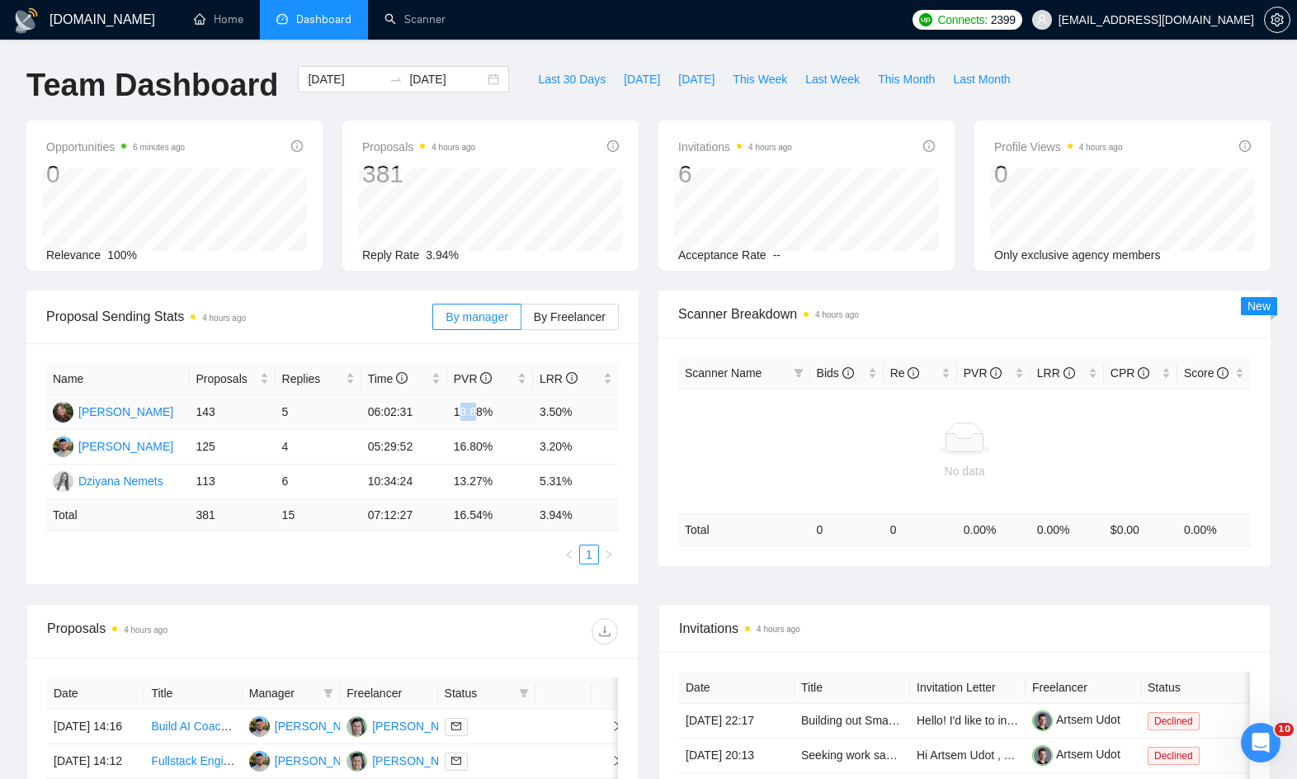
drag, startPoint x: 459, startPoint y: 413, endPoint x: 478, endPoint y: 413, distance: 19.0
click at [478, 413] on td "18.88%" at bounding box center [490, 412] width 86 height 35
click at [477, 456] on td "16.80%" at bounding box center [490, 447] width 86 height 35
click at [607, 310] on label "By Freelancer" at bounding box center [570, 317] width 97 height 26
click at [522, 321] on input "By Freelancer" at bounding box center [522, 321] width 0 height 0
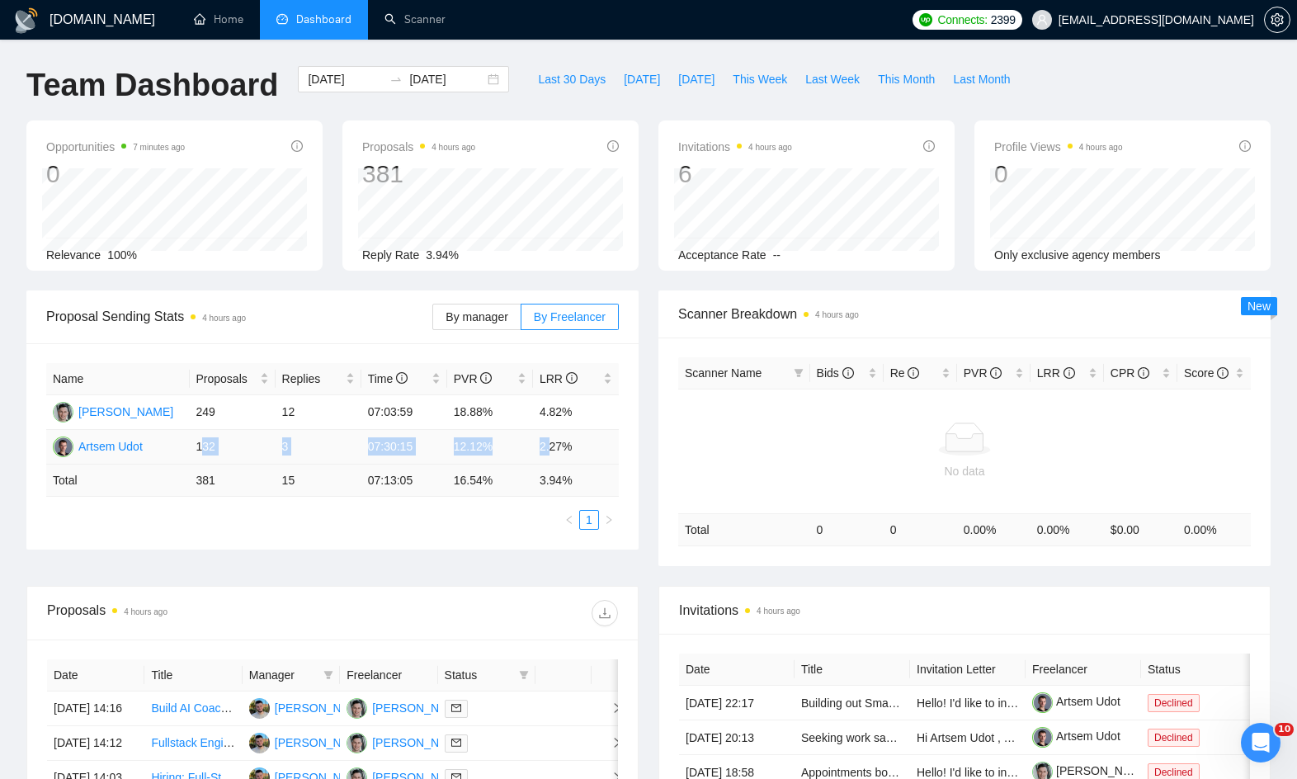
drag, startPoint x: 551, startPoint y: 446, endPoint x: 205, endPoint y: 444, distance: 345.8
click at [205, 444] on tr "Artsem Udot 132 3 07:30:15 12.12% 2.27%" at bounding box center [332, 447] width 573 height 35
click at [205, 444] on td "132" at bounding box center [233, 447] width 86 height 35
drag, startPoint x: 369, startPoint y: 446, endPoint x: 536, endPoint y: 438, distance: 167.7
click at [536, 438] on tr "Artsem Udot 132 3 07:30:15 12.12% 2.27%" at bounding box center [332, 447] width 573 height 35
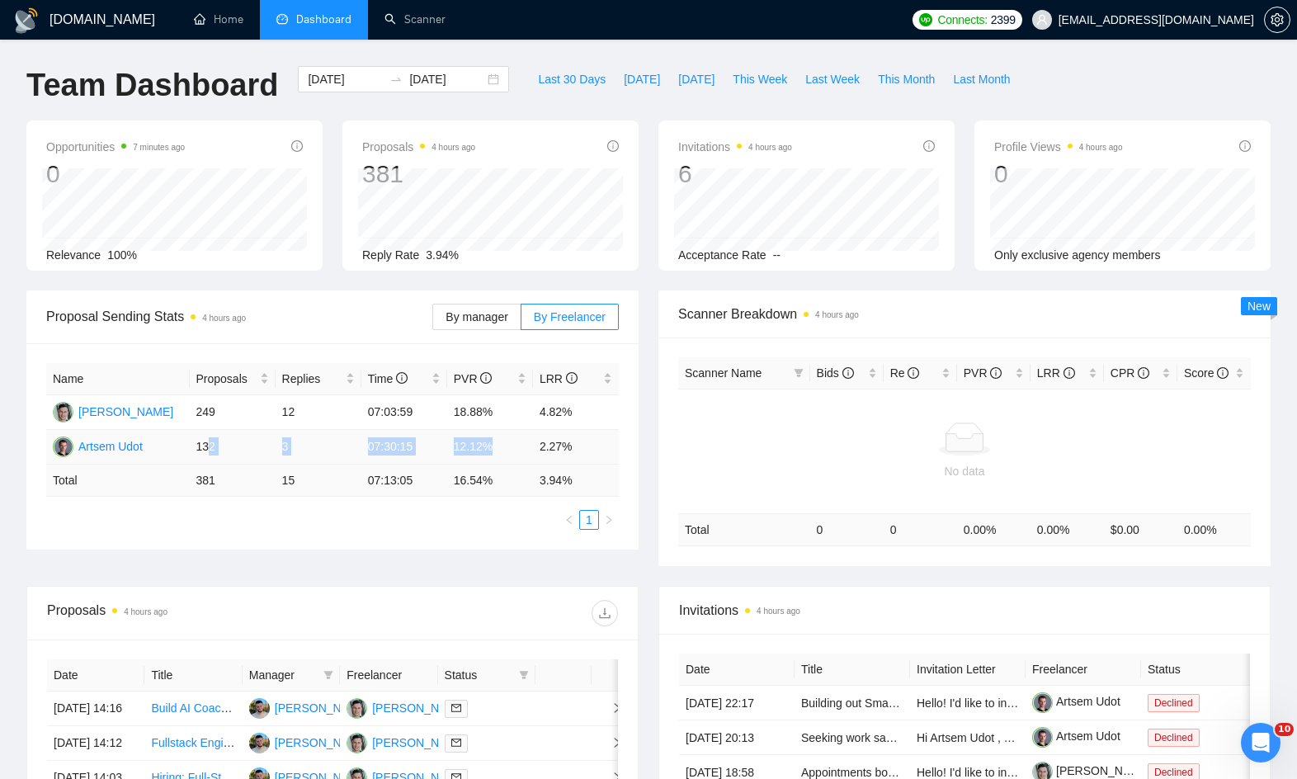
click at [538, 438] on td "2.27%" at bounding box center [576, 447] width 86 height 35
click at [645, 138] on div "Proposals 4 hours ago 381 [DATE] Sent 18 Reply Rate 3.94%" at bounding box center [491, 195] width 316 height 150
drag, startPoint x: 433, startPoint y: 414, endPoint x: 515, endPoint y: 411, distance: 81.8
click at [515, 411] on tr "[PERSON_NAME] 249 12 07:03:59 18.88% 4.82%" at bounding box center [332, 412] width 573 height 35
click at [515, 411] on td "18.88%" at bounding box center [490, 412] width 86 height 35
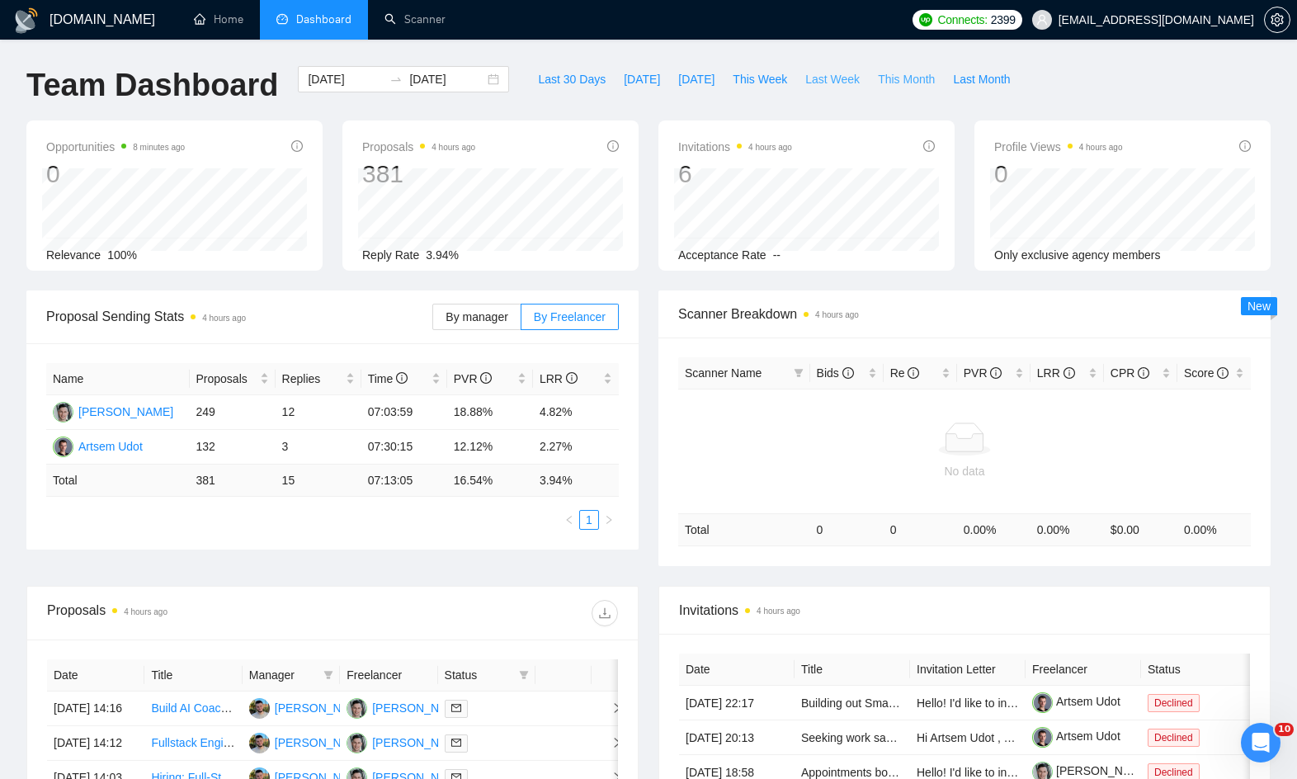
drag, startPoint x: 909, startPoint y: 76, endPoint x: 848, endPoint y: 87, distance: 62.0
click at [852, 87] on div "Last 30 Days [DATE] [DATE] This Week Last Week This Month Last Month" at bounding box center [774, 93] width 510 height 54
drag, startPoint x: 848, startPoint y: 87, endPoint x: 903, endPoint y: 112, distance: 60.2
click at [903, 112] on div "Last 30 Days [DATE] [DATE] This Week Last Week This Month Last Month" at bounding box center [774, 93] width 510 height 54
drag, startPoint x: 759, startPoint y: 75, endPoint x: 881, endPoint y: 109, distance: 126.7
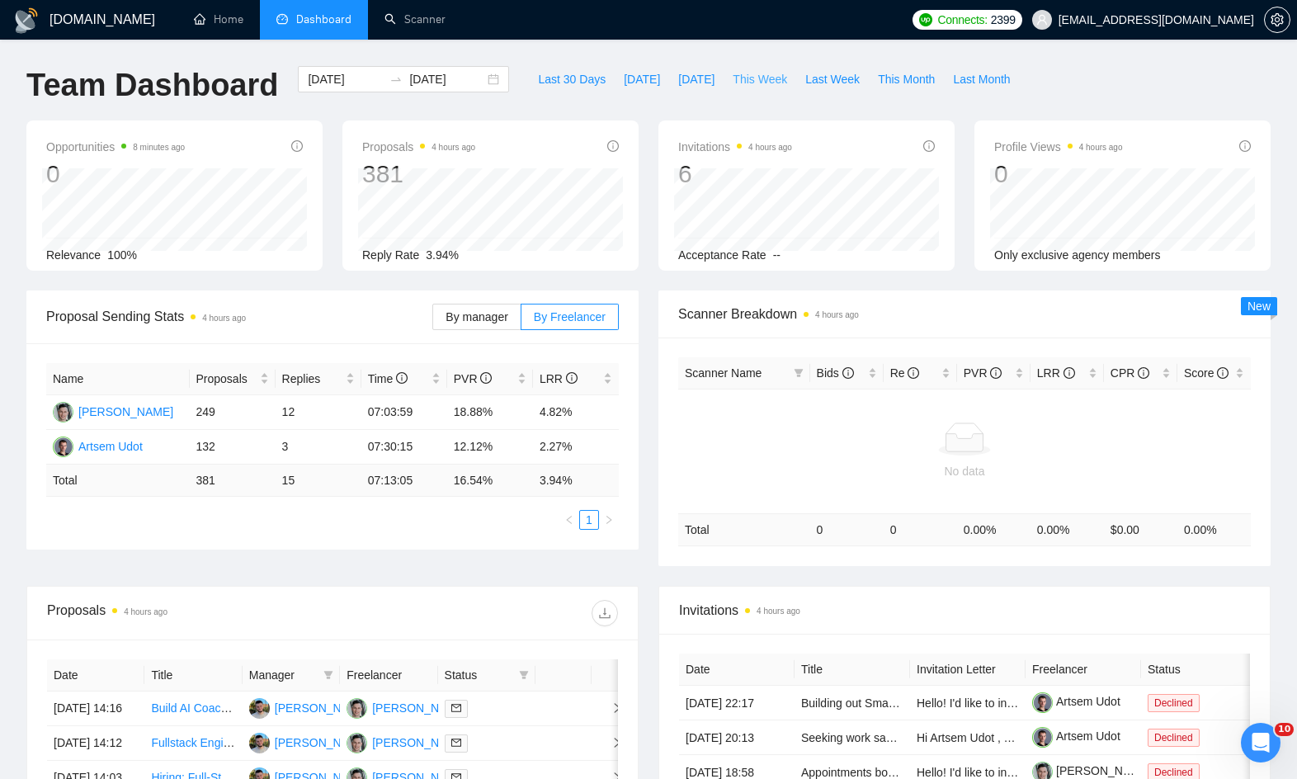
click at [843, 116] on div "Last 30 Days [DATE] [DATE] This Week Last Week This Month Last Month" at bounding box center [774, 93] width 510 height 54
click at [900, 73] on span "This Month" at bounding box center [906, 79] width 57 height 18
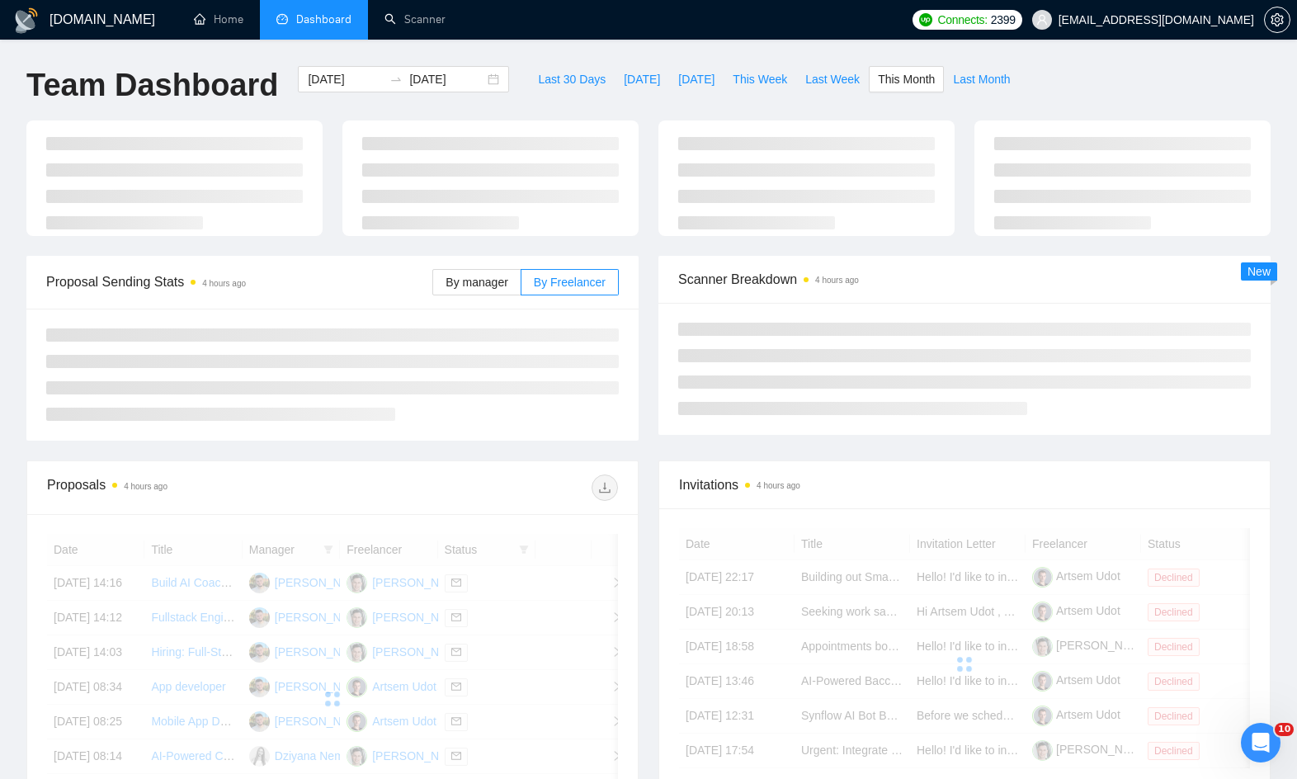
type input "[DATE]"
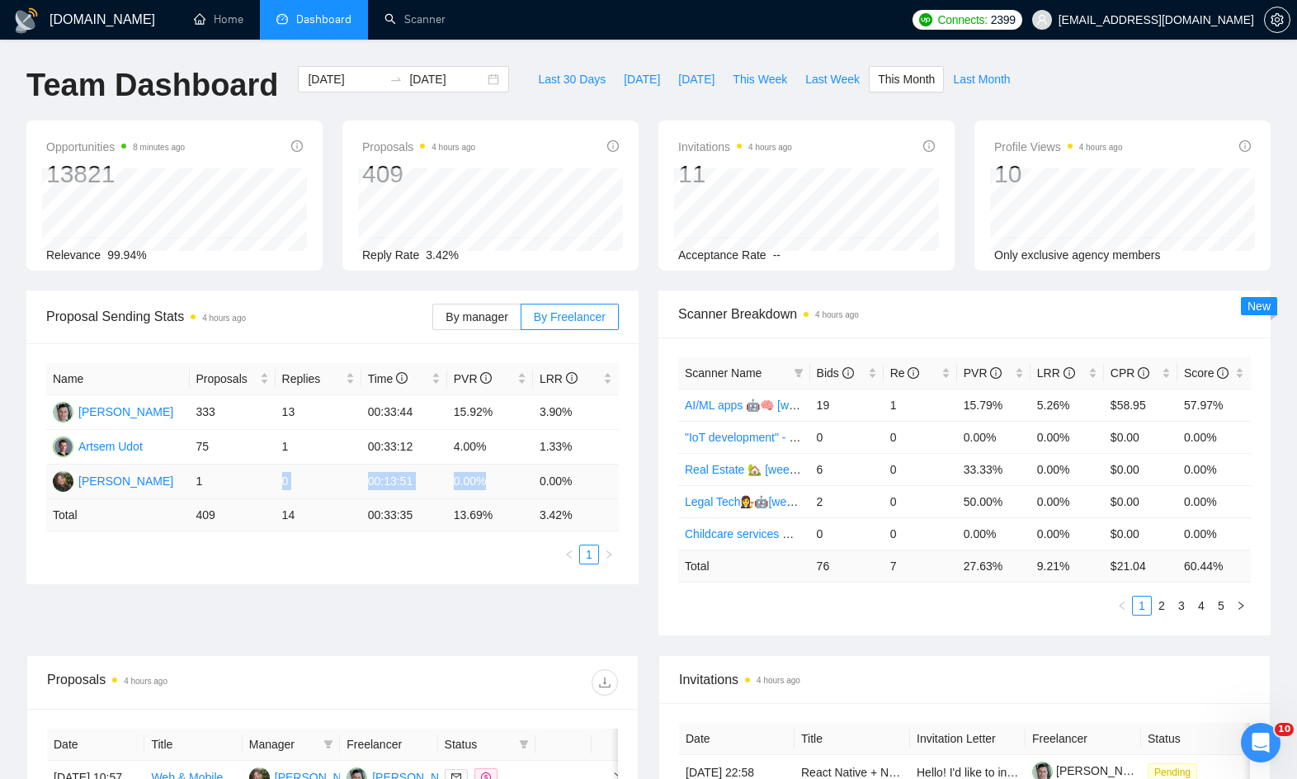
drag, startPoint x: 541, startPoint y: 482, endPoint x: 267, endPoint y: 491, distance: 274.1
click at [267, 491] on tr "[PERSON_NAME] 1 0 00:13:51 0.00% 0.00%" at bounding box center [332, 482] width 573 height 35
click at [267, 491] on td "1" at bounding box center [233, 482] width 86 height 35
drag, startPoint x: 269, startPoint y: 478, endPoint x: 508, endPoint y: 487, distance: 238.7
click at [508, 487] on tr "[PERSON_NAME] 1 0 00:13:51 0.00% 0.00%" at bounding box center [332, 482] width 573 height 35
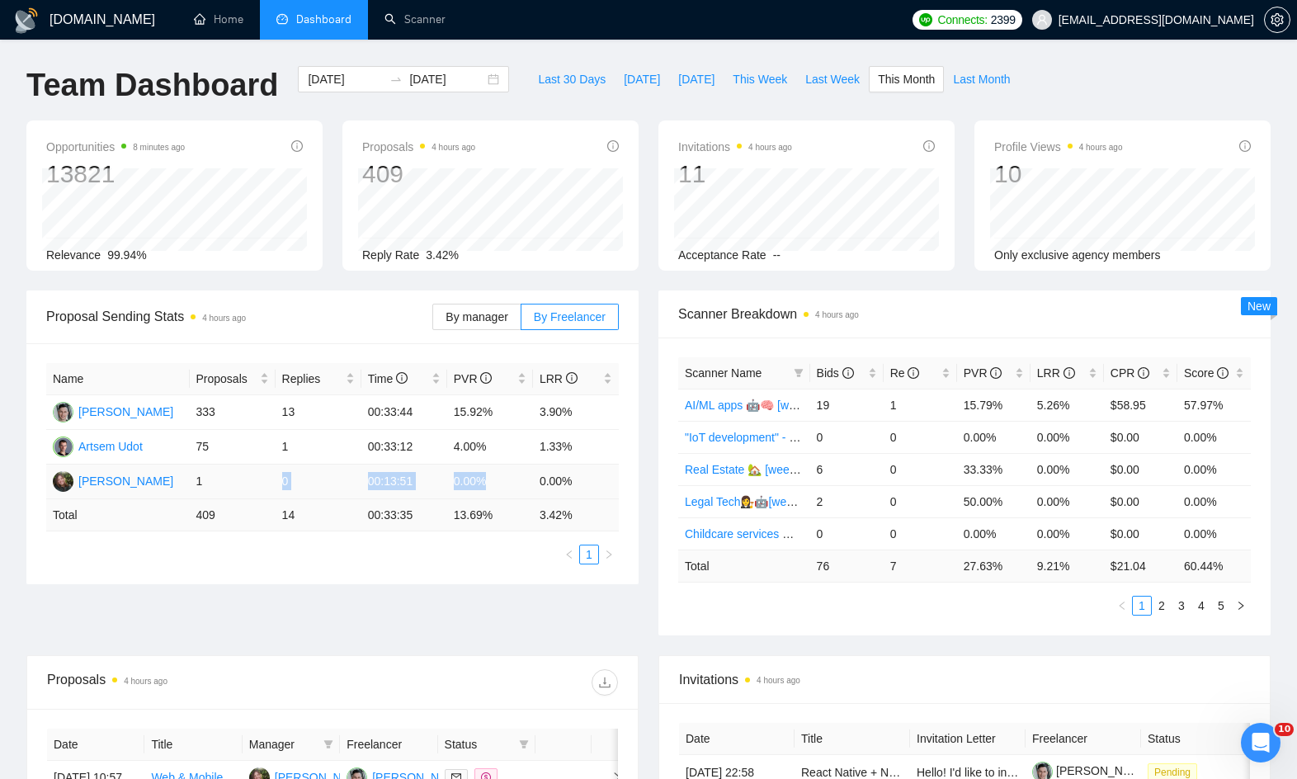
click at [508, 487] on td "0.00%" at bounding box center [490, 482] width 86 height 35
drag, startPoint x: 508, startPoint y: 486, endPoint x: 343, endPoint y: 487, distance: 164.2
click at [343, 487] on tr "[PERSON_NAME] 1 0 00:13:51 0.00% 0.00%" at bounding box center [332, 482] width 573 height 35
click at [343, 486] on td "0" at bounding box center [319, 482] width 86 height 35
drag, startPoint x: 342, startPoint y: 484, endPoint x: 497, endPoint y: 486, distance: 154.3
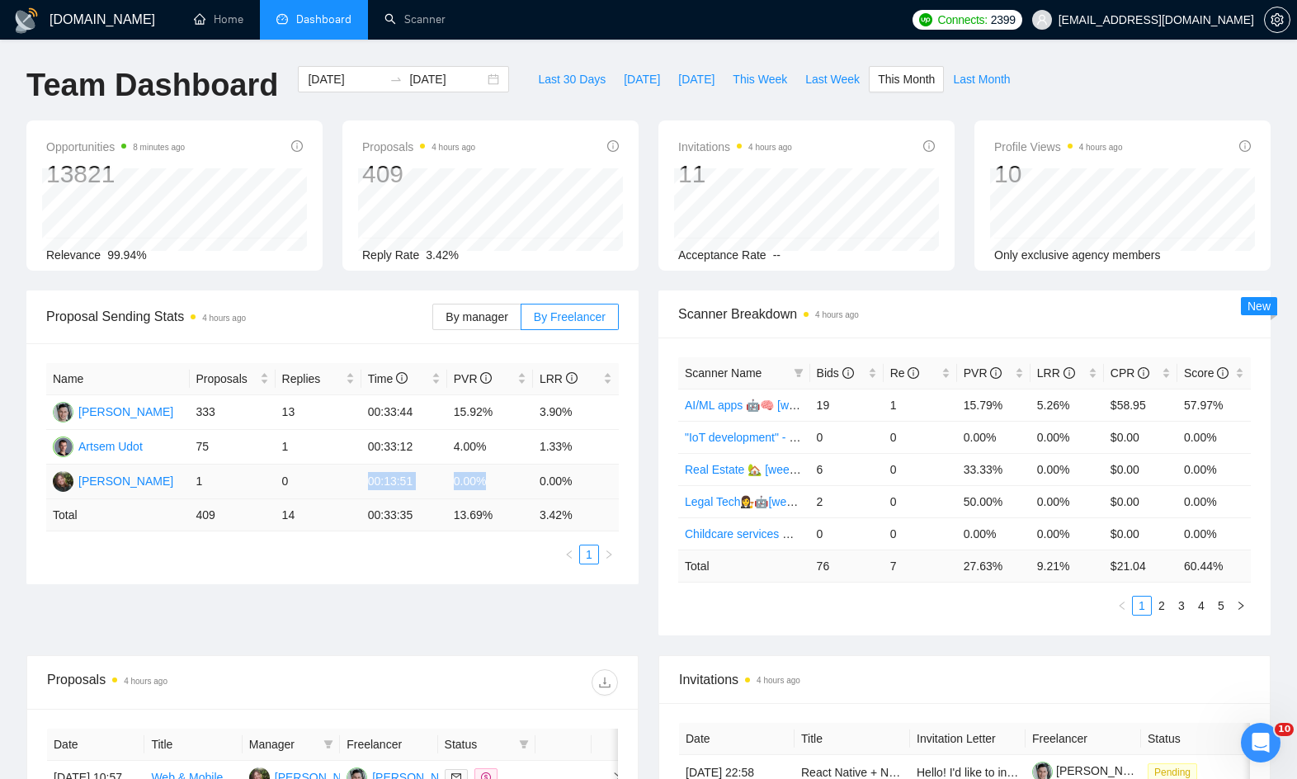
click at [497, 486] on tr "[PERSON_NAME] 1 0 00:13:51 0.00% 0.00%" at bounding box center [332, 482] width 573 height 35
click at [497, 486] on td "0.00%" at bounding box center [490, 482] width 86 height 35
drag, startPoint x: 162, startPoint y: 413, endPoint x: 82, endPoint y: 409, distance: 80.1
click at [82, 409] on td "[PERSON_NAME]" at bounding box center [118, 412] width 144 height 35
drag, startPoint x: 160, startPoint y: 443, endPoint x: 84, endPoint y: 445, distance: 75.9
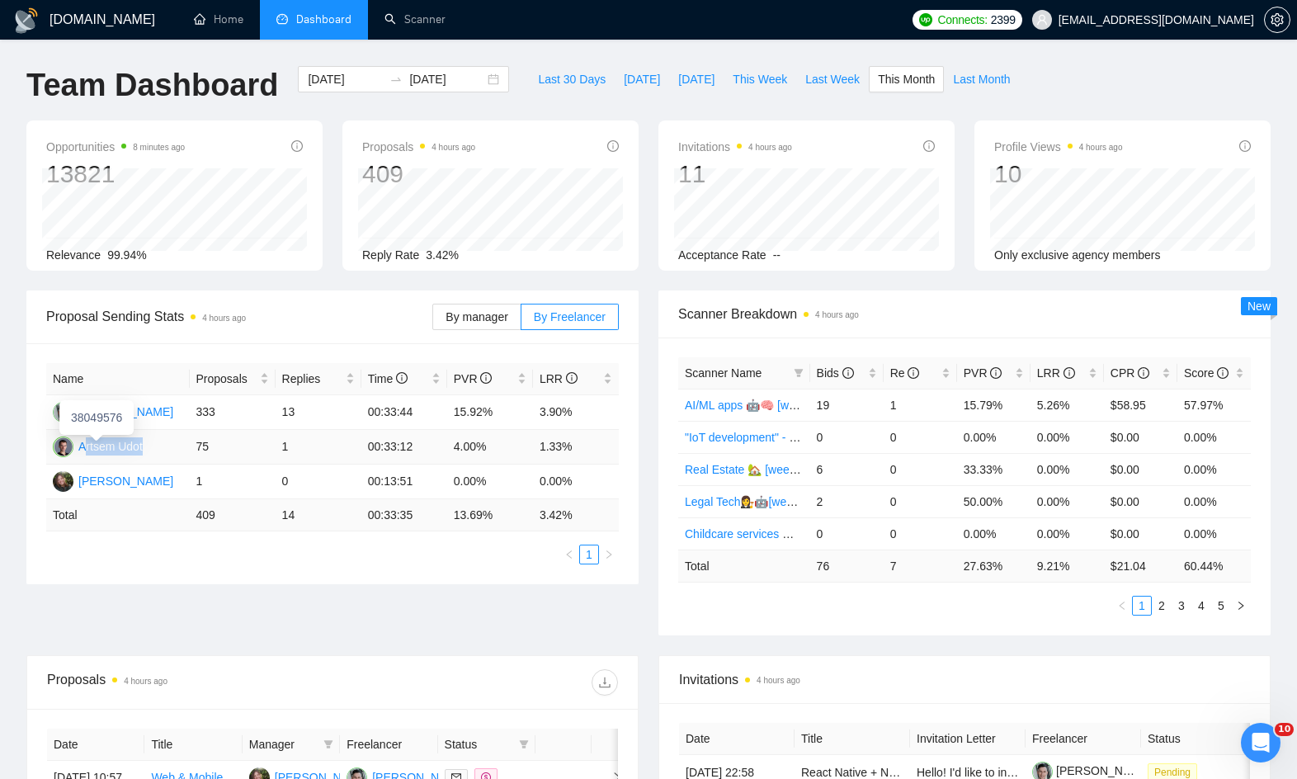
click at [84, 445] on td "Artsem Udot" at bounding box center [118, 447] width 144 height 35
drag, startPoint x: 183, startPoint y: 475, endPoint x: 319, endPoint y: 483, distance: 136.4
click at [319, 483] on tr "[PERSON_NAME] 1 0 00:13:51 0.00% 0.00%" at bounding box center [332, 482] width 573 height 35
click at [232, 480] on td "1" at bounding box center [233, 482] width 86 height 35
drag, startPoint x: 222, startPoint y: 480, endPoint x: 213, endPoint y: 483, distance: 9.4
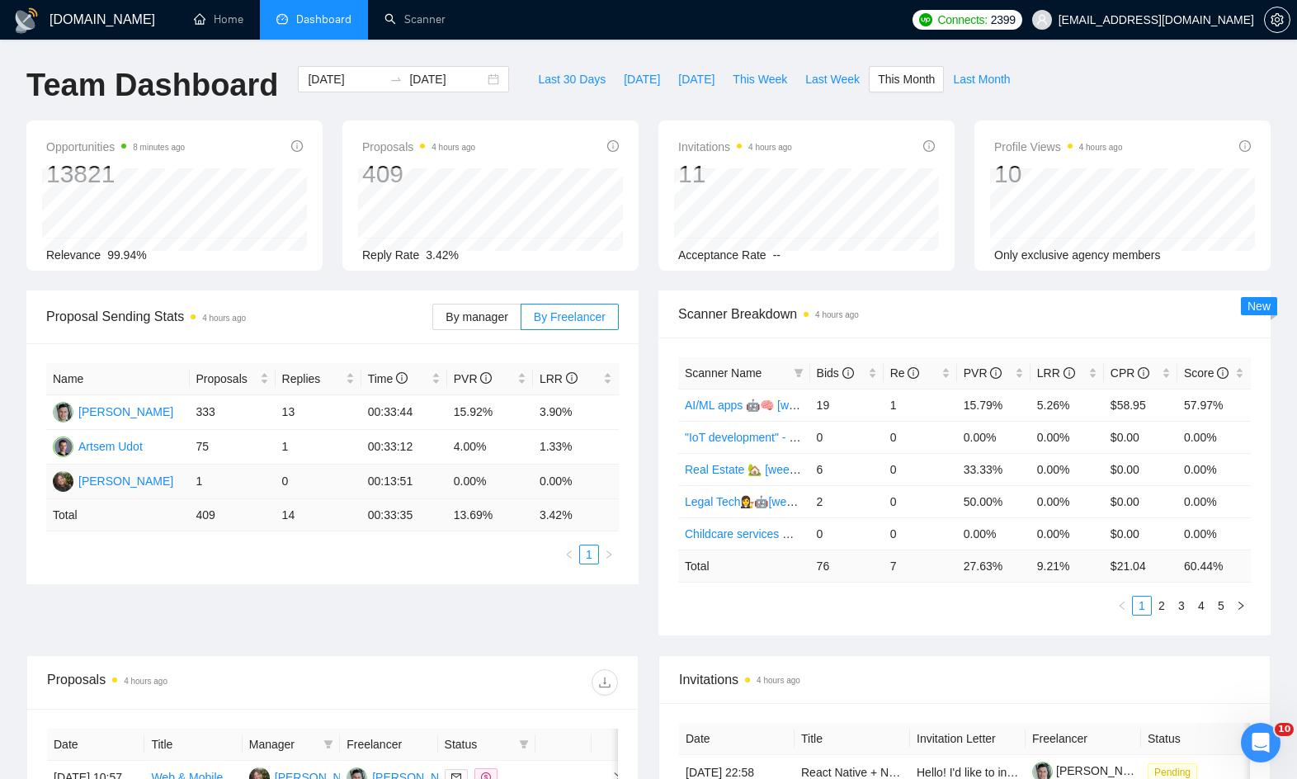
click at [213, 483] on td "1" at bounding box center [233, 482] width 86 height 35
drag, startPoint x: 242, startPoint y: 486, endPoint x: 324, endPoint y: 497, distance: 83.2
click at [324, 497] on tr "[PERSON_NAME] 1 0 00:13:51 0.00% 0.00%" at bounding box center [332, 482] width 573 height 35
click at [323, 490] on td "0" at bounding box center [319, 482] width 86 height 35
click at [459, 310] on span "By manager" at bounding box center [477, 316] width 62 height 13
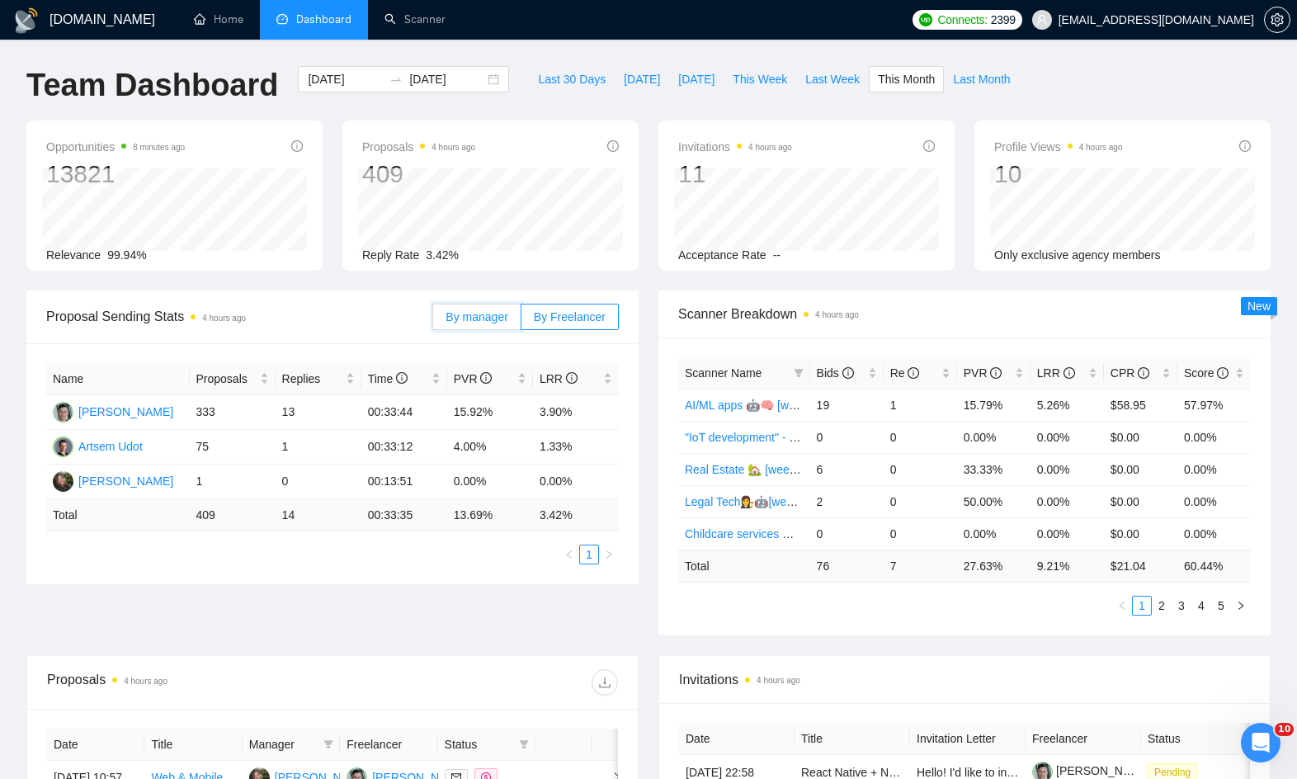
click at [433, 321] on input "By manager" at bounding box center [433, 321] width 0 height 0
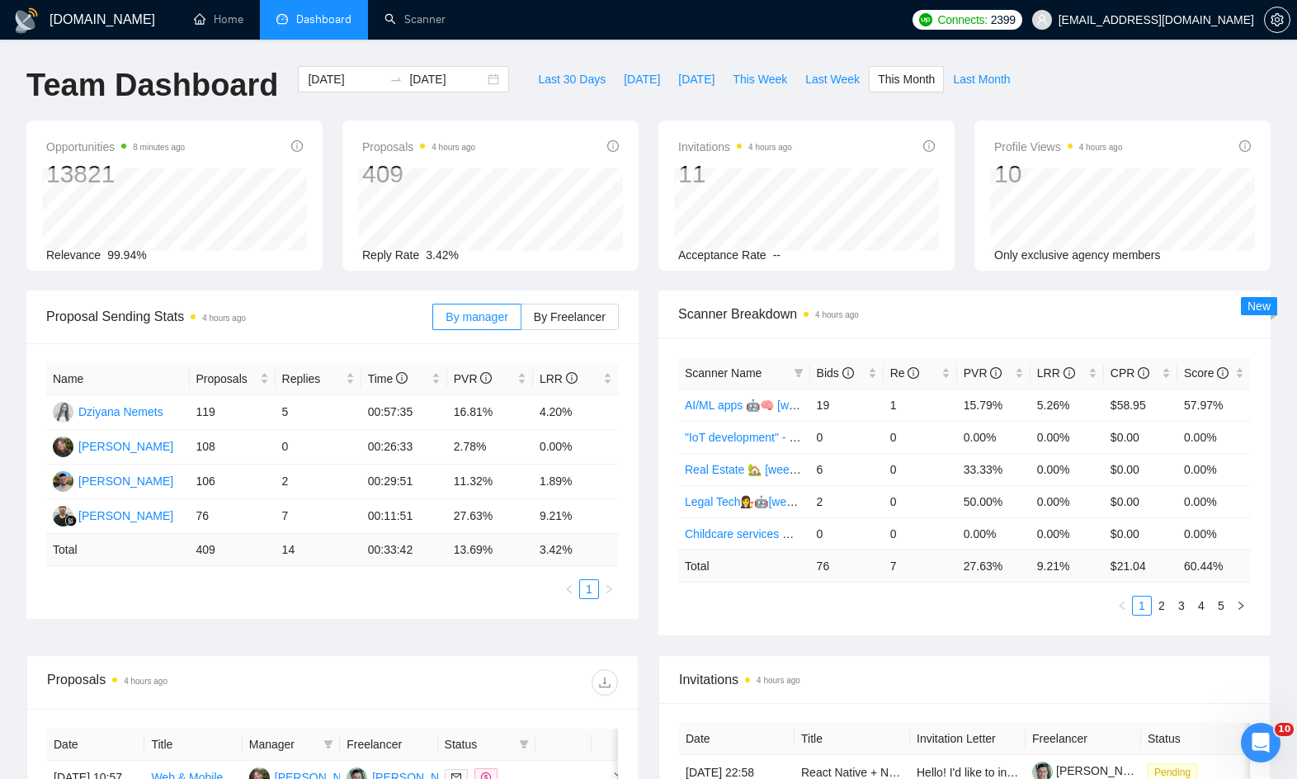
click at [389, 314] on span "Proposal Sending Stats 4 hours ago" at bounding box center [239, 316] width 386 height 21
drag, startPoint x: 285, startPoint y: 446, endPoint x: 355, endPoint y: 440, distance: 70.4
click at [355, 440] on td "0" at bounding box center [319, 447] width 86 height 35
click at [355, 441] on td "0" at bounding box center [319, 447] width 86 height 35
click at [849, 642] on div "Proposal Sending Stats 4 hours ago By manager By Freelancer Name Proposals Repl…" at bounding box center [649, 472] width 1264 height 365
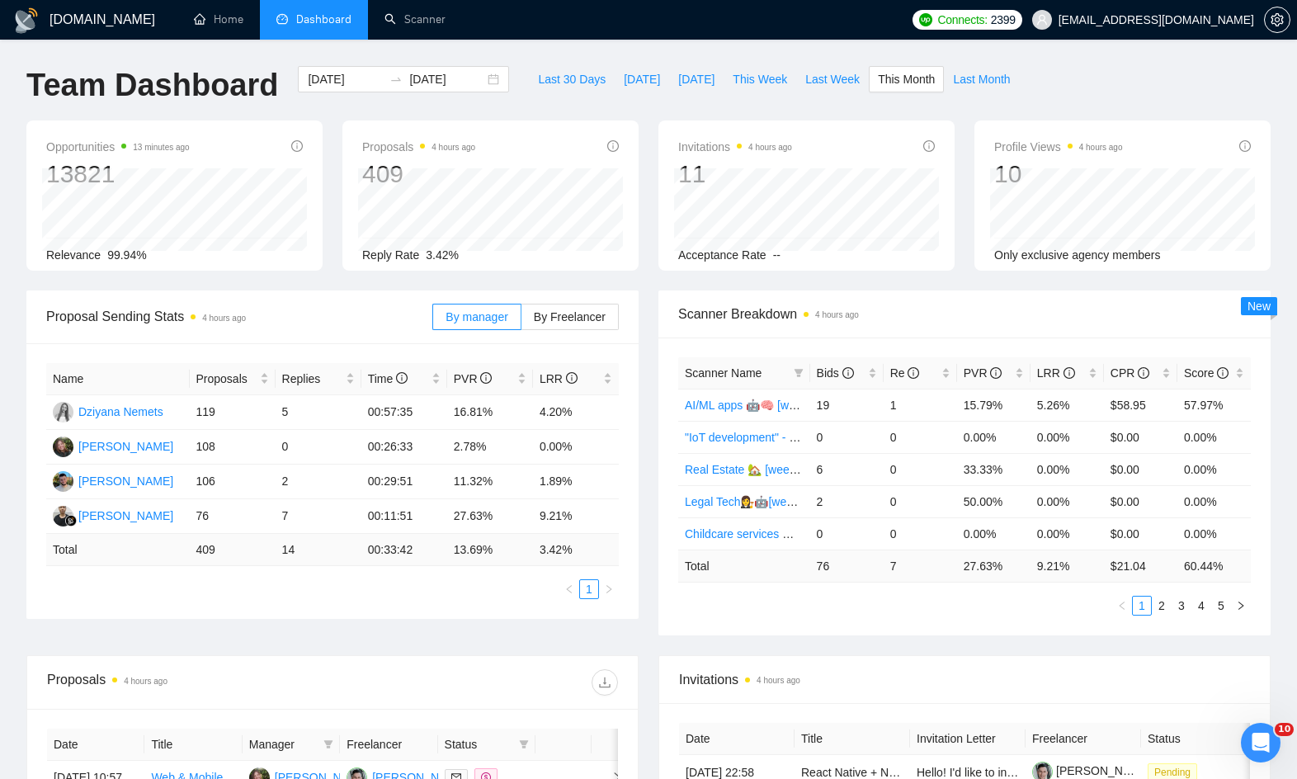
click at [484, 60] on div "[DOMAIN_NAME] Home Dashboard Scanner Connects: 2399 [EMAIL_ADDRESS][DOMAIN_NAME…" at bounding box center [648, 654] width 1297 height 1308
click at [649, 143] on div "Invitations 4 hours ago 11 [DATE] [DATE] 0 Acceptance Rate --" at bounding box center [807, 195] width 316 height 150
click at [649, 144] on div "Invitations 4 hours ago 11 [DATE] [DATE] 0 Acceptance Rate --" at bounding box center [807, 195] width 316 height 150
click at [650, 154] on div "Invitations 4 hours ago 11 [DATE] [DATE] 0 Acceptance Rate --" at bounding box center [807, 195] width 316 height 150
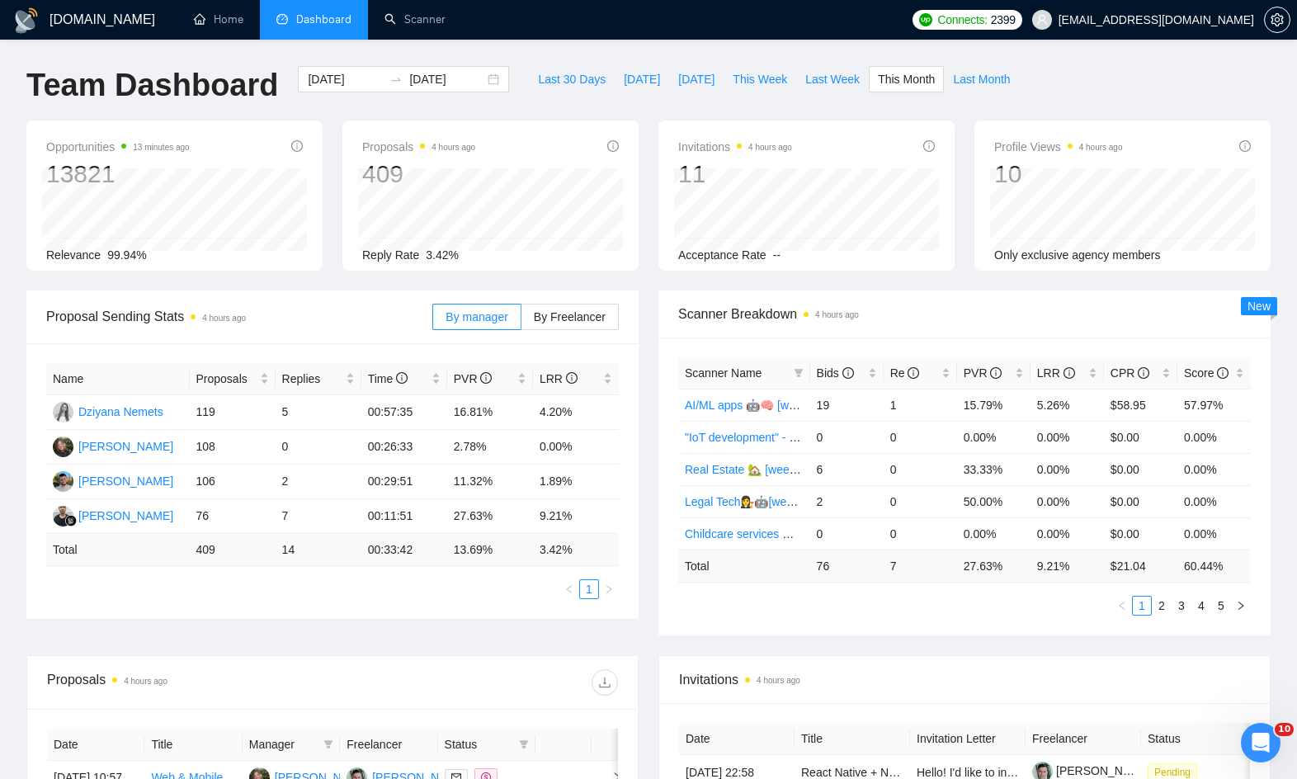
click at [650, 153] on div "Invitations 4 hours ago 11 [DATE] [DATE] 0 Acceptance Rate --" at bounding box center [807, 195] width 316 height 150
click at [640, 163] on div "Proposals 4 hours ago 409 [DATE] Sent 21 Reply Rate 3.42%" at bounding box center [491, 195] width 316 height 150
click at [595, 99] on div "Last 30 Days [DATE] [DATE] This Week Last Week This Month Last Month" at bounding box center [774, 93] width 510 height 54
click at [591, 111] on div "Last 30 Days [DATE] [DATE] This Week Last Week This Month Last Month" at bounding box center [774, 93] width 510 height 54
click at [665, 178] on div "Invitations 4 hours ago 11 [DATE] [DATE] 0 Acceptance Rate --" at bounding box center [807, 195] width 296 height 150
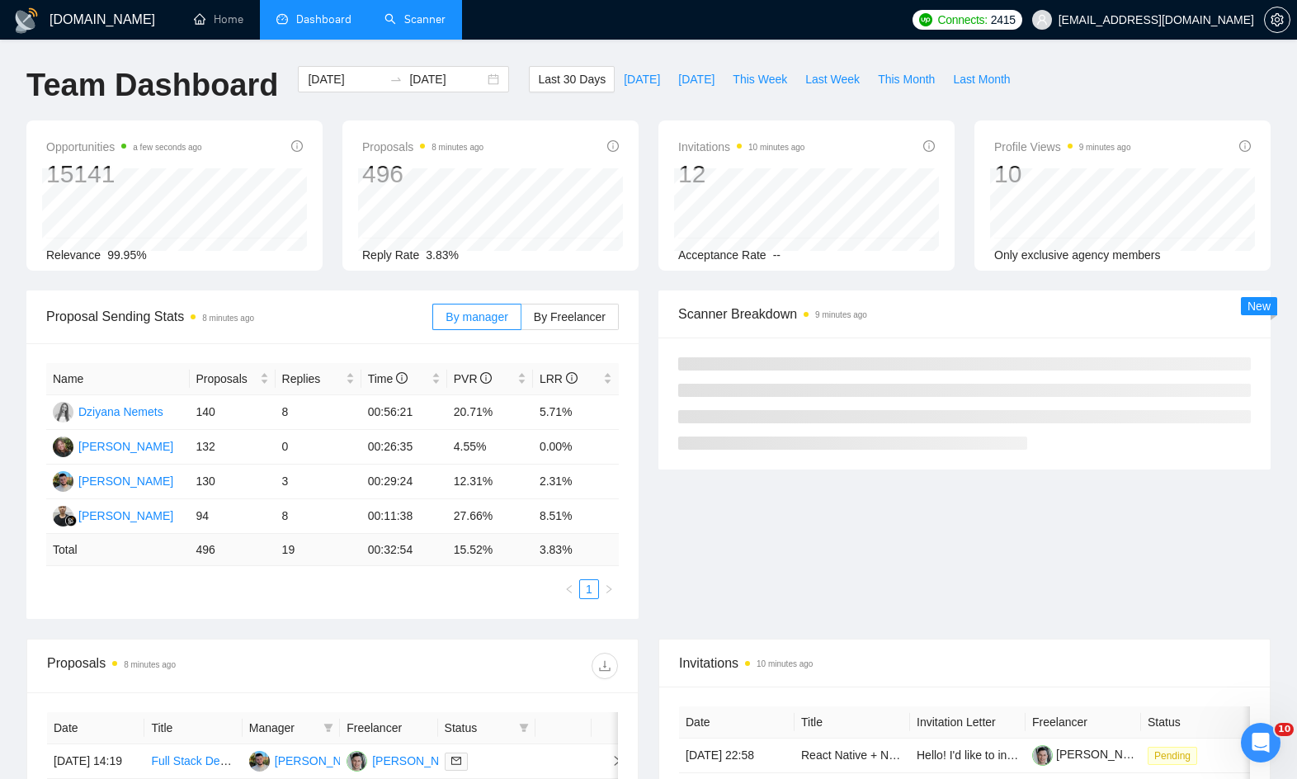
click at [446, 16] on link "Scanner" at bounding box center [415, 19] width 61 height 14
